Goal: Task Accomplishment & Management: Complete application form

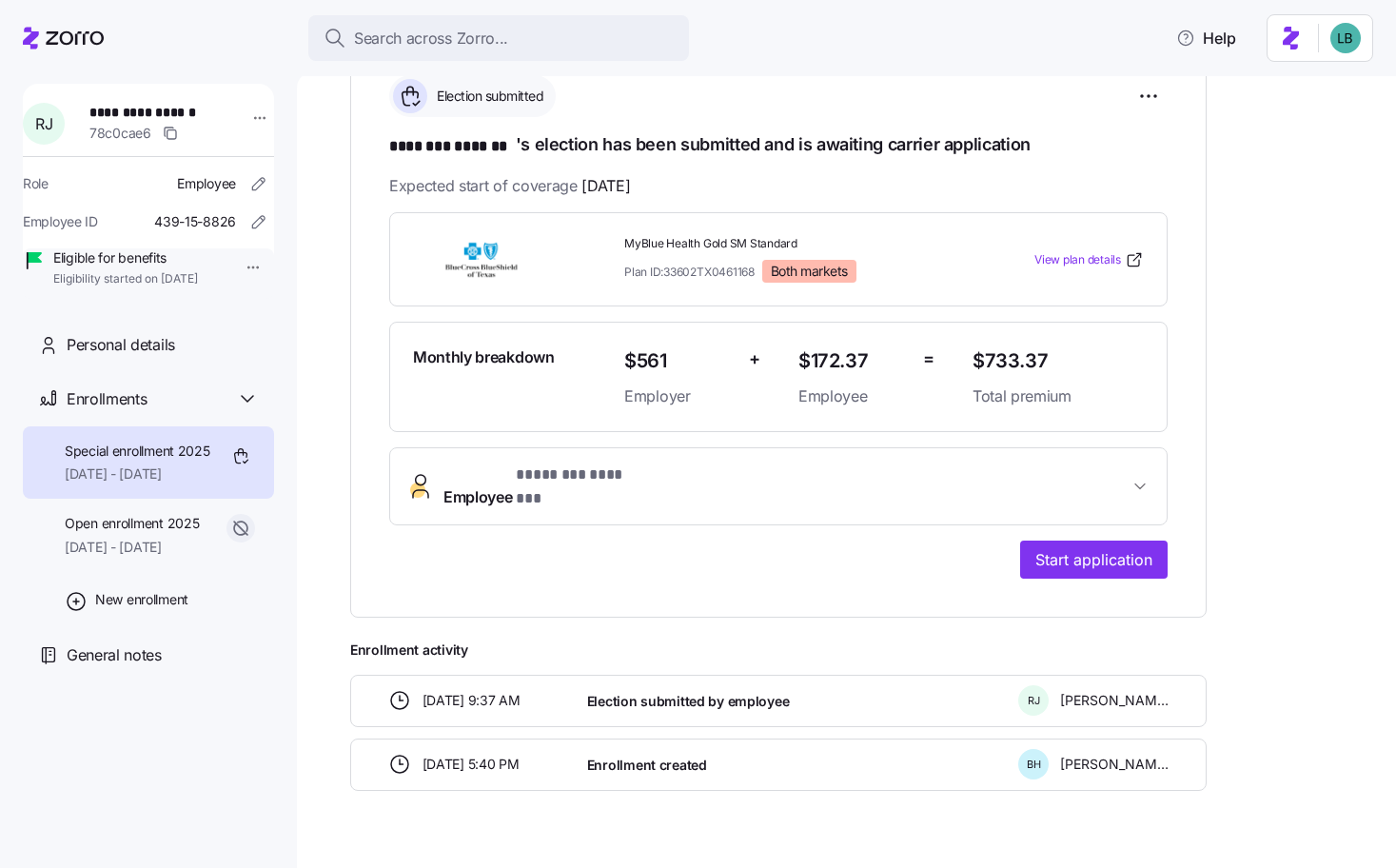
scroll to position [374, 0]
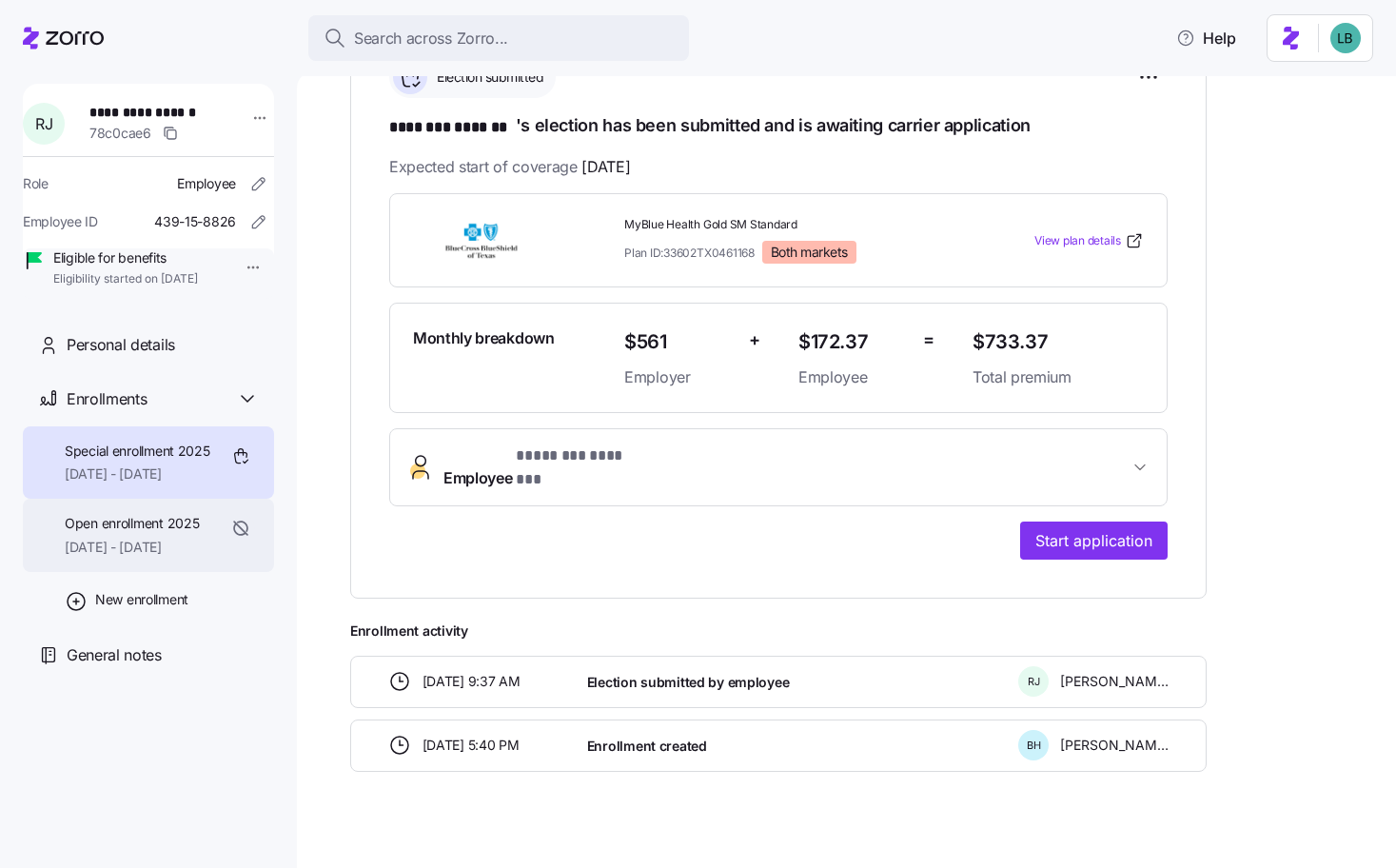
click at [157, 557] on span "[DATE] - [DATE]" at bounding box center [131, 547] width 134 height 19
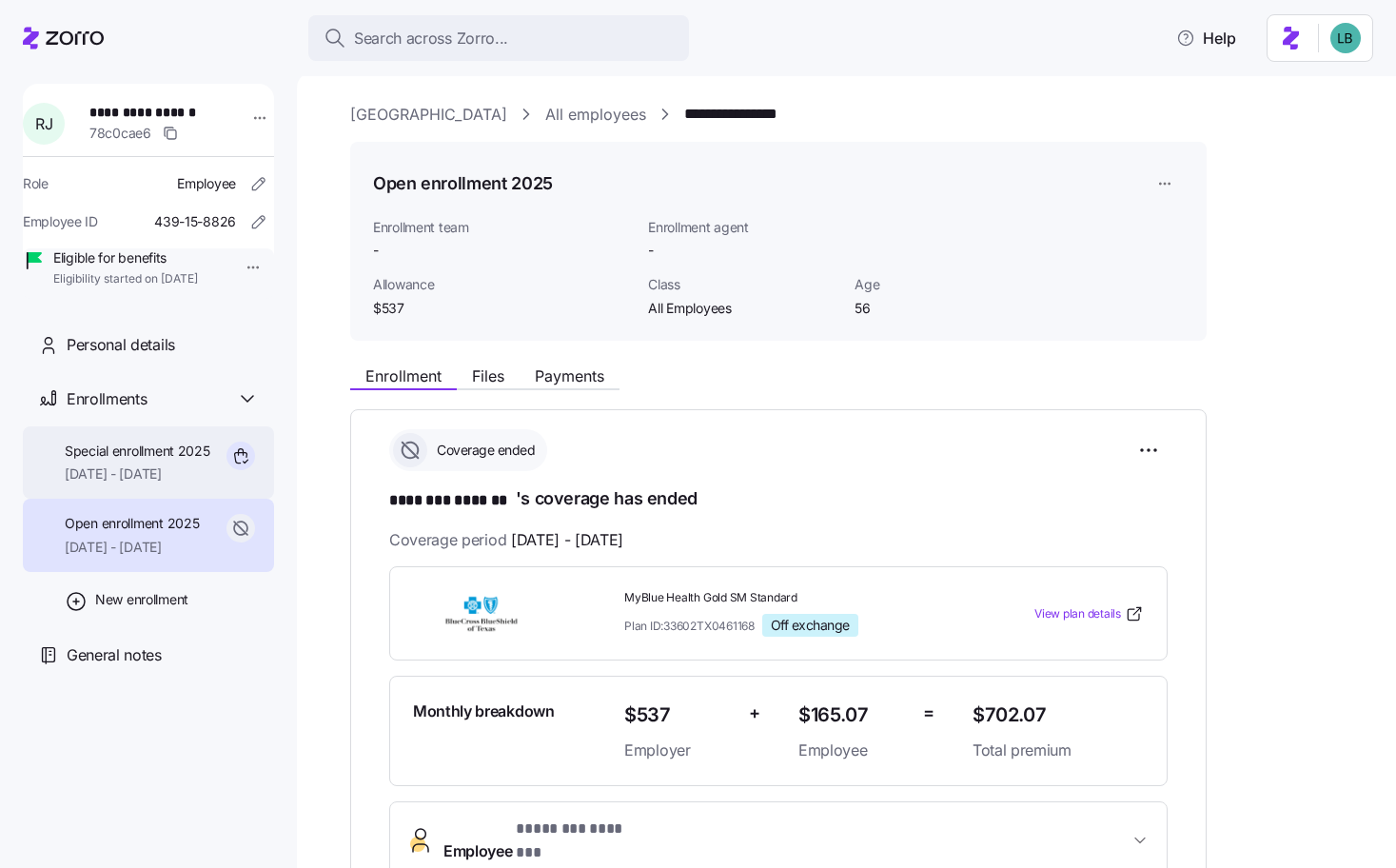
click at [146, 484] on span "[DATE] - [DATE]" at bounding box center [137, 474] width 146 height 19
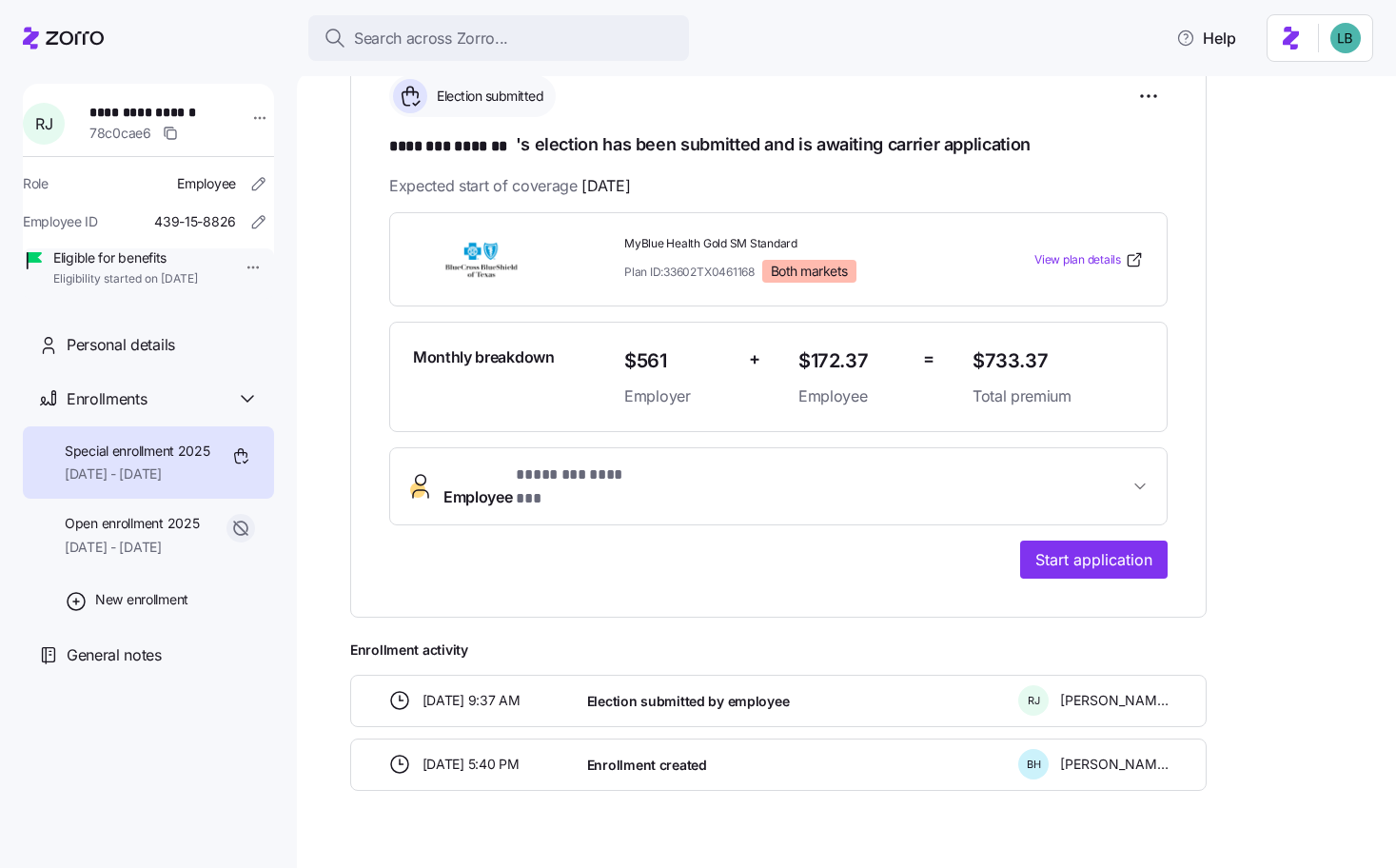
scroll to position [356, 0]
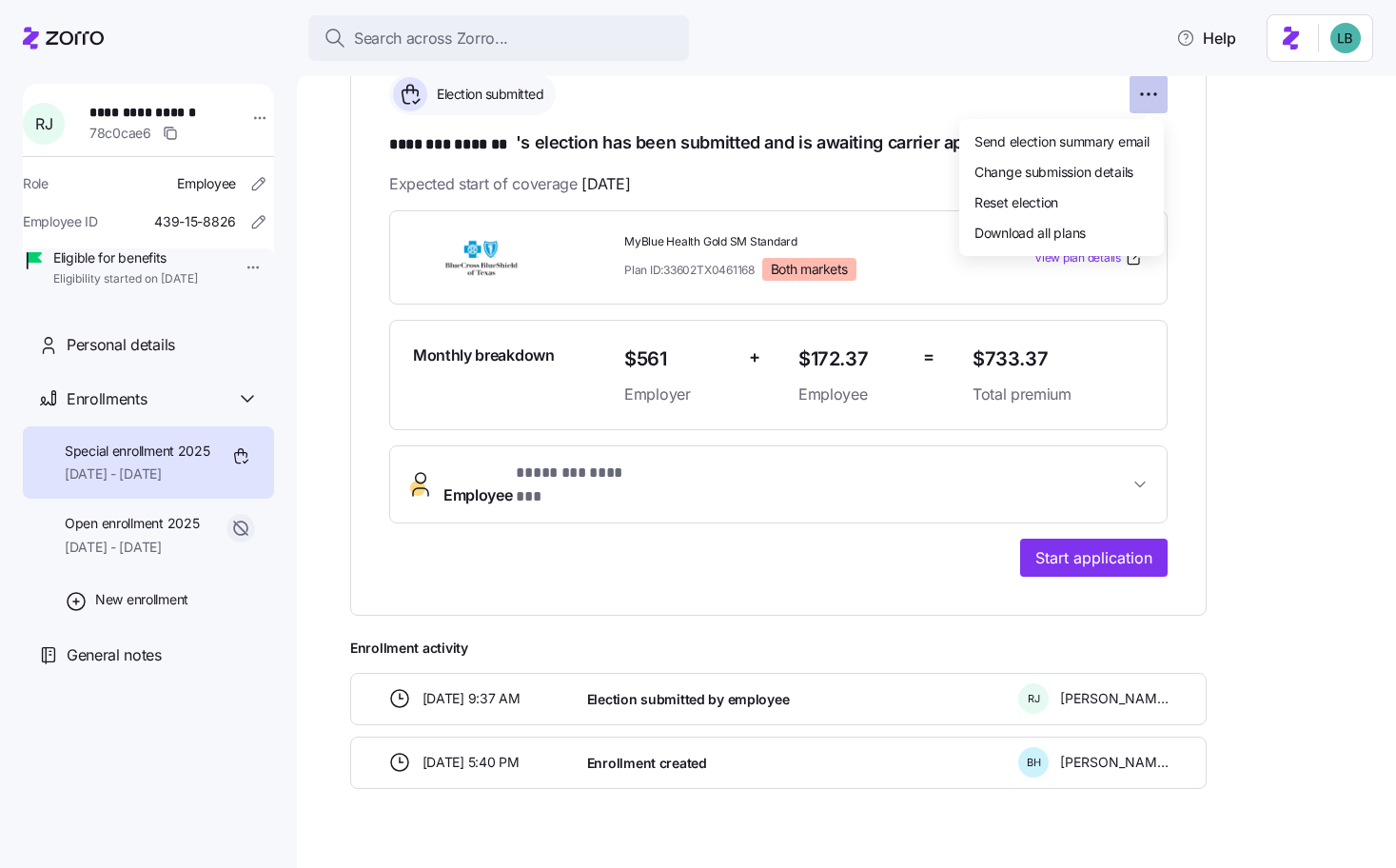
click at [1152, 94] on html "**********" at bounding box center [698, 428] width 1396 height 857
click at [929, 245] on html "**********" at bounding box center [698, 428] width 1396 height 857
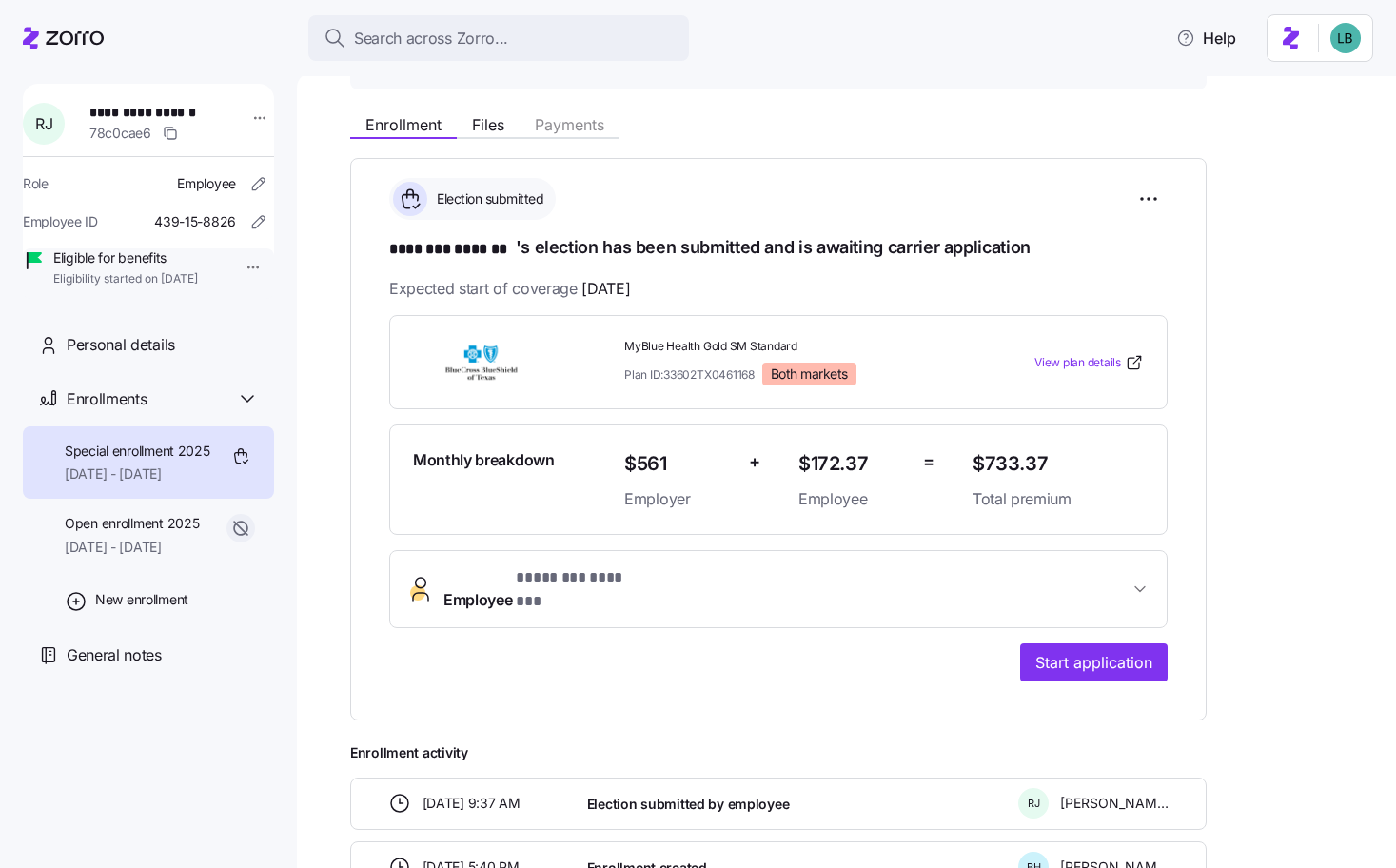
scroll to position [254, 0]
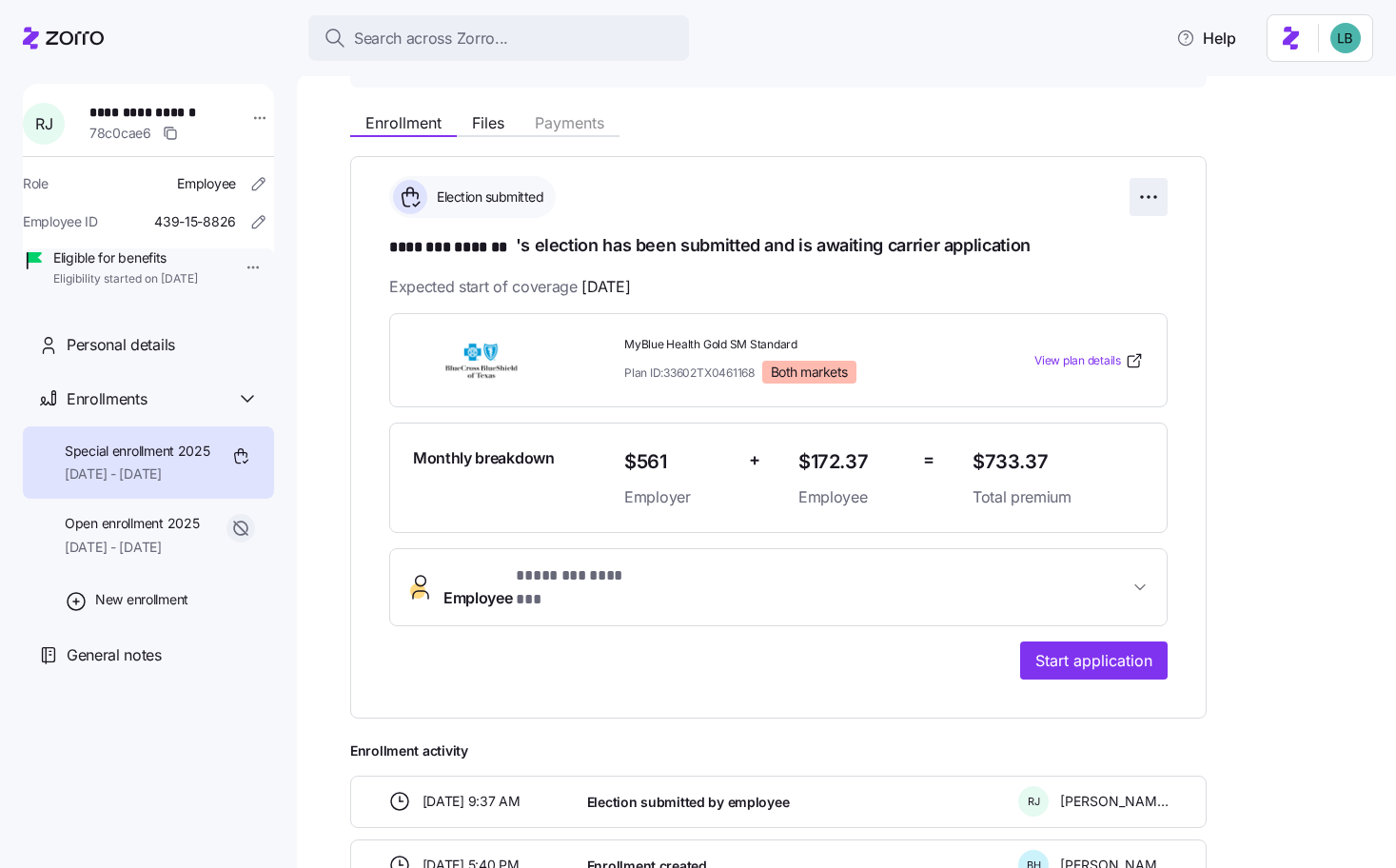
click at [1145, 196] on html "**********" at bounding box center [698, 428] width 1396 height 857
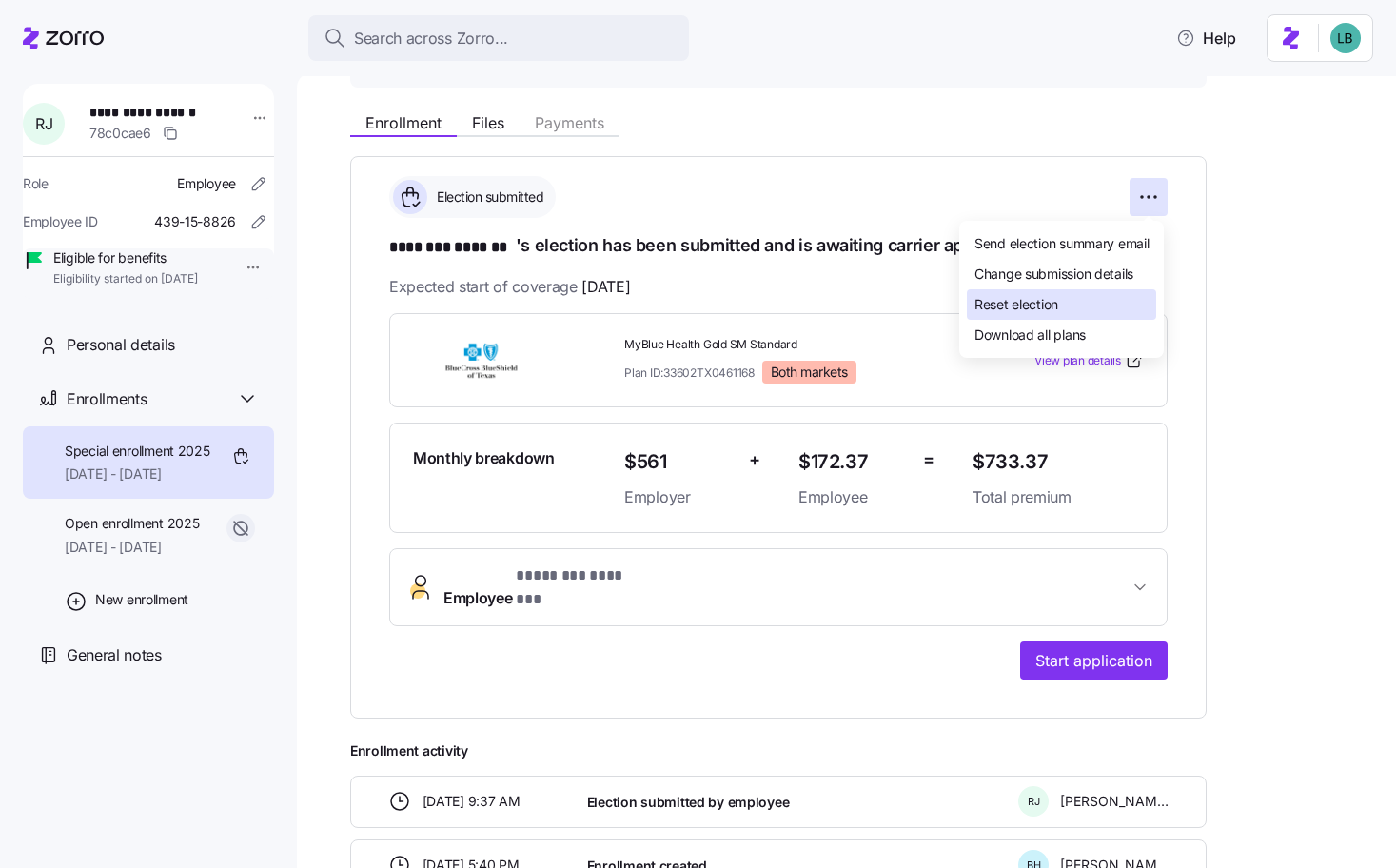
click at [1017, 306] on span "Reset election" at bounding box center [1017, 304] width 84 height 19
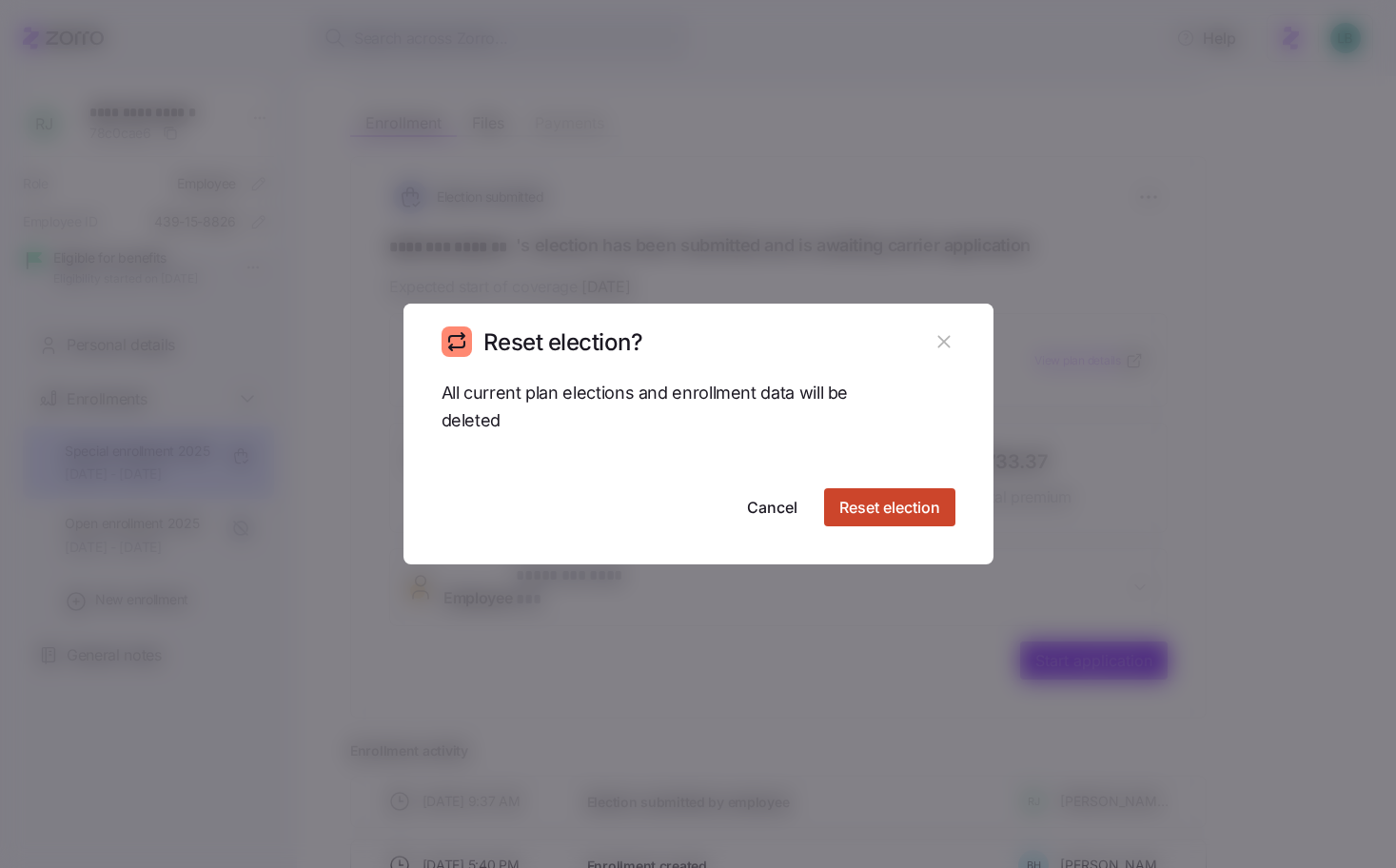
click at [889, 511] on span "Reset election" at bounding box center [890, 507] width 101 height 23
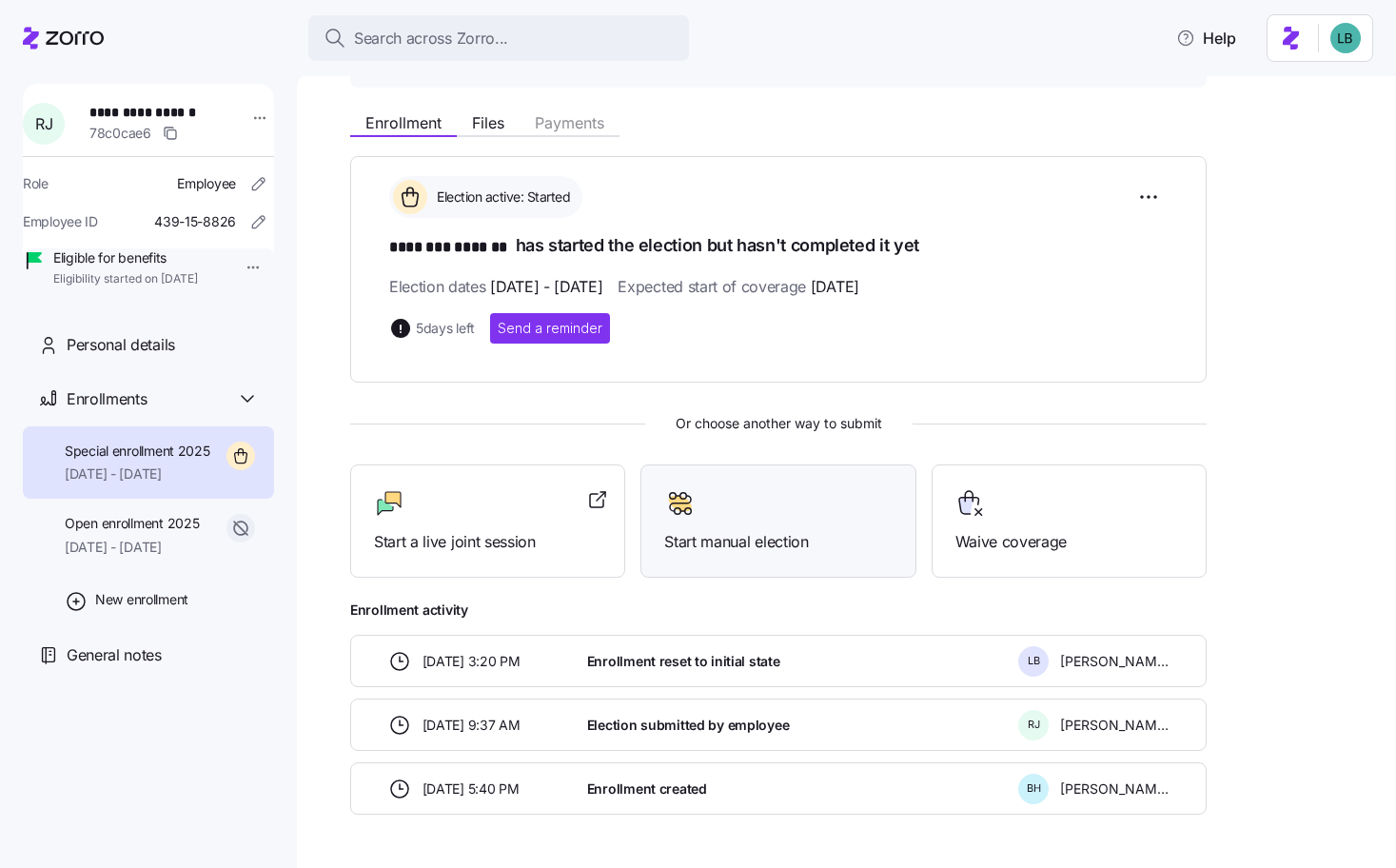
click at [757, 540] on span "Start manual election" at bounding box center [779, 542] width 228 height 24
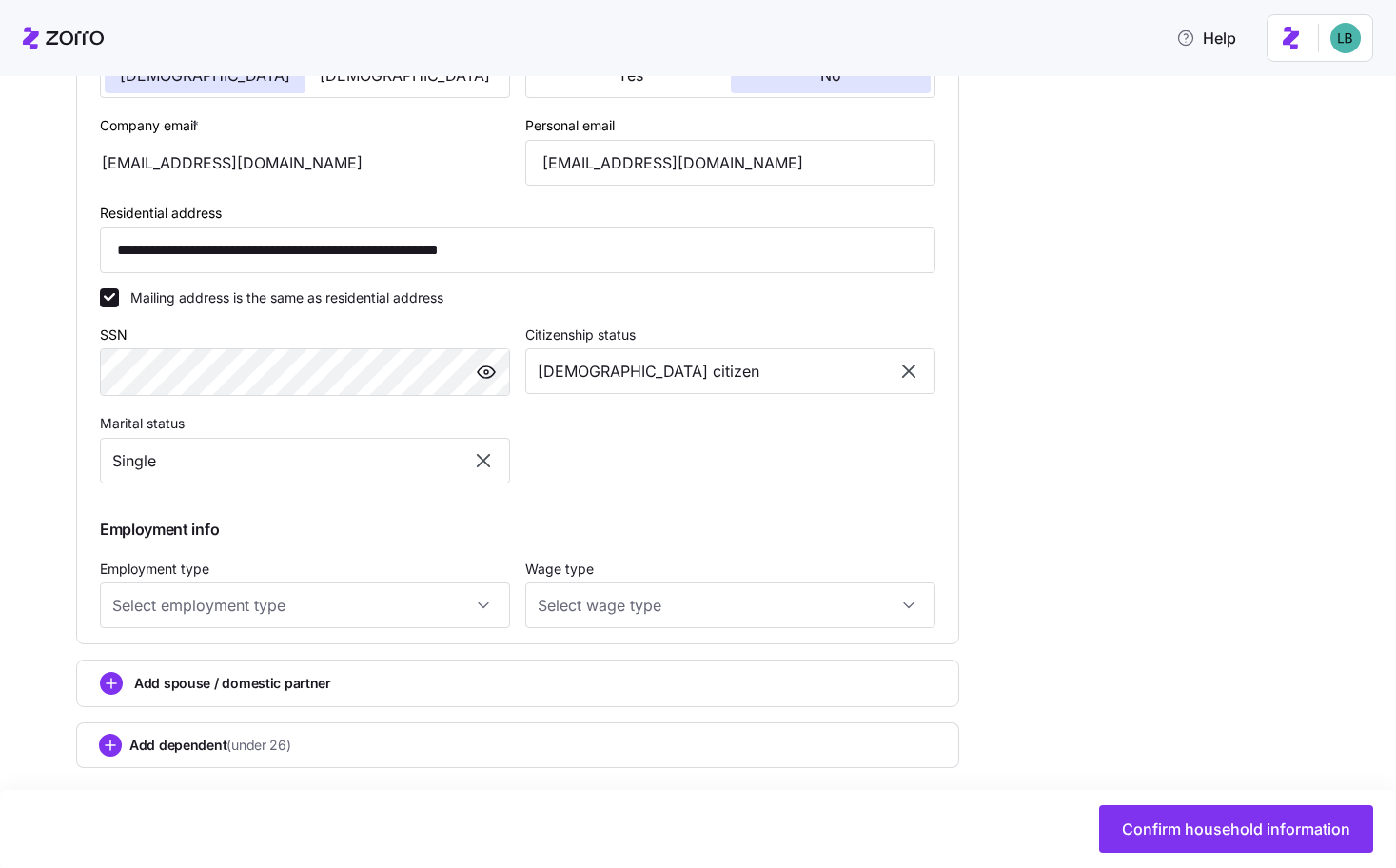
scroll to position [610, 0]
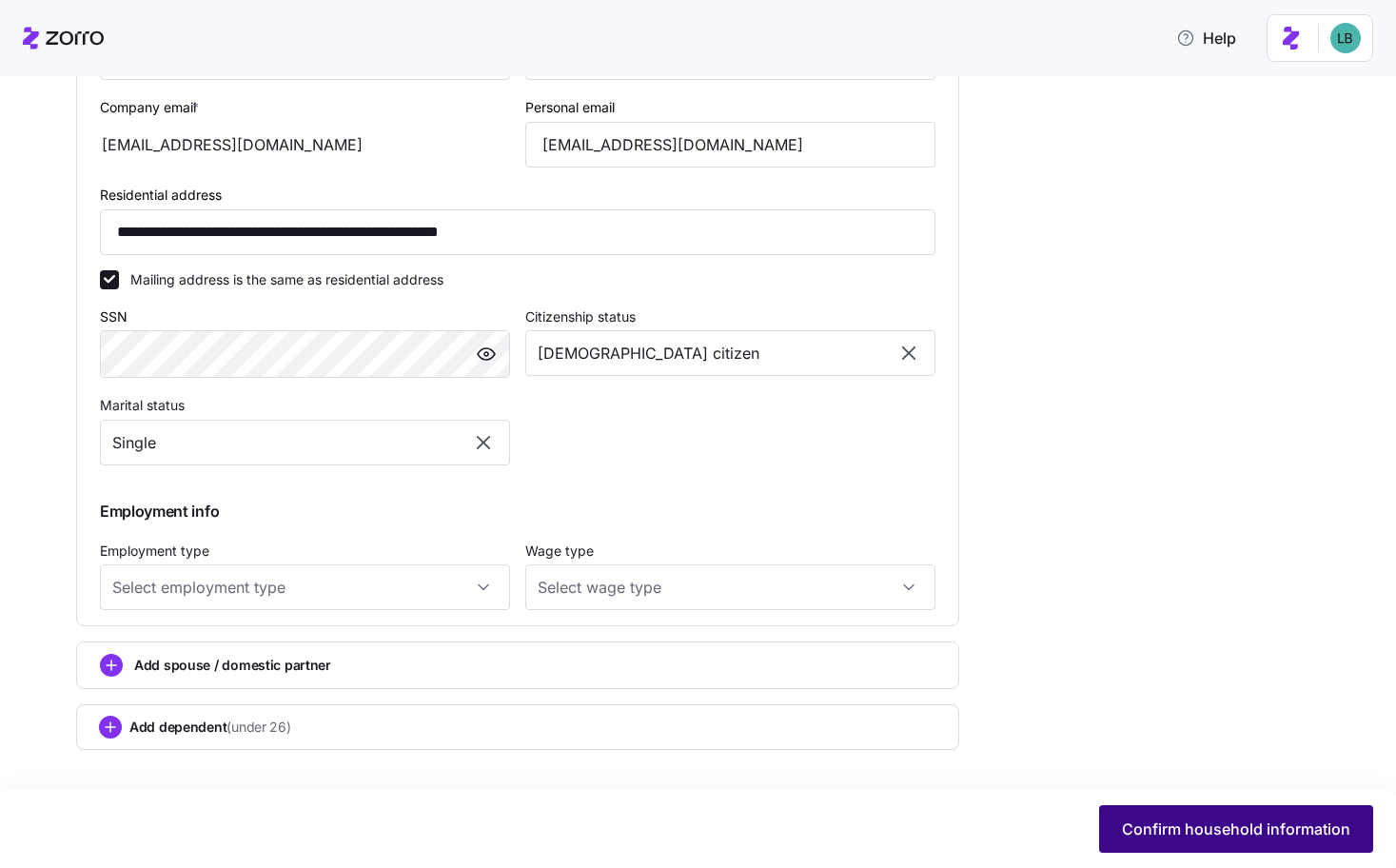
click at [1239, 832] on span "Confirm household information" at bounding box center [1236, 828] width 229 height 23
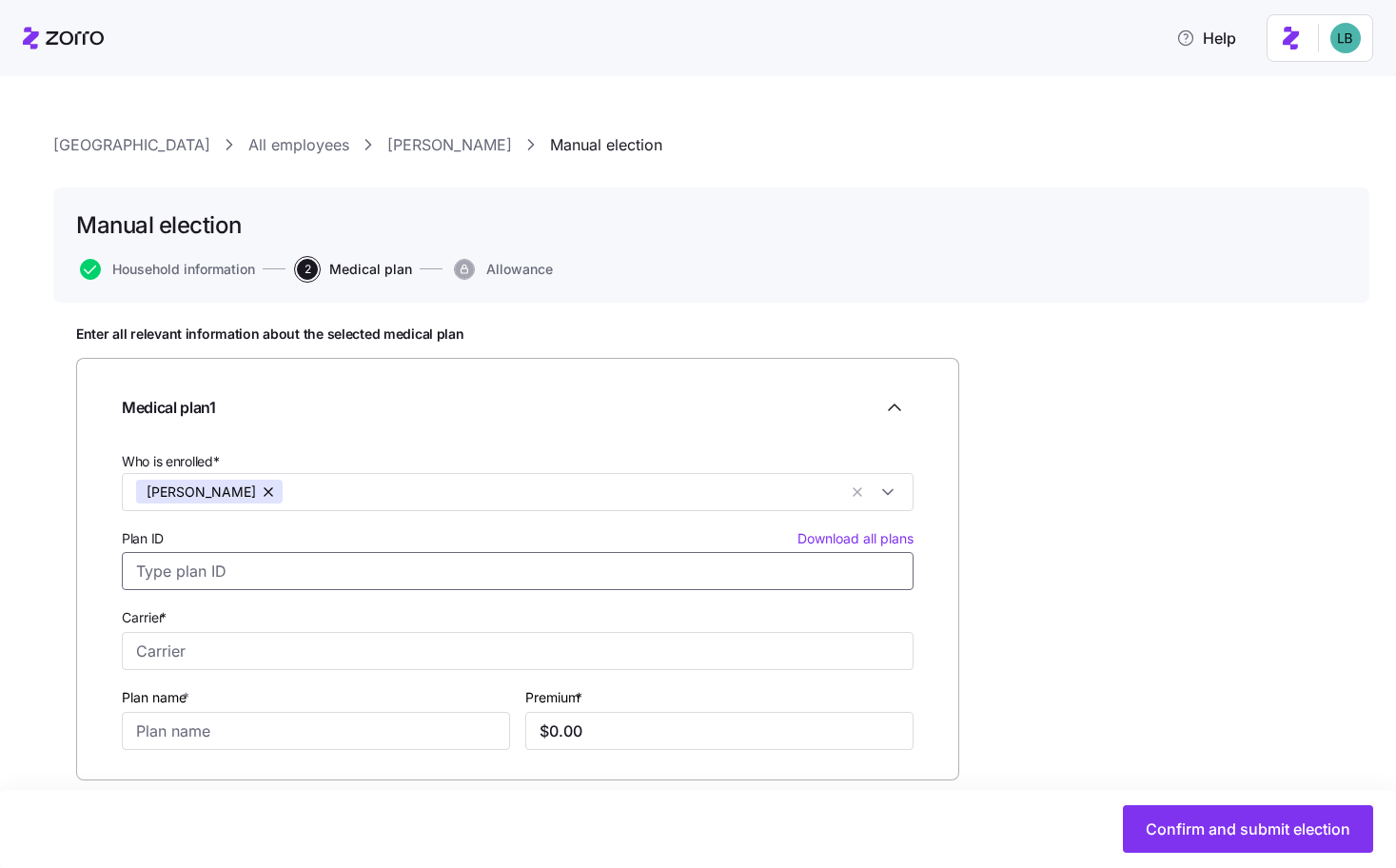
click at [304, 569] on input "Plan ID Download all plans" at bounding box center [517, 571] width 792 height 38
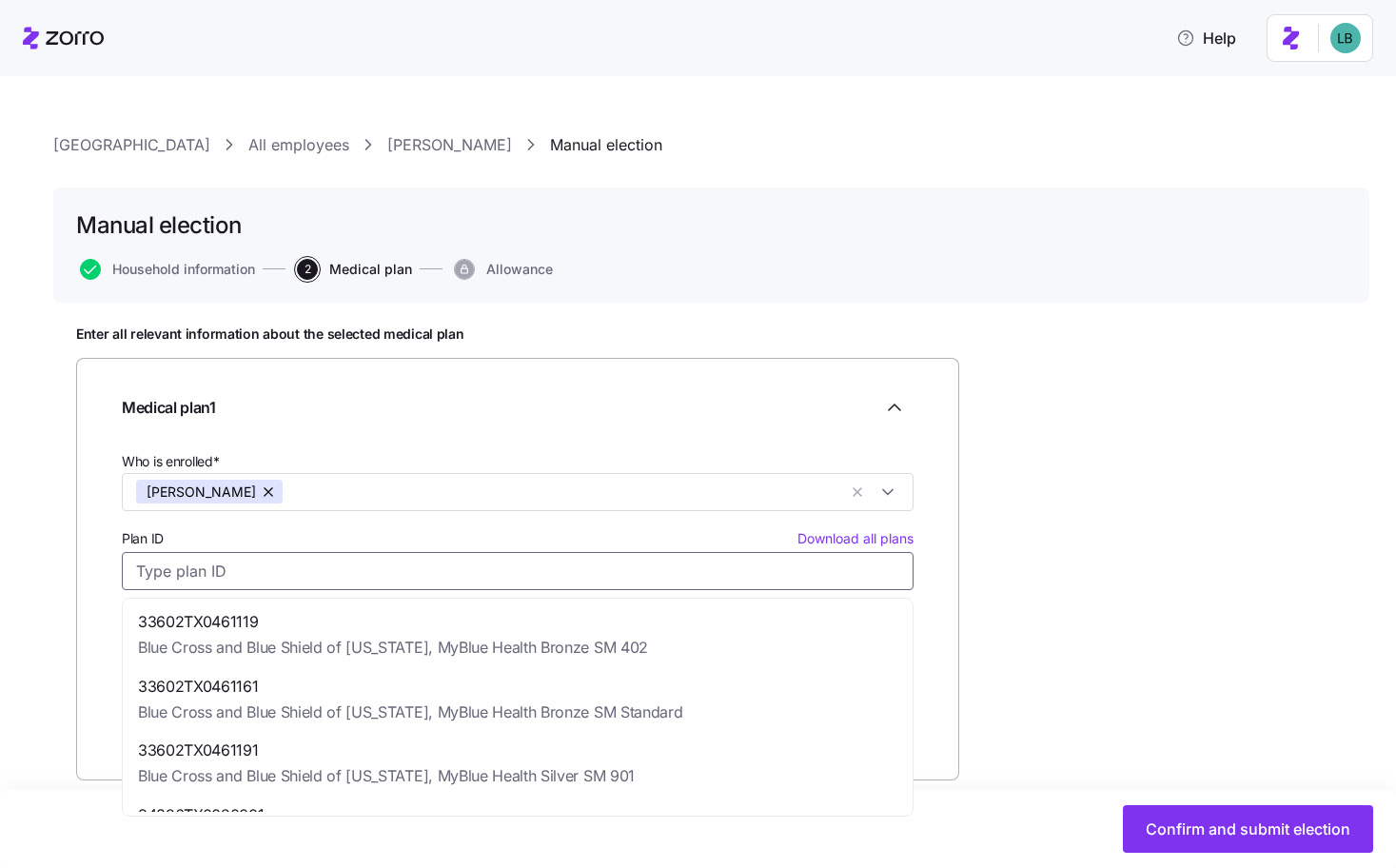
paste input "UHC [PERSON_NAME] Bronze Copay Focus"
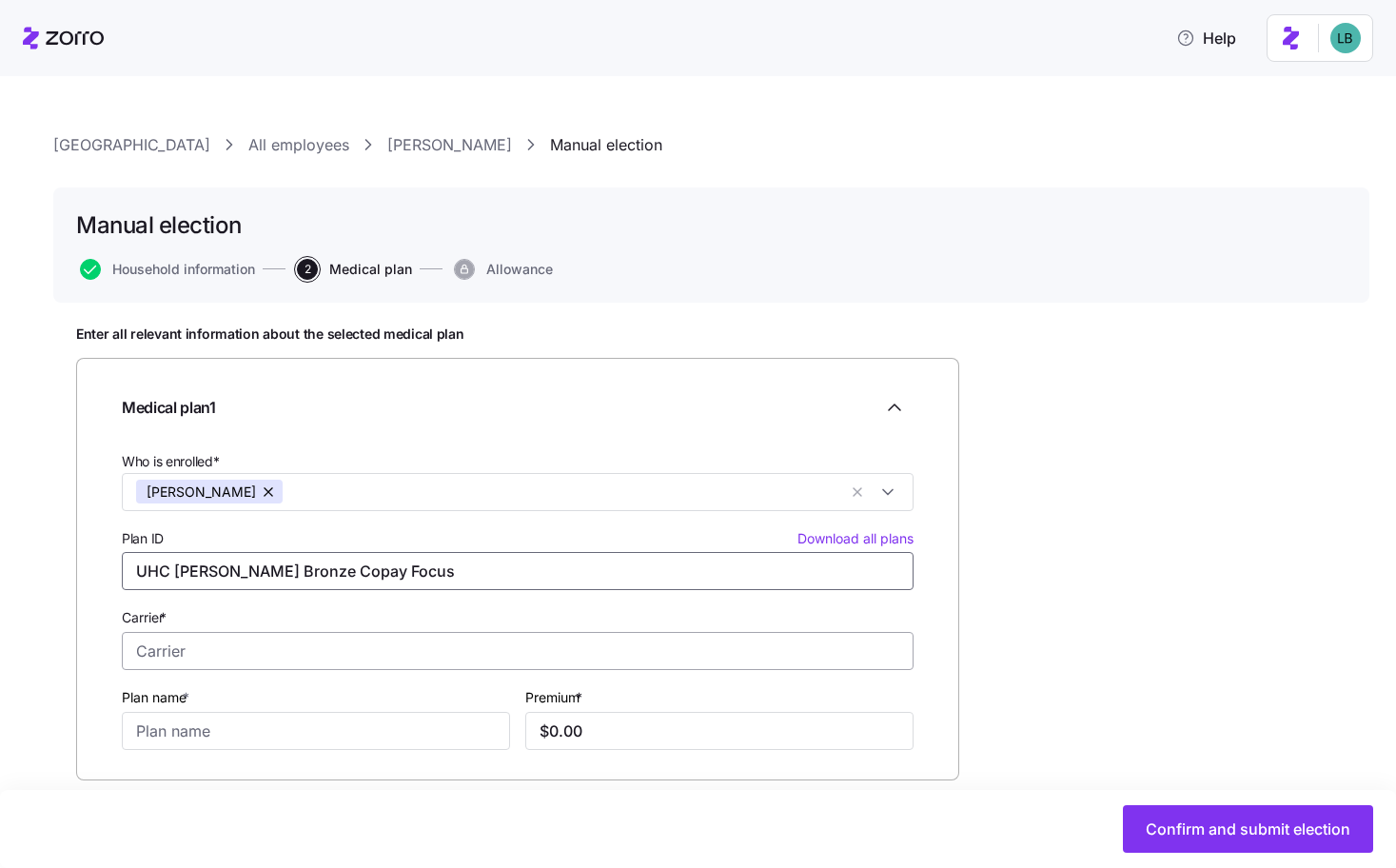
type input "UHC [PERSON_NAME] Bronze Copay Focus"
click at [548, 649] on input "Carrier *" at bounding box center [517, 651] width 792 height 38
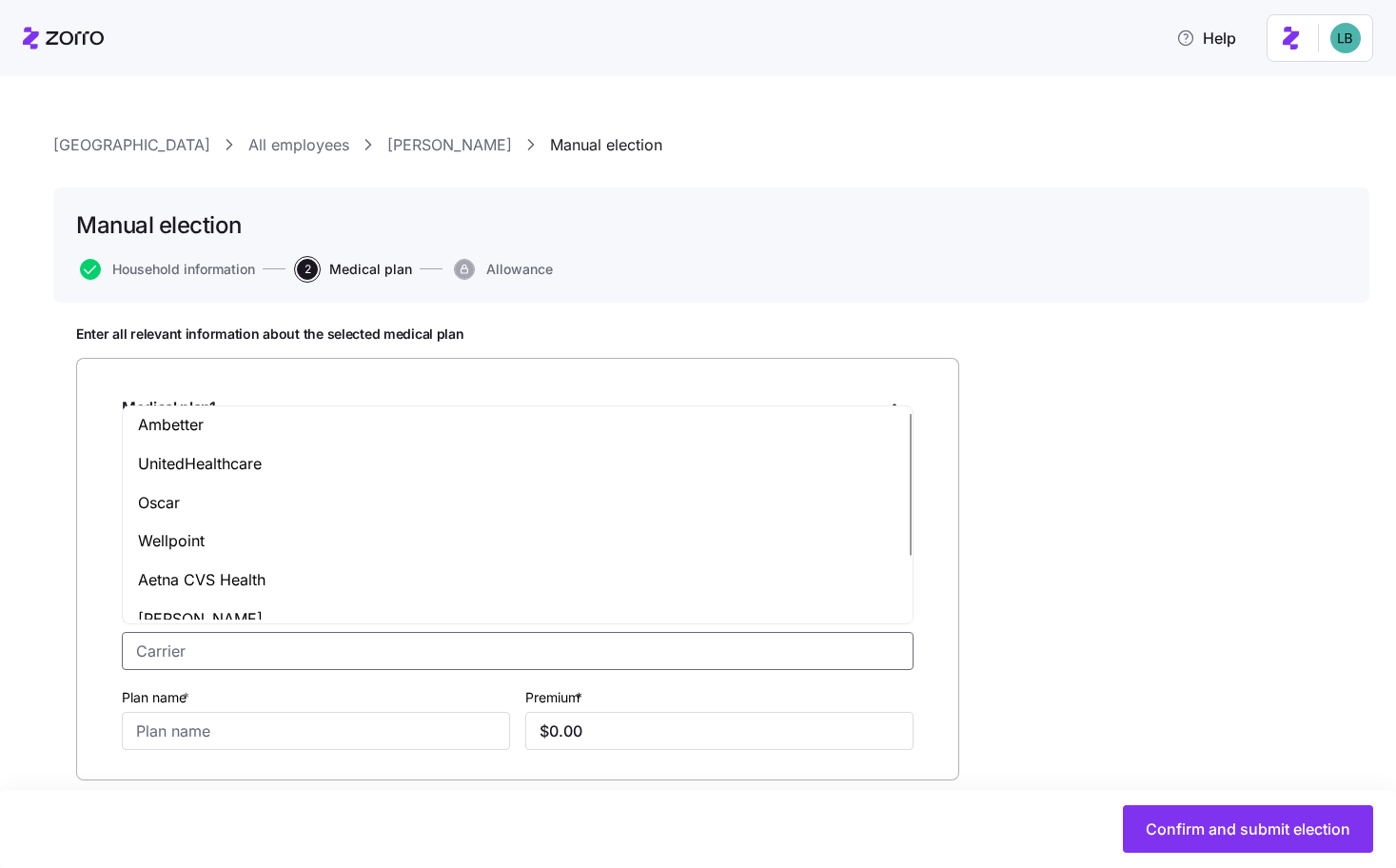
scroll to position [101, 0]
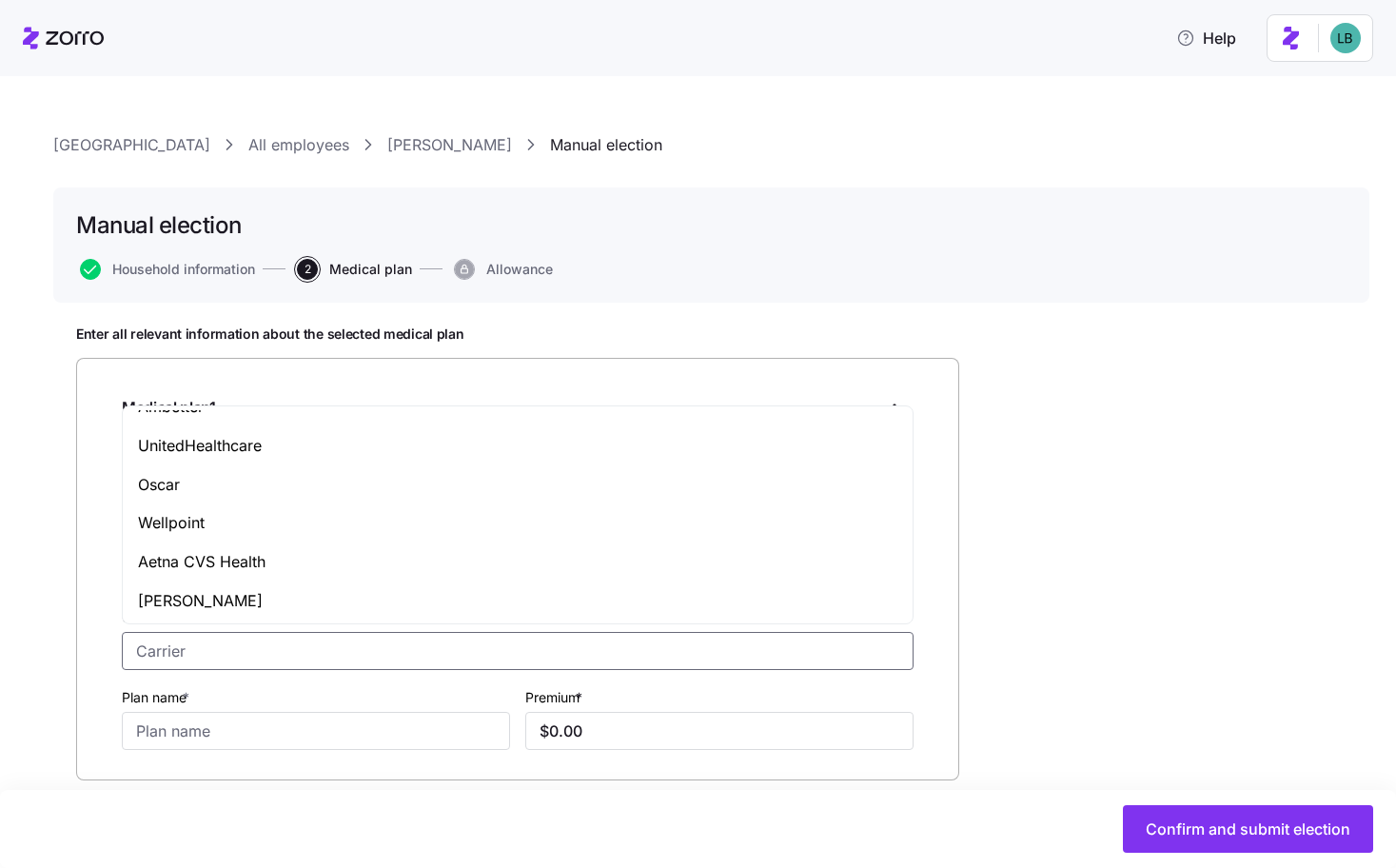
click at [371, 448] on div "UnitedHealthcare" at bounding box center [518, 445] width 783 height 39
type input "UnitedHealthcare"
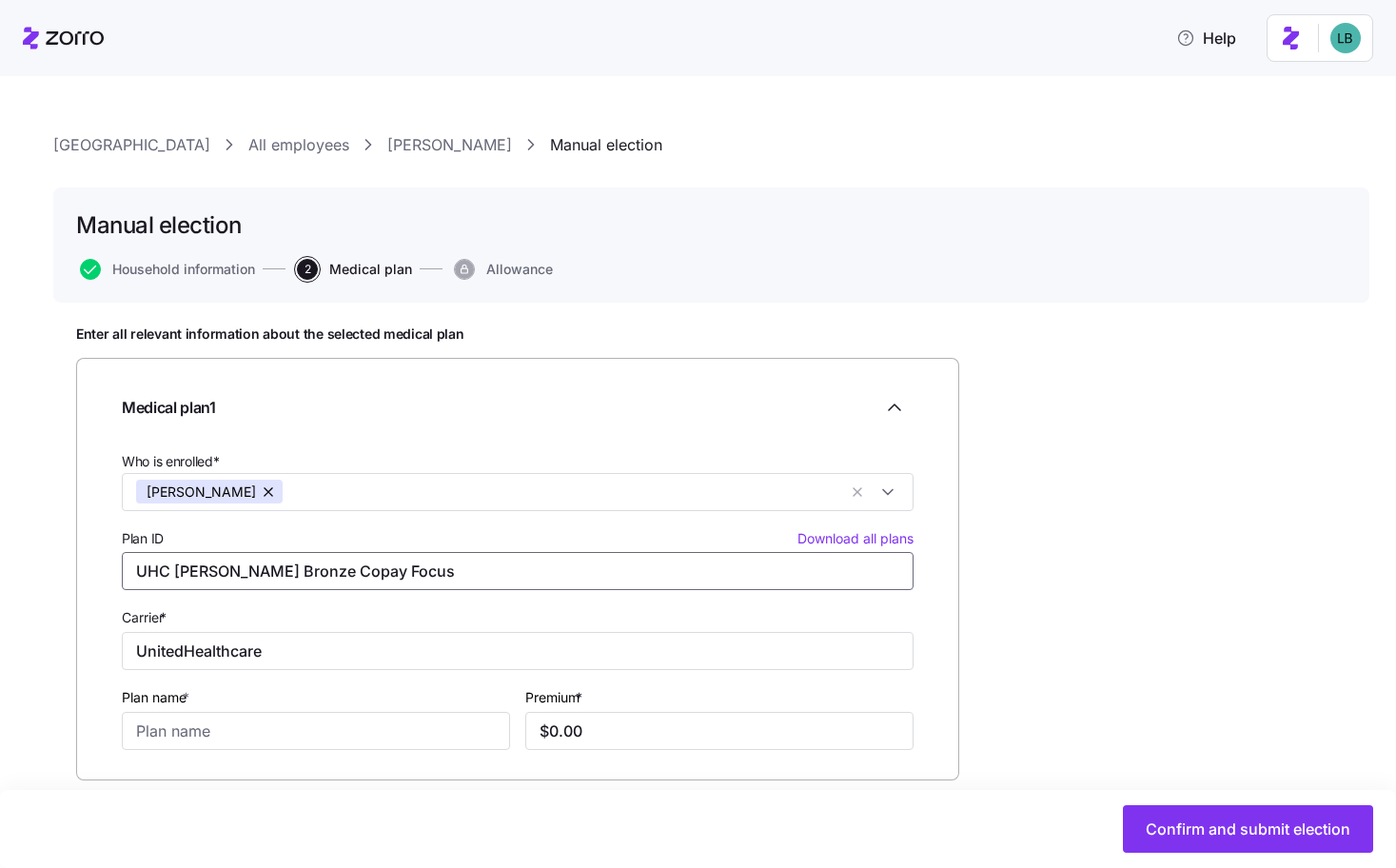
click at [373, 570] on input "UHC [PERSON_NAME] Bronze Copay Focus" at bounding box center [517, 571] width 792 height 38
click at [828, 536] on span "Download all plans" at bounding box center [855, 538] width 116 height 19
click at [543, 579] on input "UHC [PERSON_NAME] Bronze Copay Focus" at bounding box center [517, 571] width 792 height 38
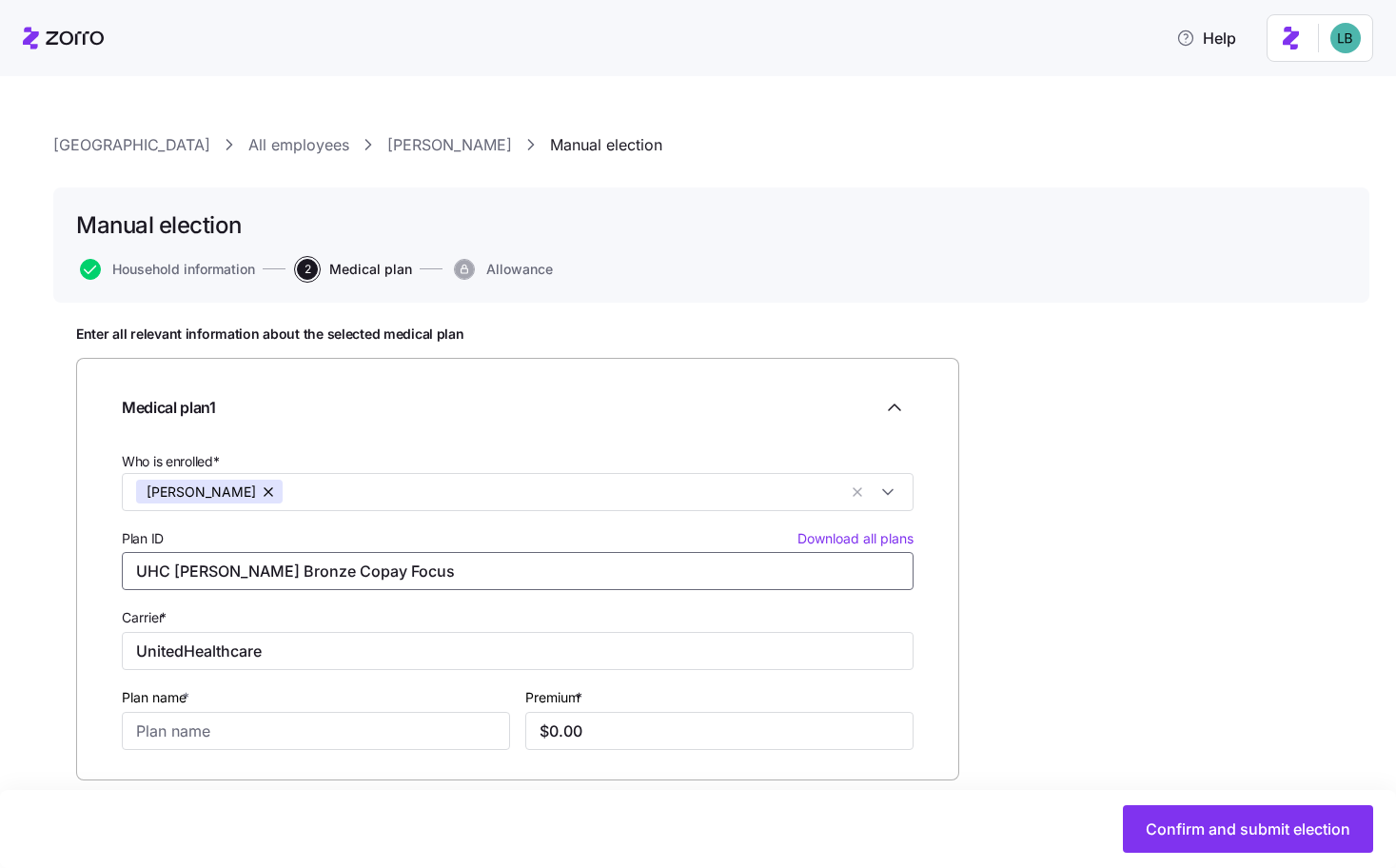
click at [543, 579] on input "UHC [PERSON_NAME] Bronze Copay Focus" at bounding box center [517, 571] width 792 height 38
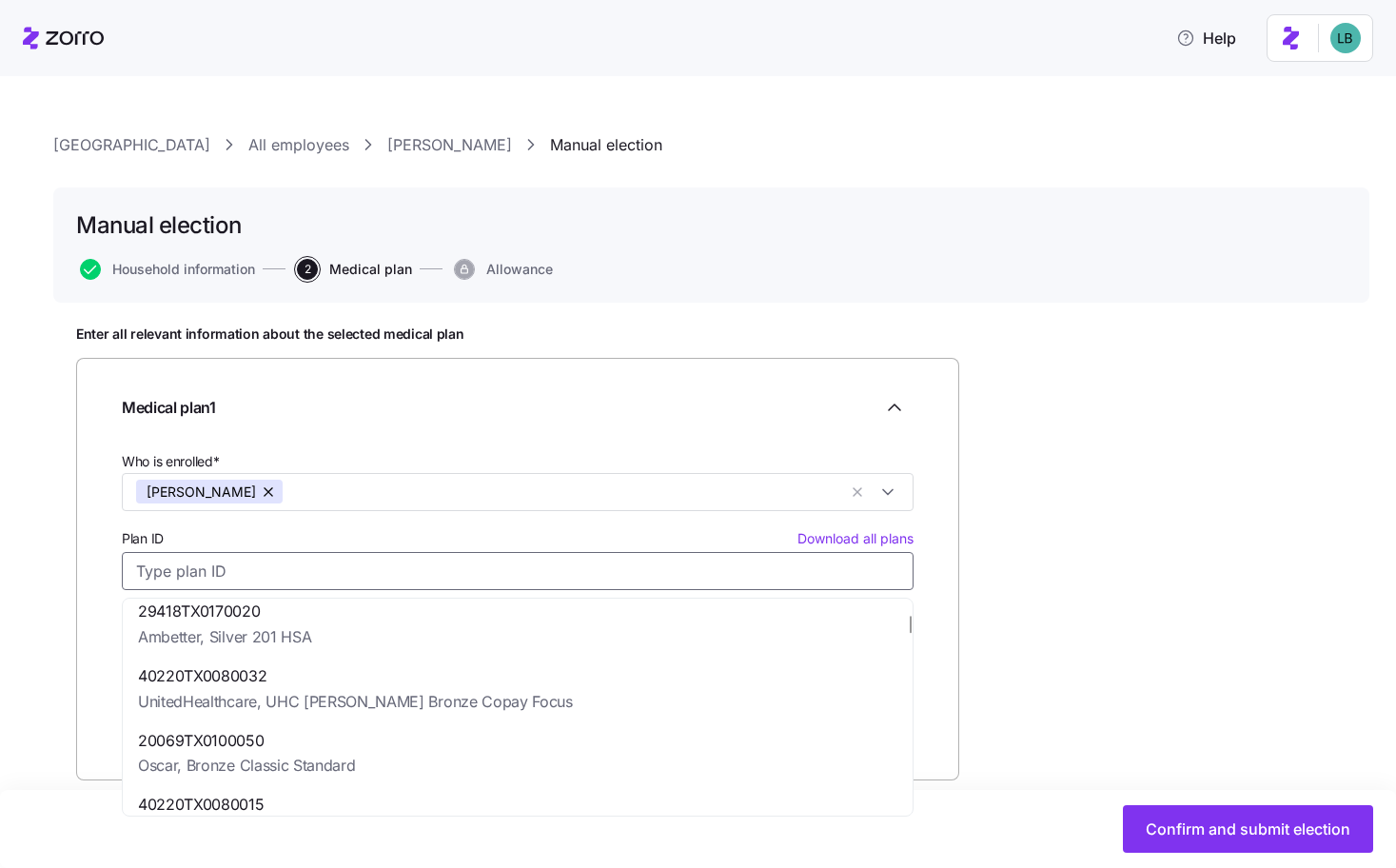
scroll to position [473, 0]
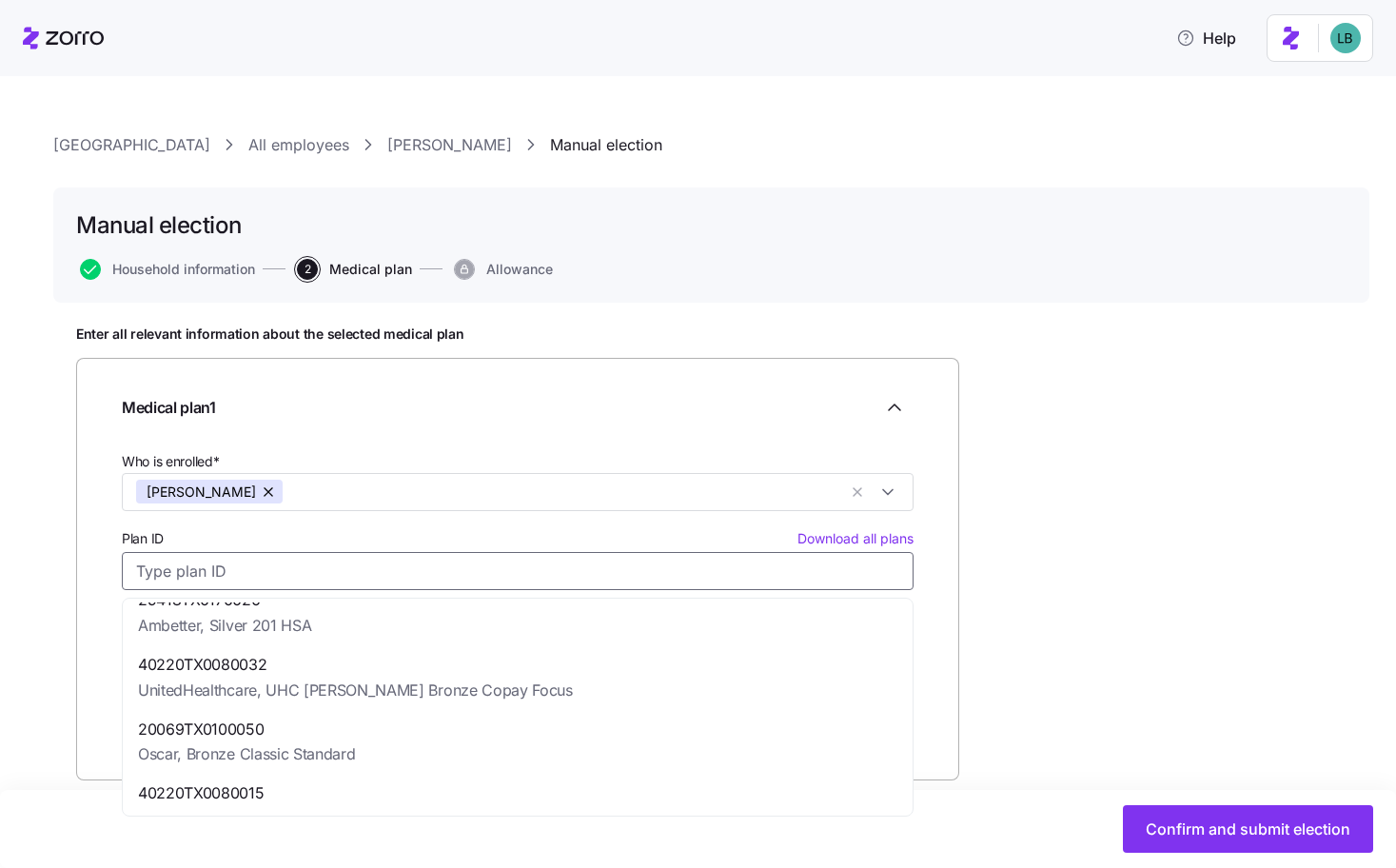
click at [393, 691] on span "UnitedHealthcare, UHC [PERSON_NAME] Bronze Copay Focus" at bounding box center [355, 691] width 435 height 24
type input "40220TX0080032"
type input "UHC [PERSON_NAME] Bronze Copay Focus"
type input "$771.27"
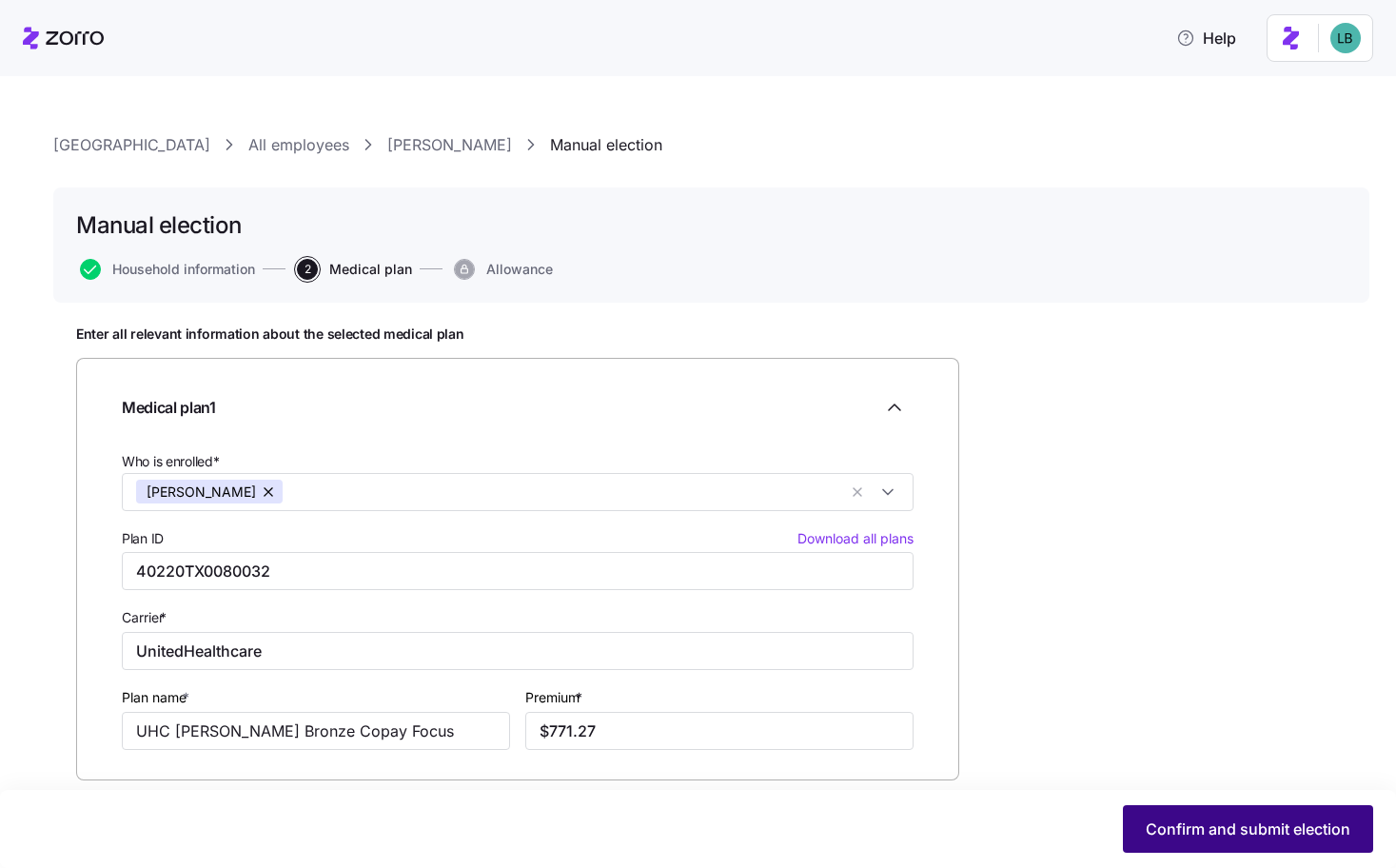
click at [1231, 827] on span "Confirm and submit election" at bounding box center [1248, 828] width 205 height 23
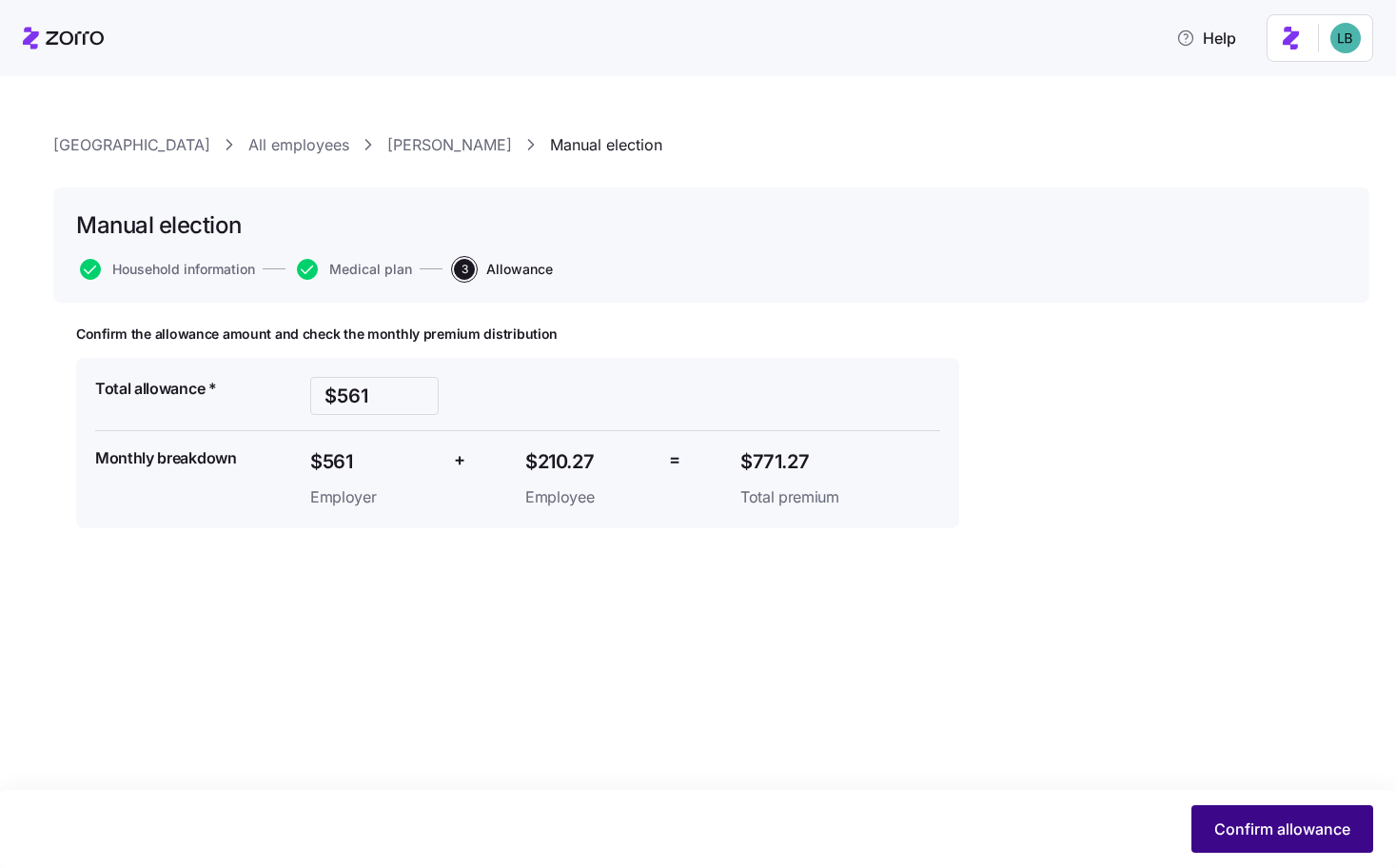
click at [1232, 828] on span "Confirm allowance" at bounding box center [1282, 828] width 136 height 23
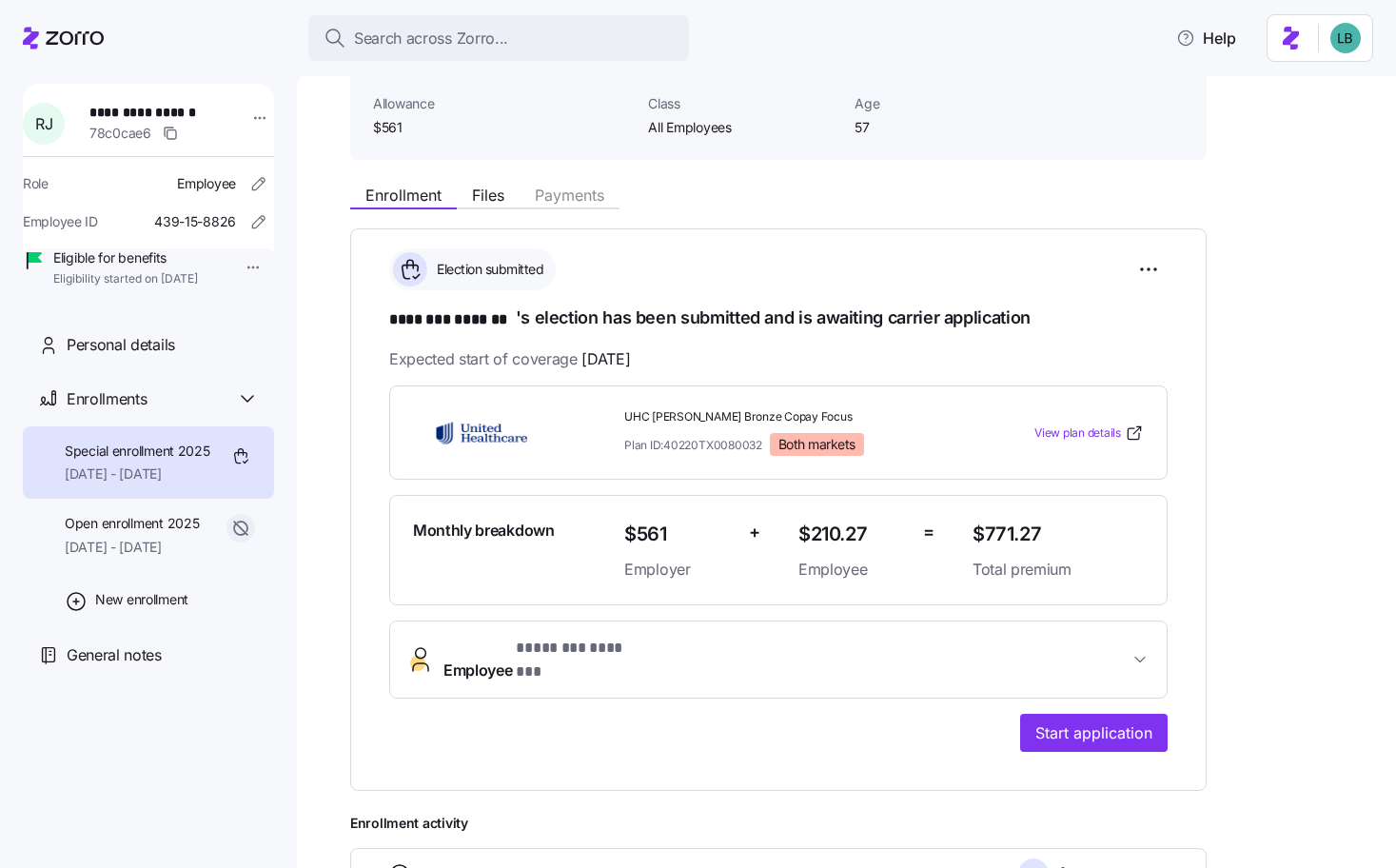
scroll to position [183, 0]
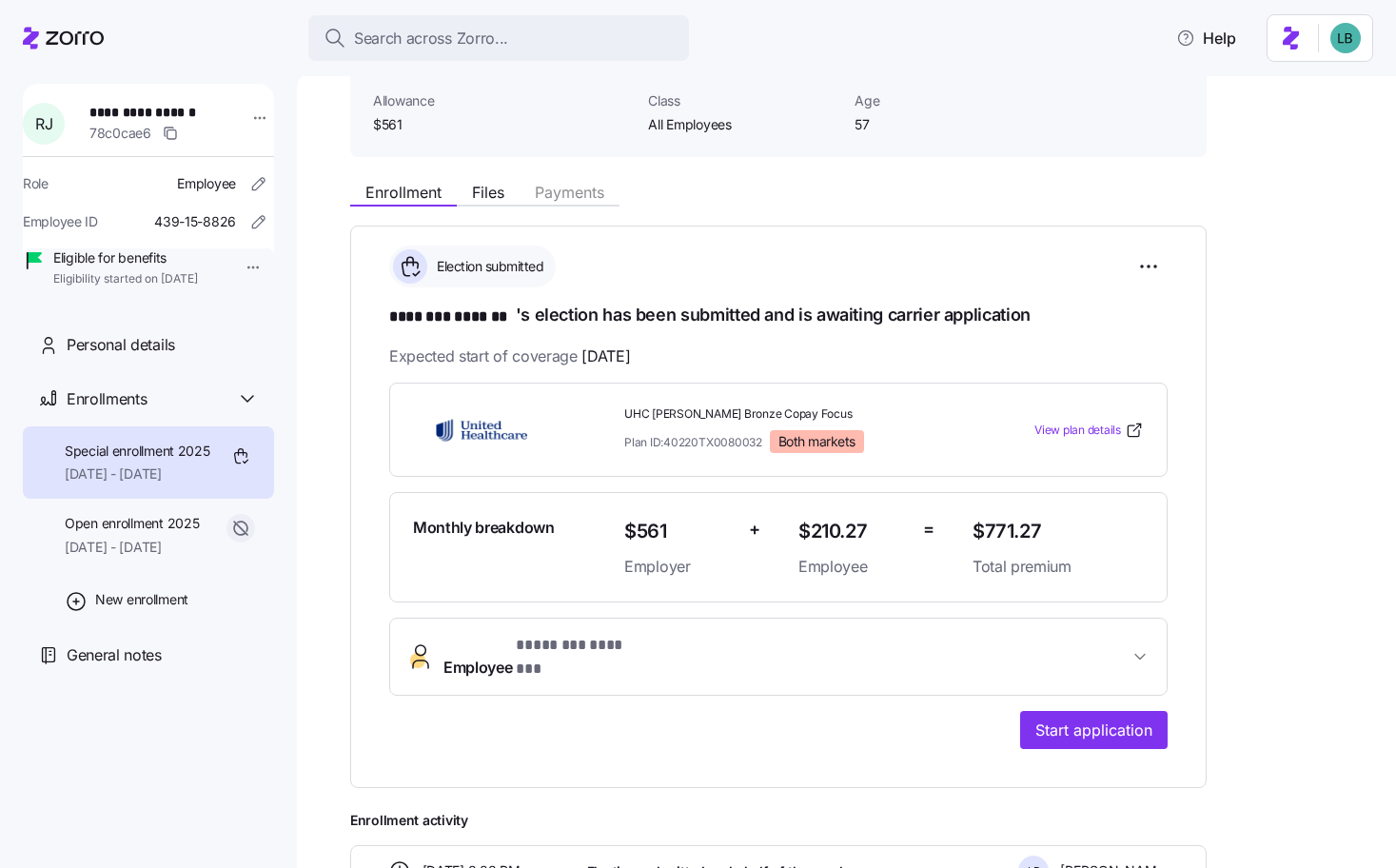
click at [852, 653] on span "Employee * ******** ******* *" at bounding box center [787, 657] width 686 height 46
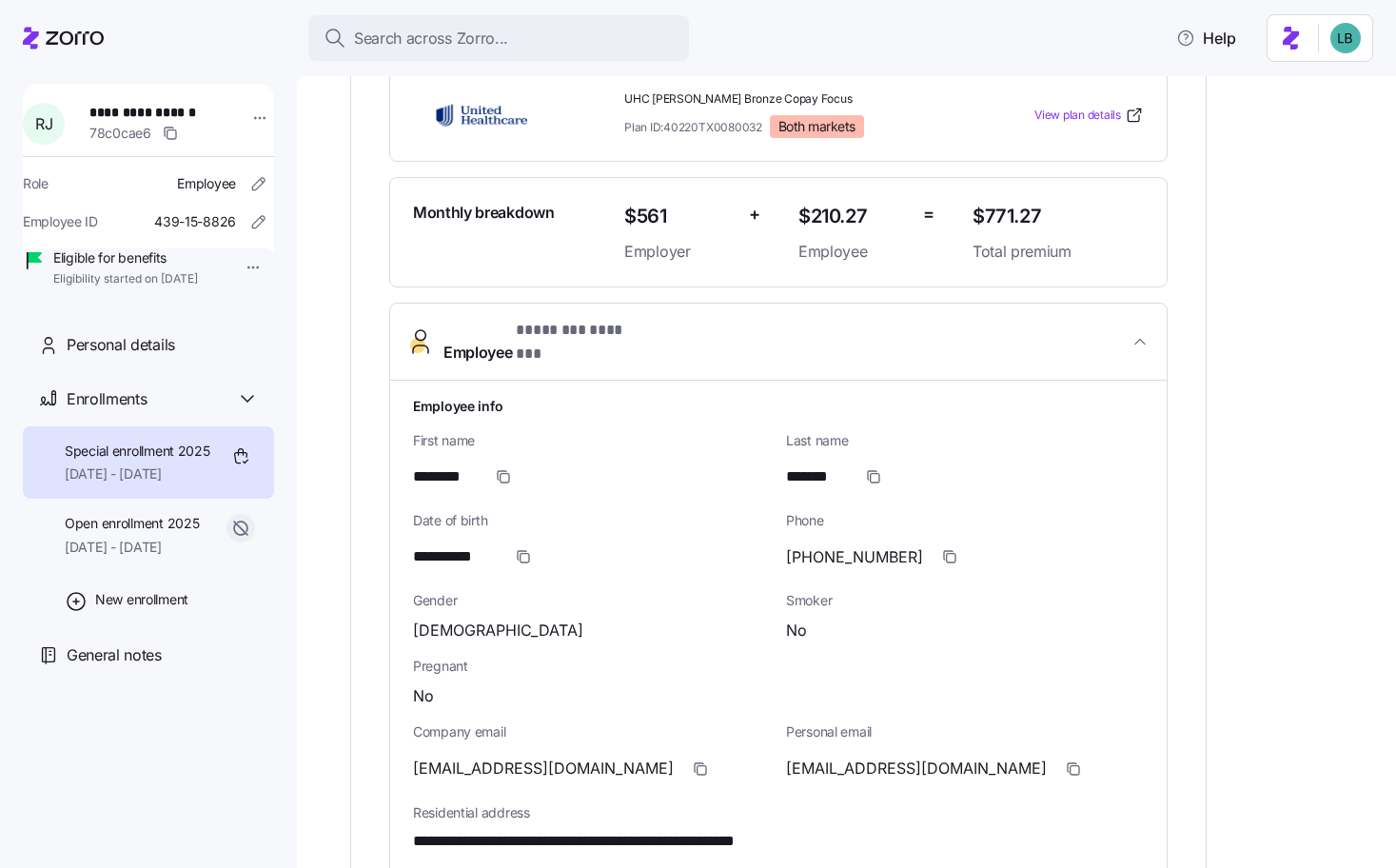
scroll to position [576, 0]
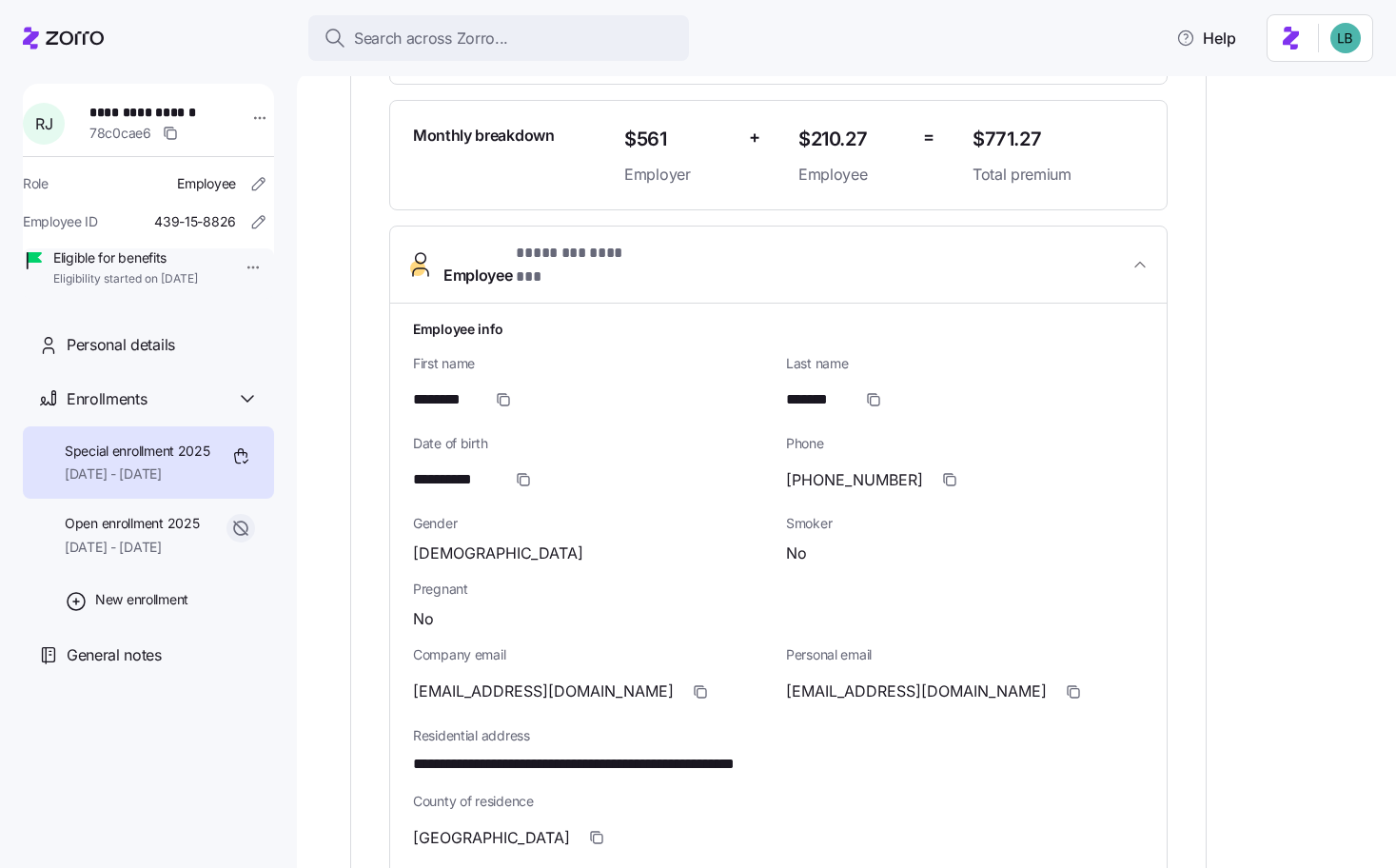
click at [754, 753] on span "**********" at bounding box center [632, 765] width 439 height 24
copy span "*****"
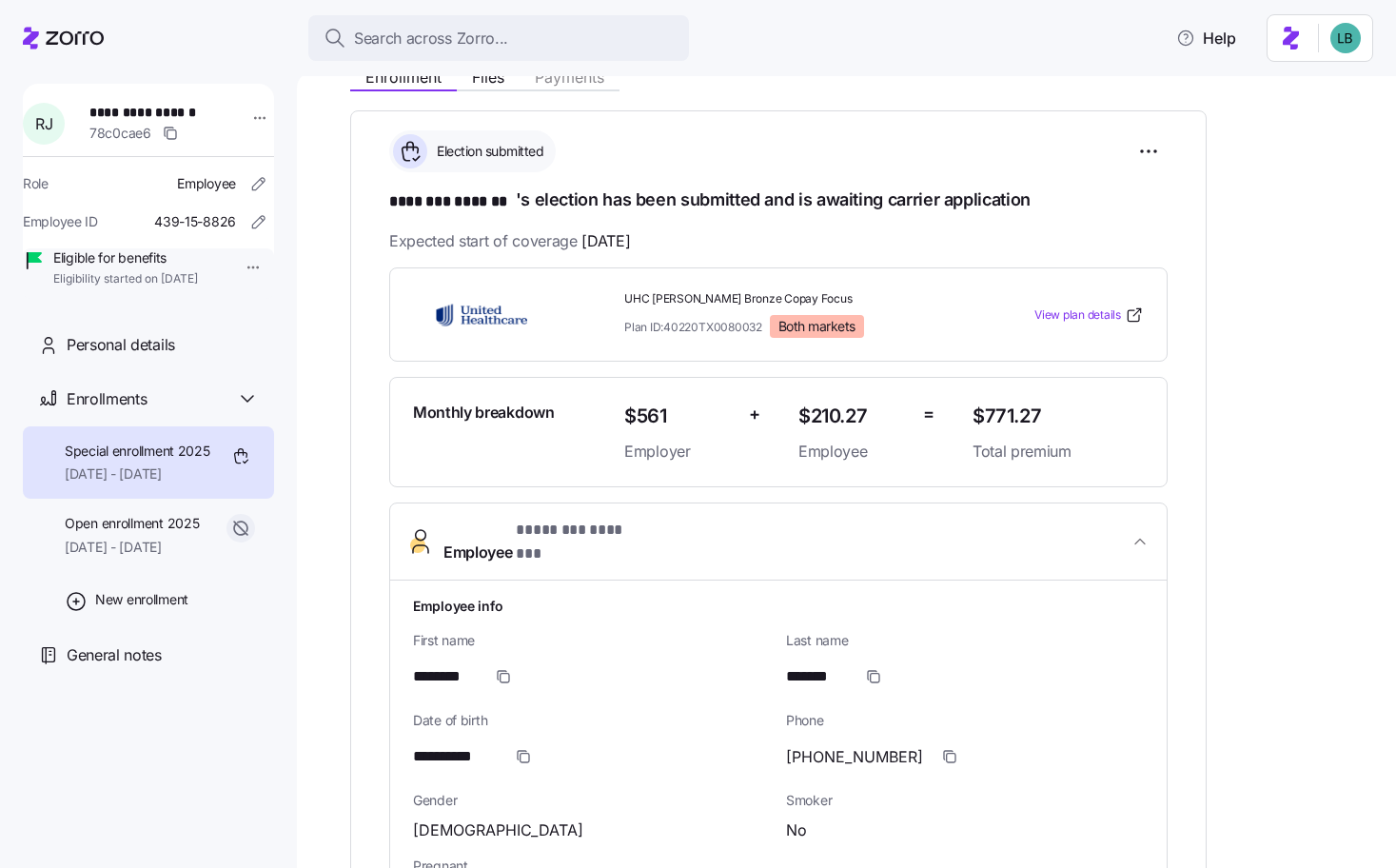
scroll to position [320, 0]
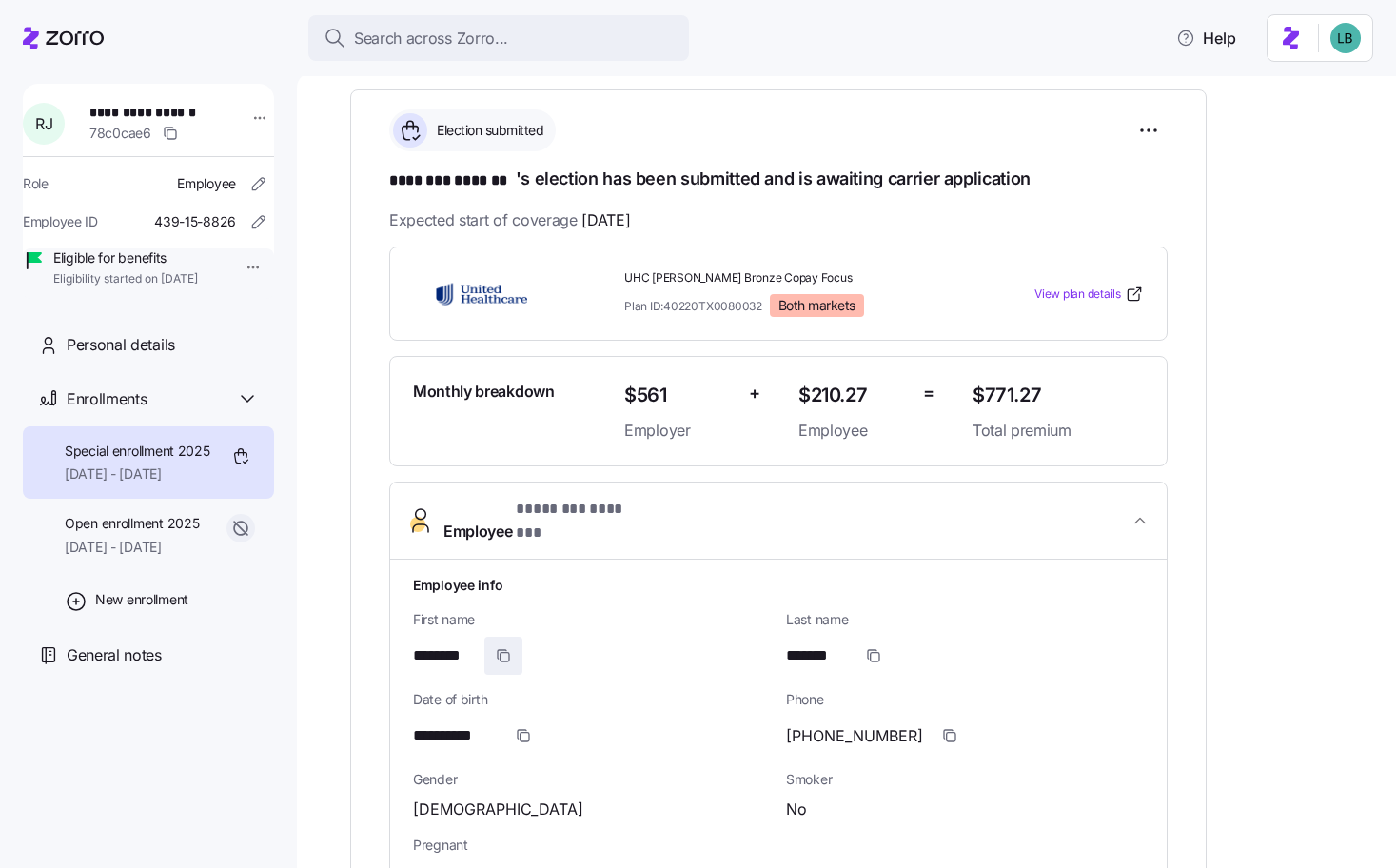
click at [501, 648] on icon "button" at bounding box center [503, 655] width 15 height 15
click at [889, 643] on span "button" at bounding box center [874, 656] width 37 height 37
click at [528, 728] on icon "button" at bounding box center [523, 735] width 15 height 15
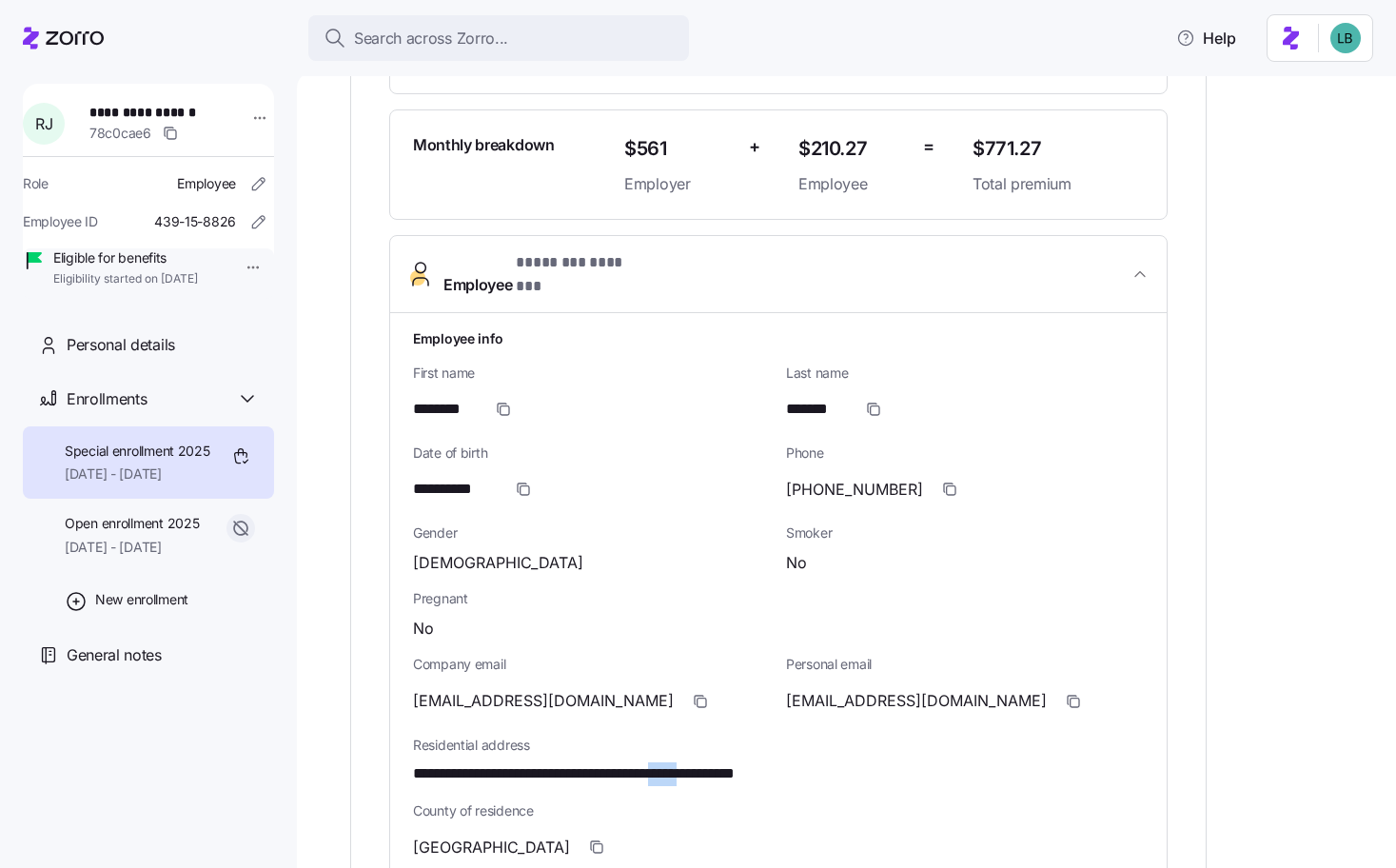
scroll to position [569, 0]
click at [693, 692] on icon "button" at bounding box center [699, 699] width 15 height 15
click at [932, 473] on span "button" at bounding box center [950, 488] width 37 height 37
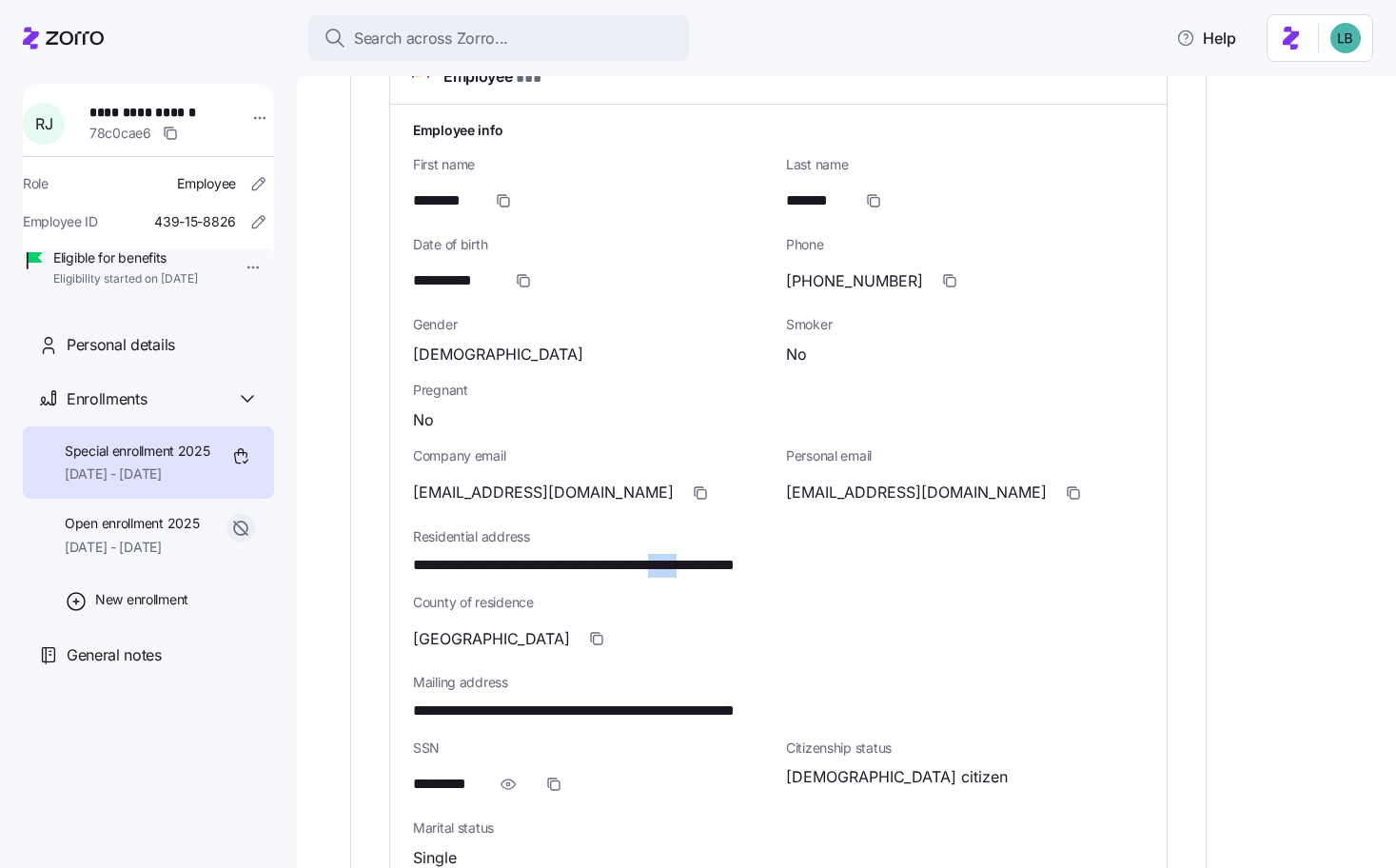
scroll to position [814, 0]
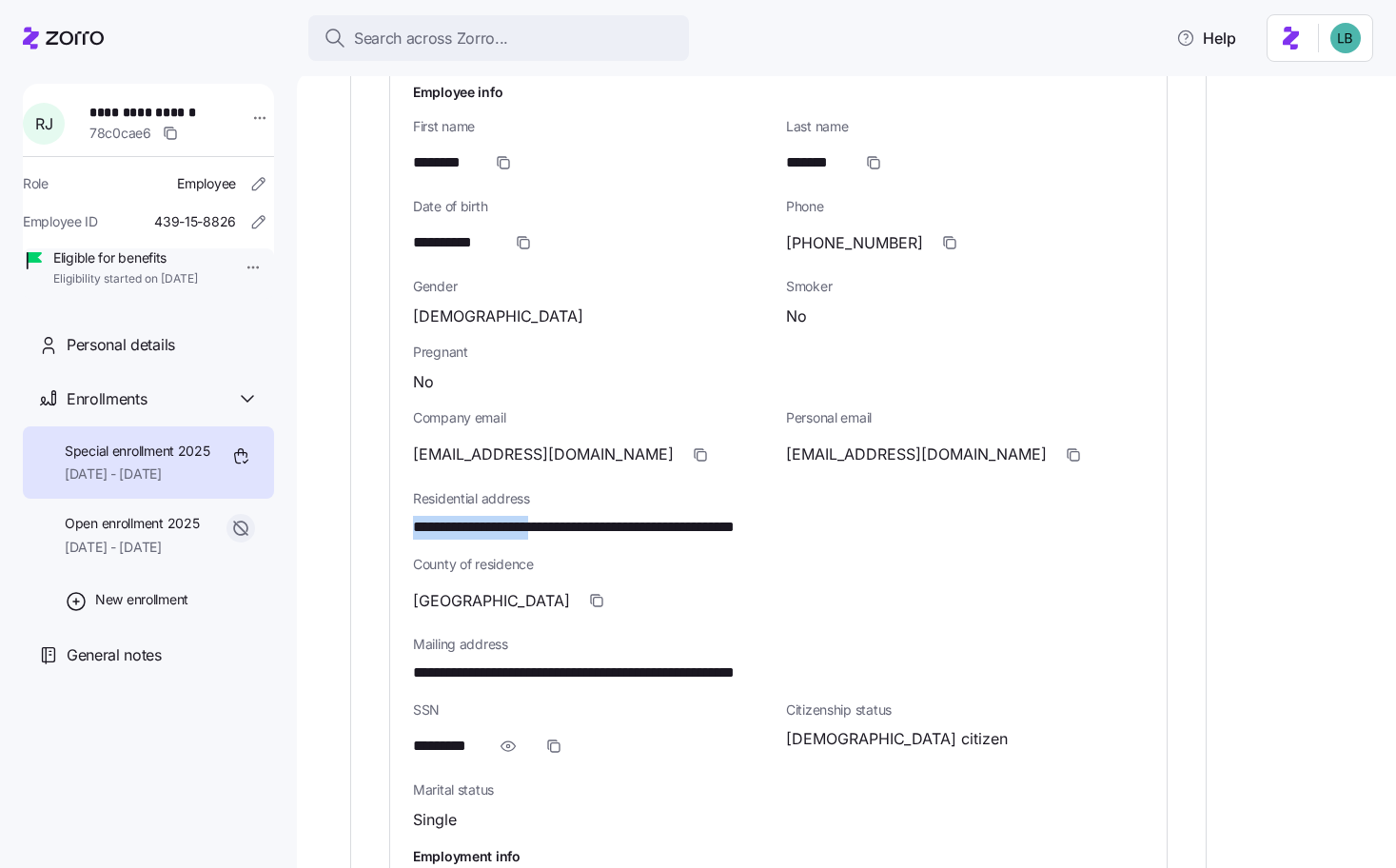
drag, startPoint x: 413, startPoint y: 509, endPoint x: 569, endPoint y: 502, distance: 156.2
click at [569, 516] on span "**********" at bounding box center [632, 528] width 439 height 24
copy span "**********"
drag, startPoint x: 619, startPoint y: 509, endPoint x: 566, endPoint y: 511, distance: 53.0
click at [566, 516] on span "**********" at bounding box center [632, 528] width 439 height 24
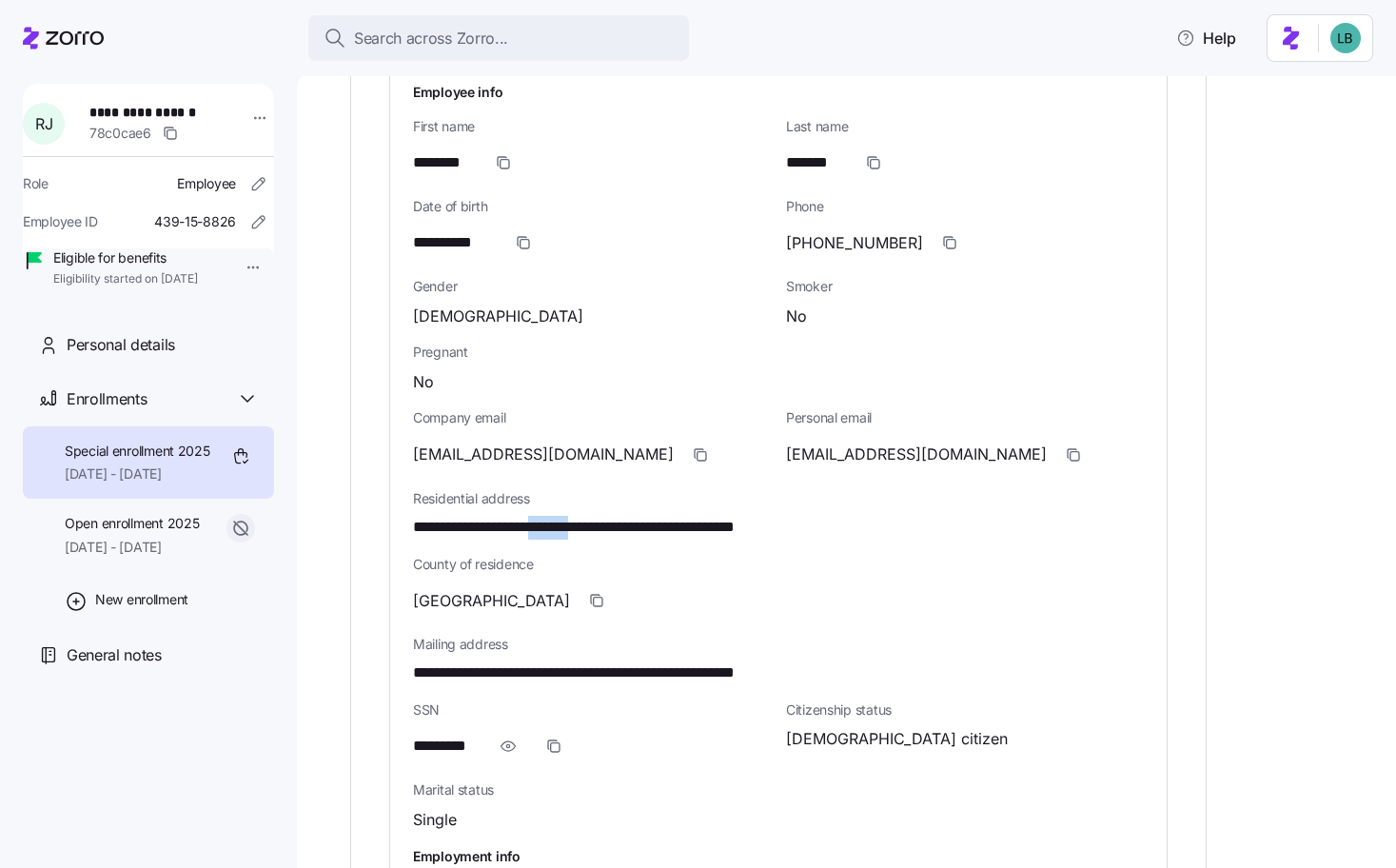
copy span "*******"
click at [663, 516] on span "**********" at bounding box center [632, 528] width 439 height 24
copy span "*******"
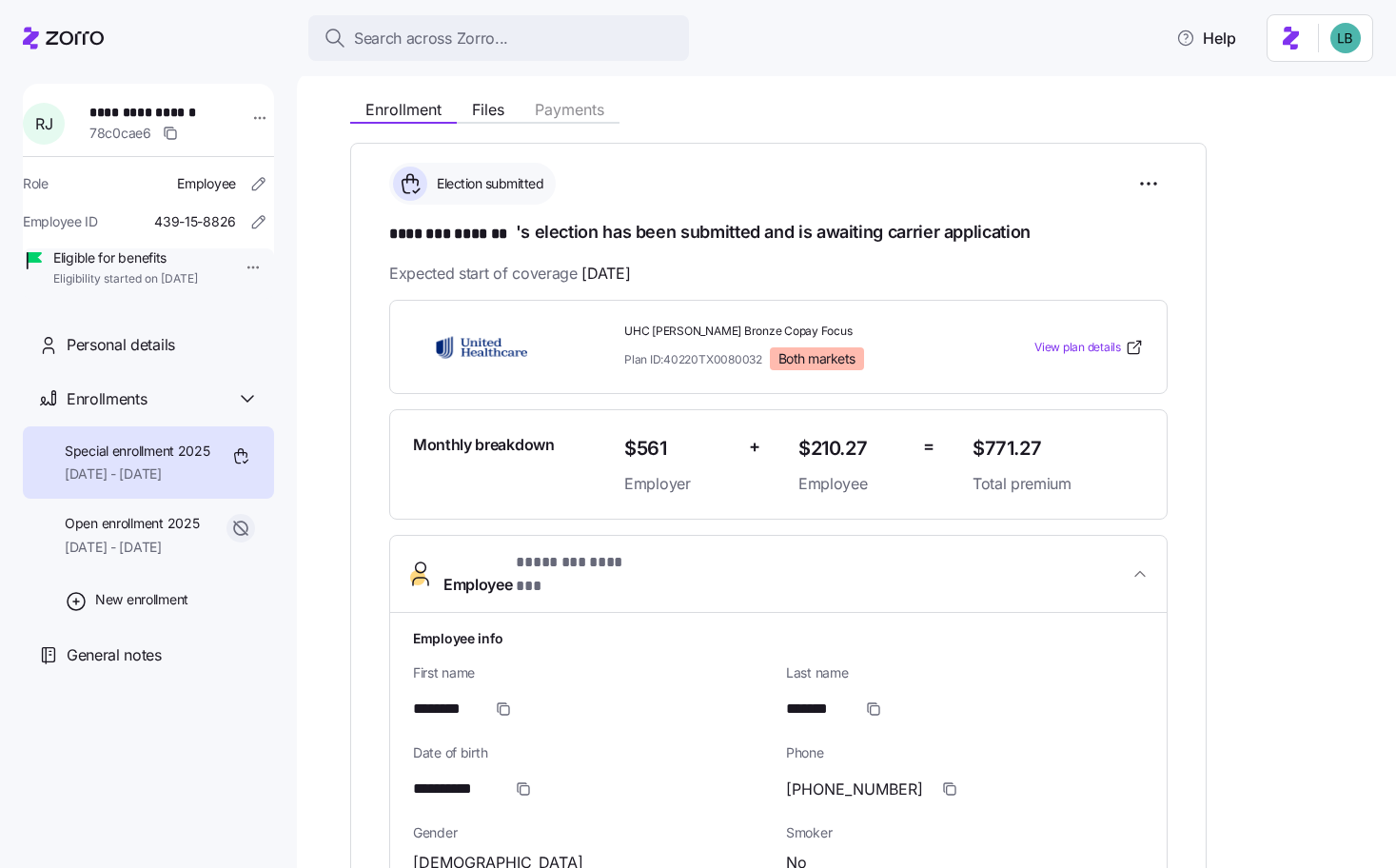
scroll to position [0, 0]
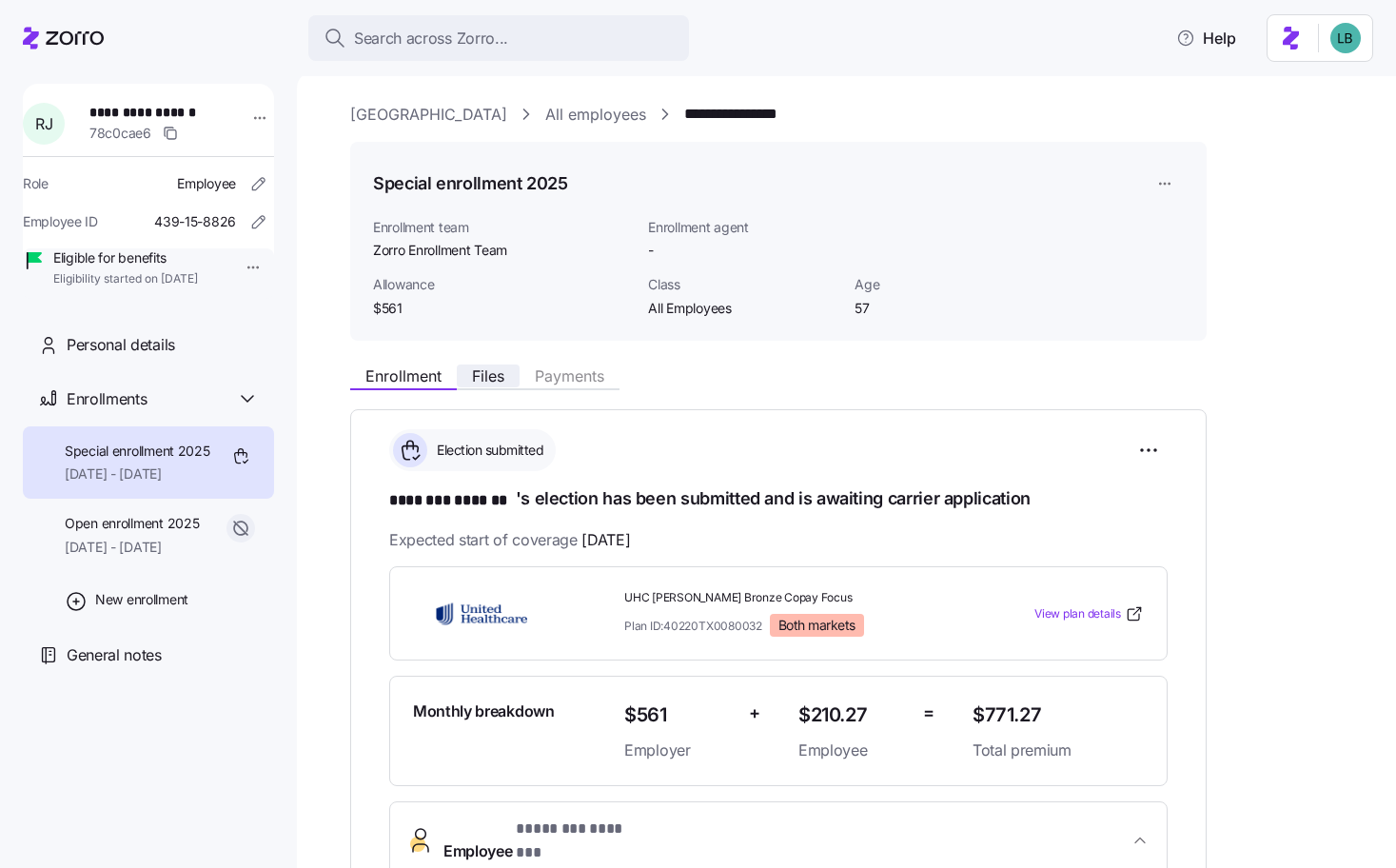
click at [483, 373] on span "Files" at bounding box center [488, 376] width 33 height 15
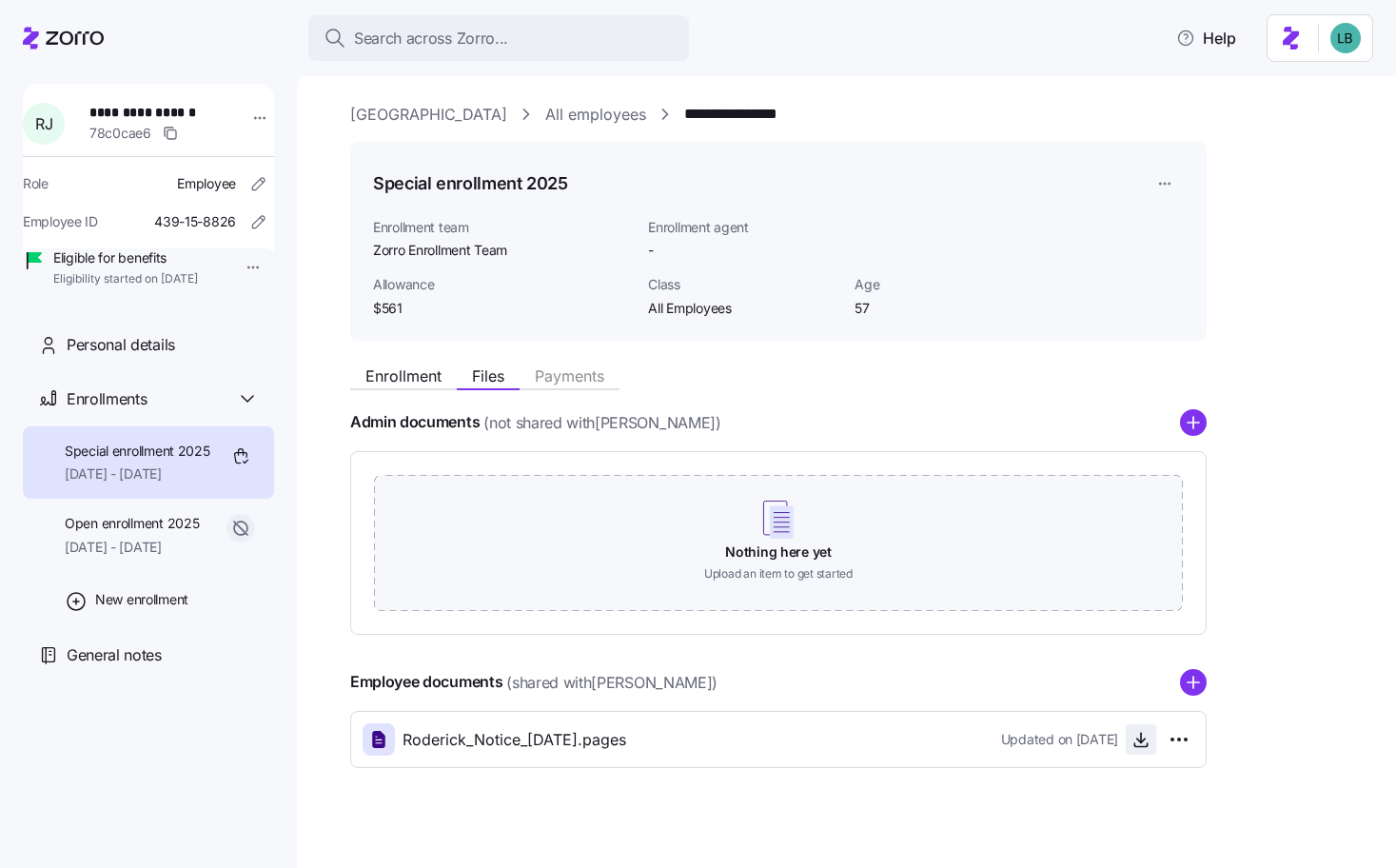
click at [1143, 744] on icon "button" at bounding box center [1140, 739] width 19 height 19
drag, startPoint x: 210, startPoint y: 112, endPoint x: 95, endPoint y: 115, distance: 115.0
click at [95, 115] on div "**********" at bounding box center [160, 124] width 156 height 57
copy span "**********"
click at [706, 117] on link "**********" at bounding box center [749, 115] width 129 height 24
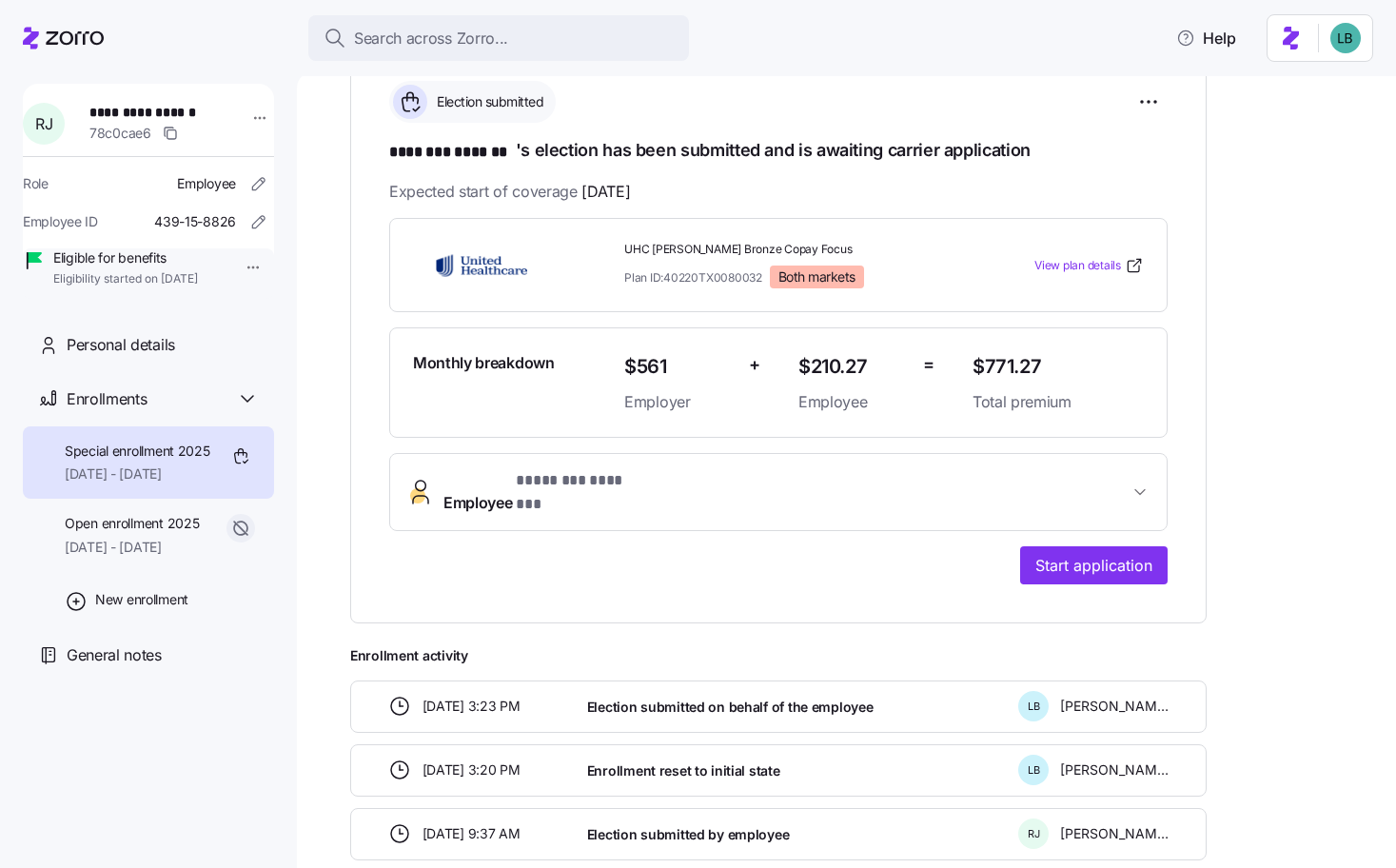
scroll to position [409, 0]
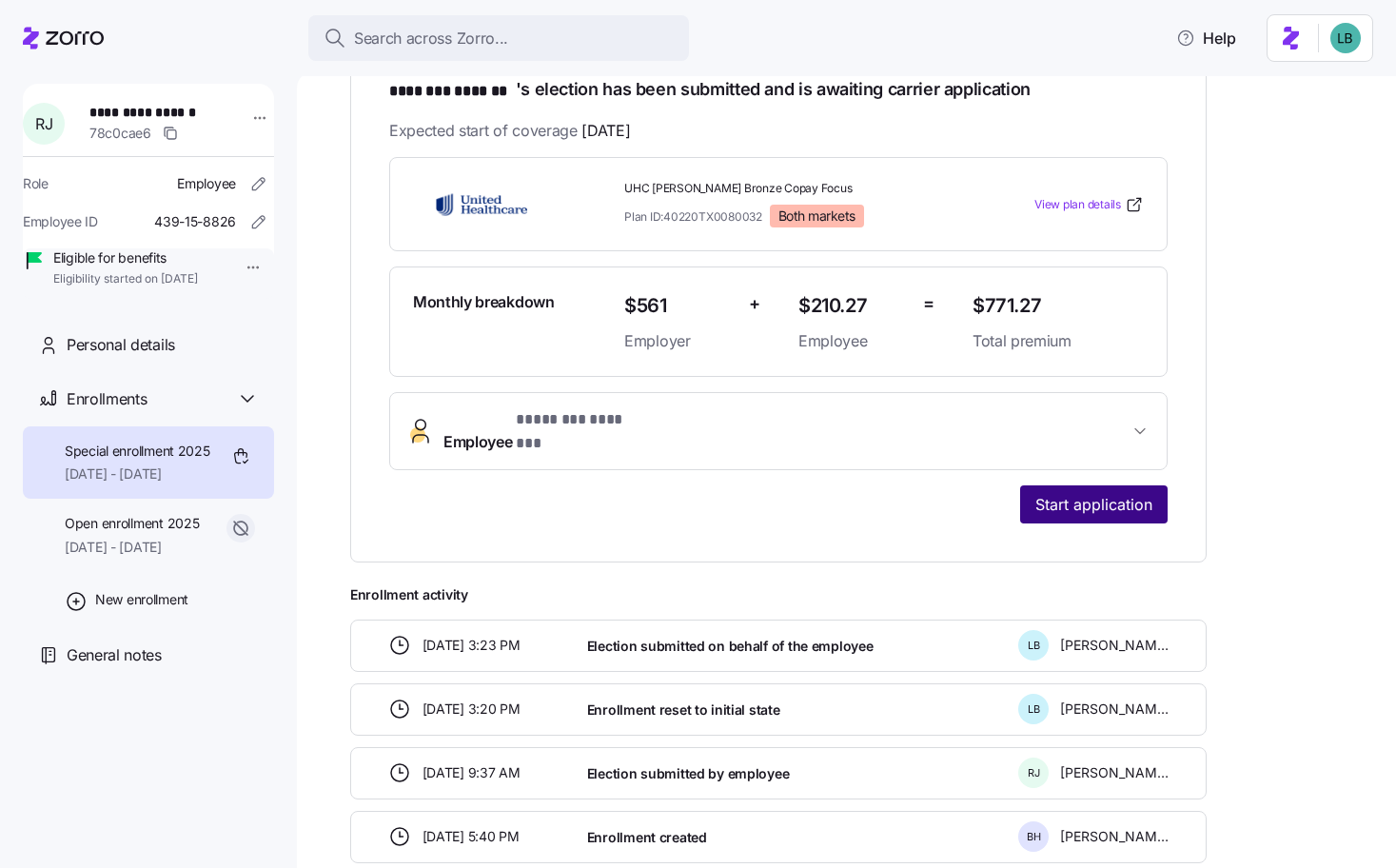
click at [1091, 495] on span "Start application" at bounding box center [1094, 504] width 117 height 23
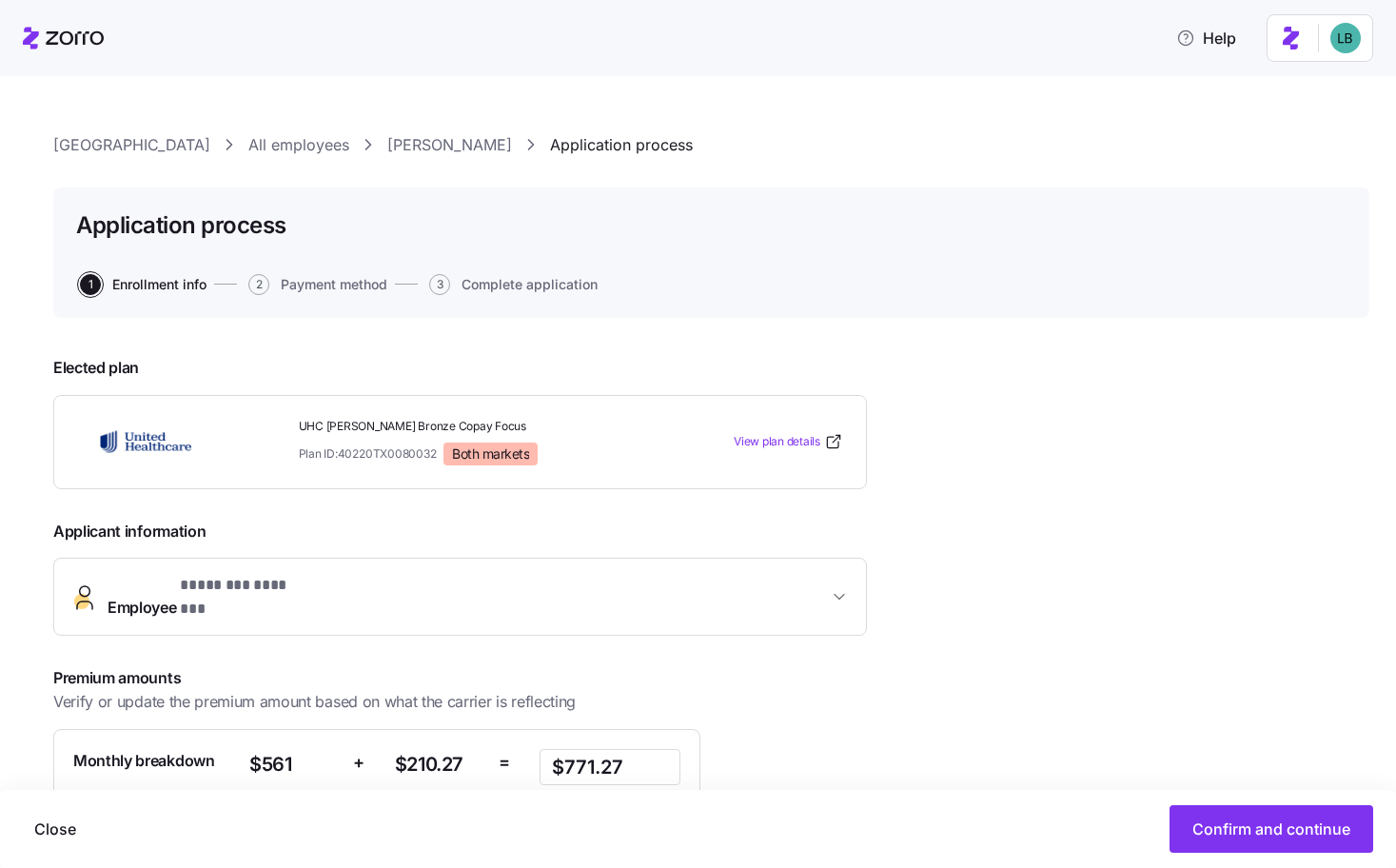
scroll to position [201, 0]
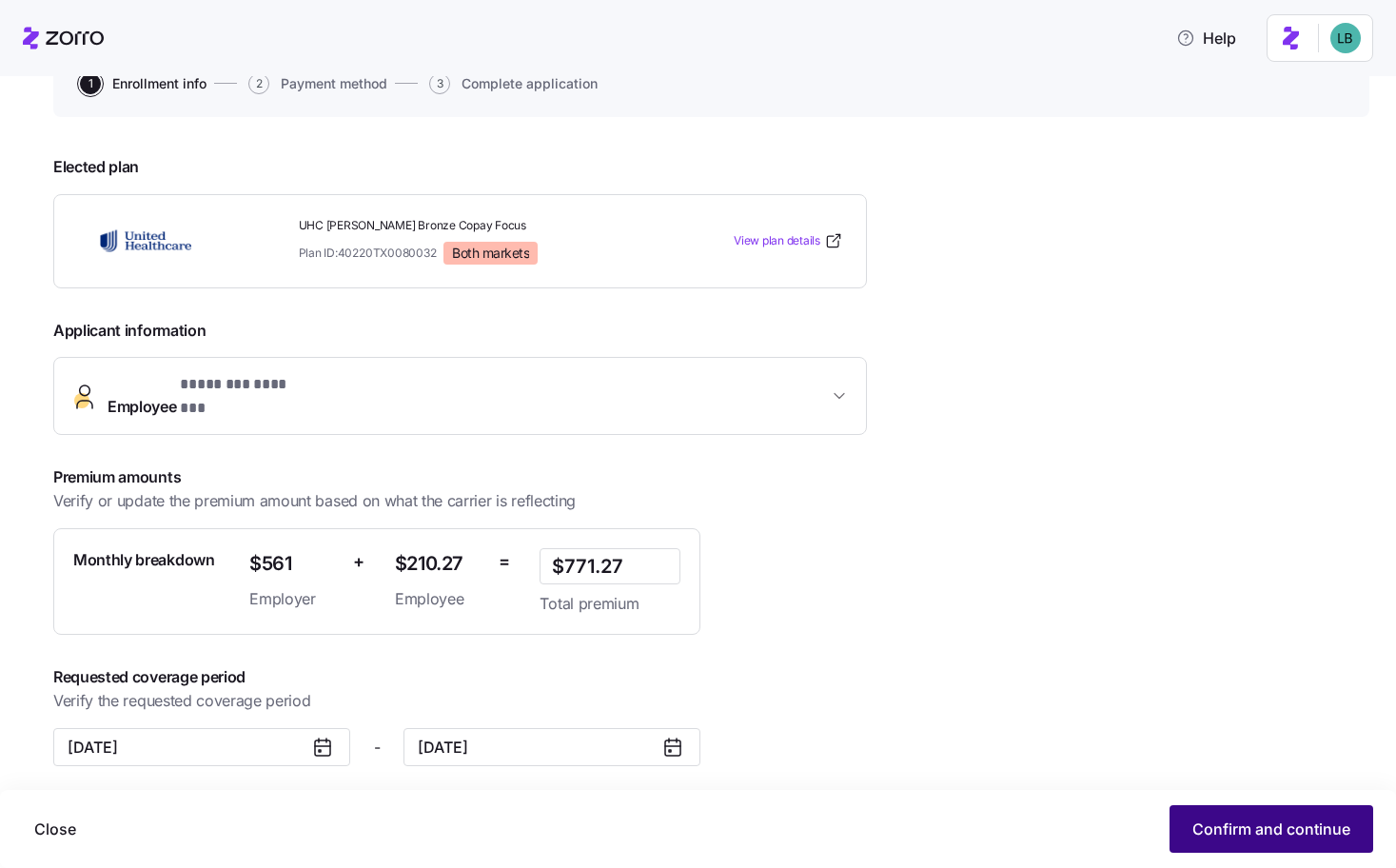
click at [1229, 827] on span "Confirm and continue" at bounding box center [1271, 828] width 158 height 23
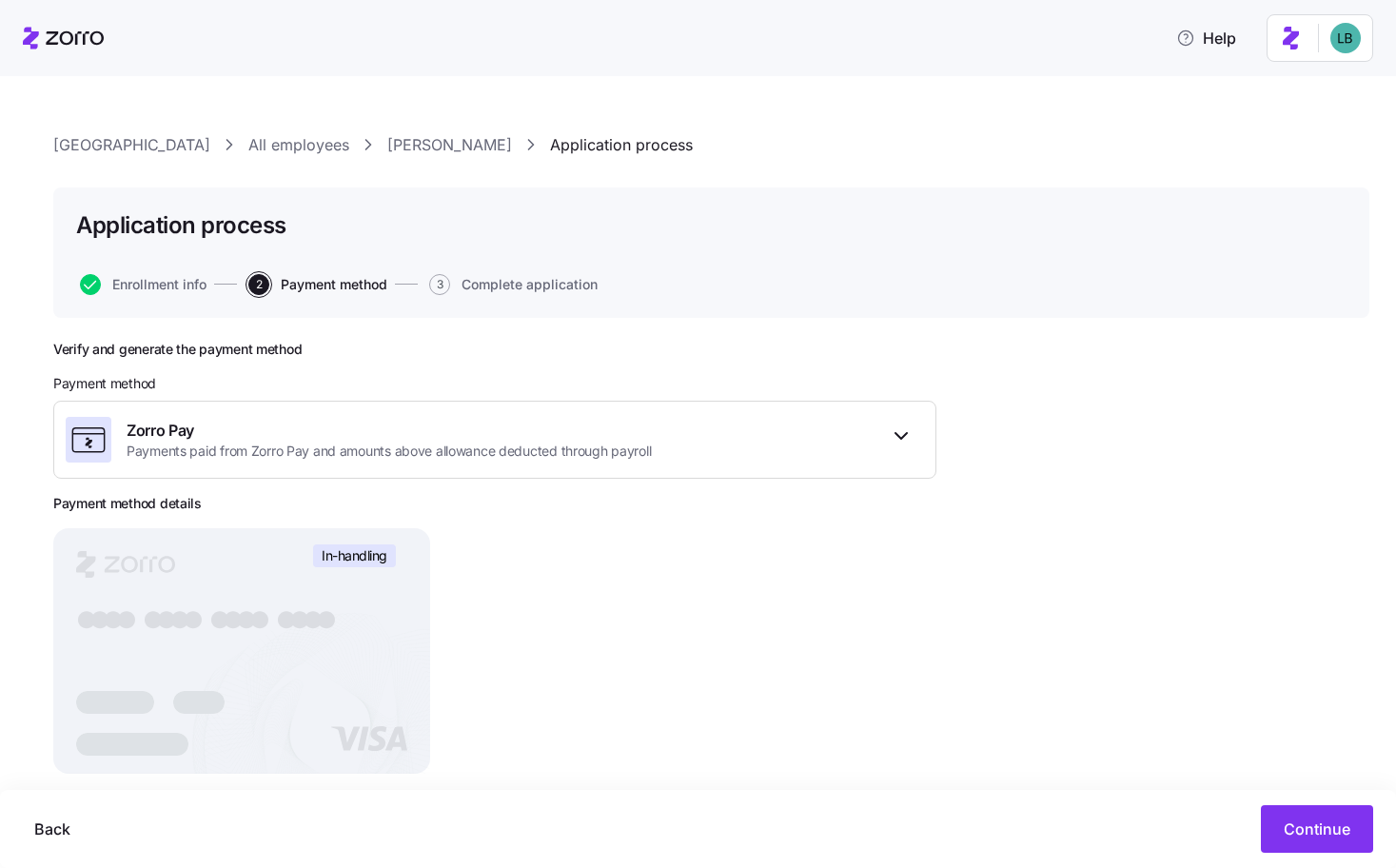
scroll to position [77, 0]
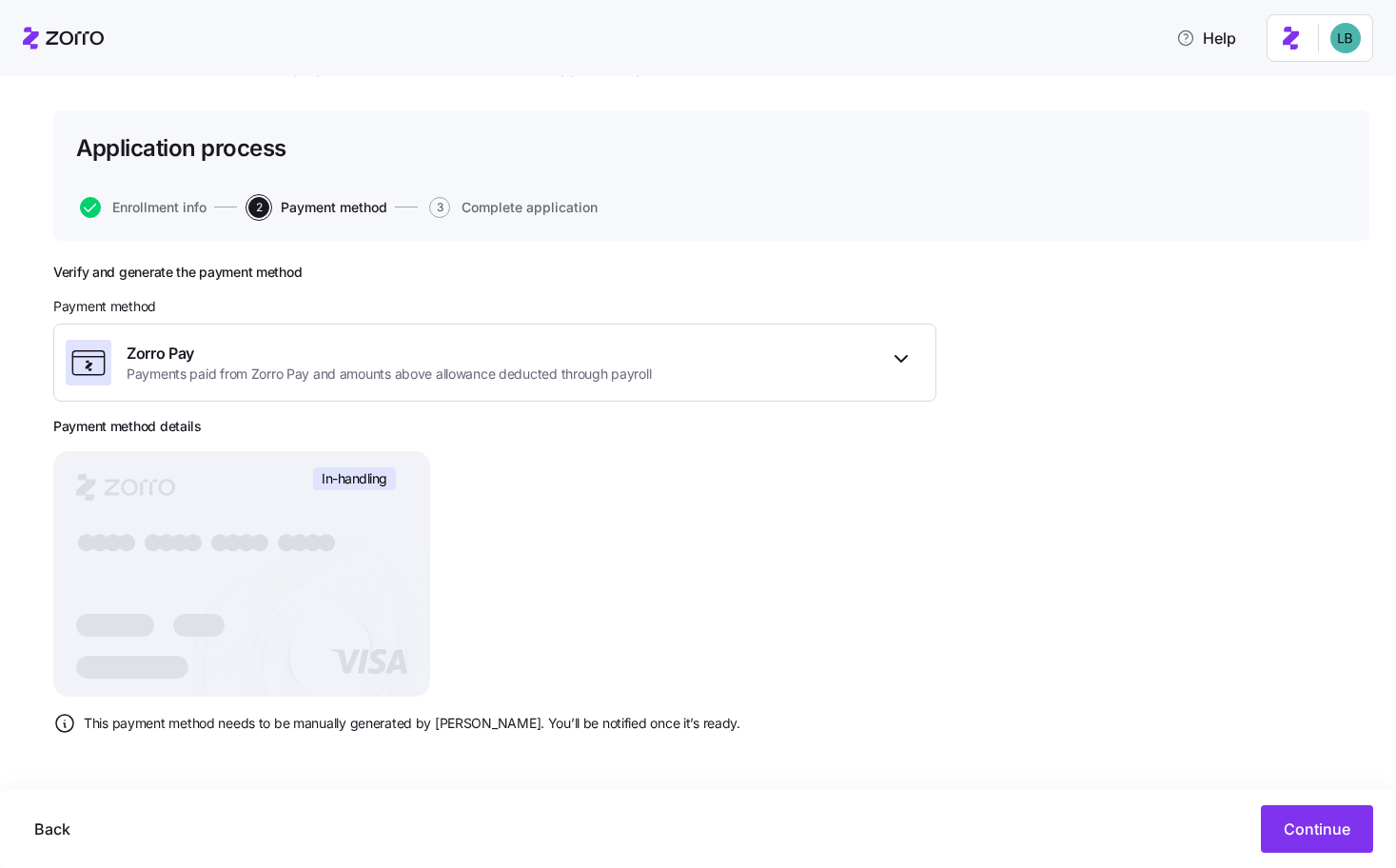
click at [370, 569] on rect at bounding box center [242, 574] width 376 height 246
click at [616, 381] on span "Payments paid from Zorro Pay and amounts above allowance deducted through payro…" at bounding box center [388, 374] width 524 height 19
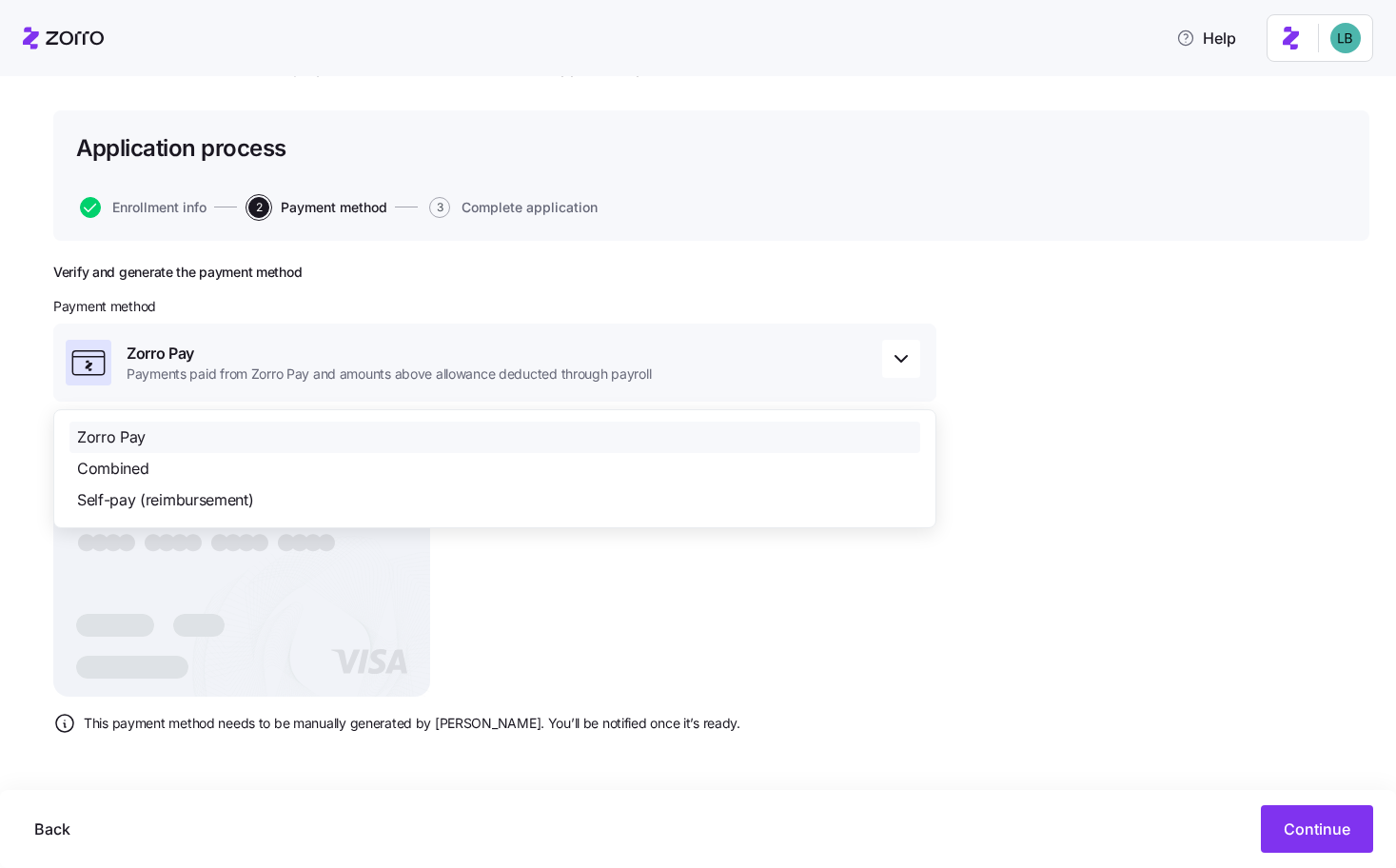
click at [580, 425] on div "Zorro Pay" at bounding box center [494, 438] width 851 height 32
click at [578, 441] on div "Zorro Pay" at bounding box center [494, 438] width 851 height 32
click at [924, 638] on div "Verify and generate the payment method Payment method Zorro Pay Payments paid f…" at bounding box center [495, 506] width 884 height 487
click at [1213, 505] on div "Verify and generate the payment method Payment method Zorro Pay Payments paid f…" at bounding box center [711, 554] width 1317 height 582
click at [903, 362] on icon "button" at bounding box center [902, 359] width 12 height 6
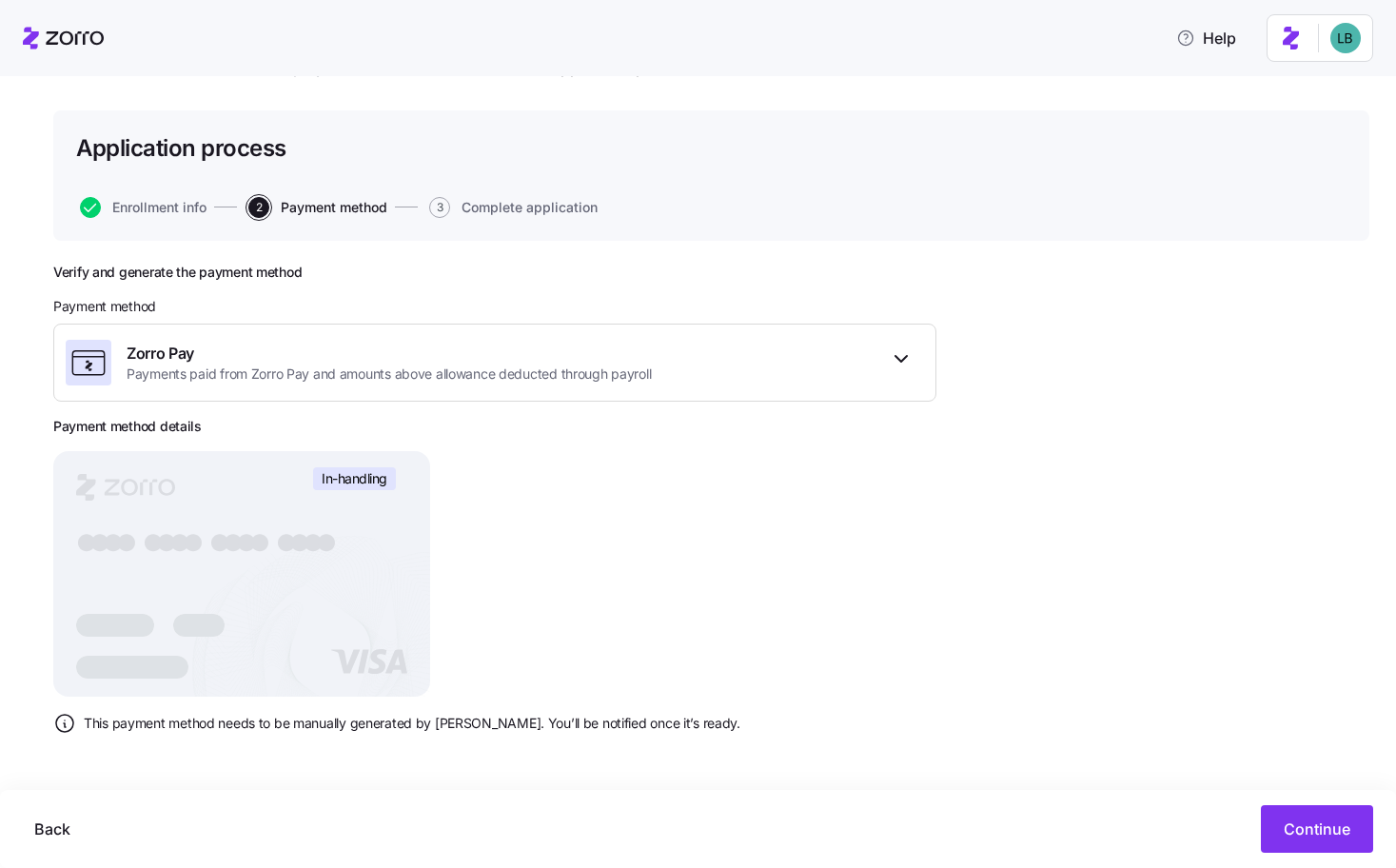
click at [813, 635] on div "Verify and generate the payment method Payment method Zorro Pay Payments paid f…" at bounding box center [495, 506] width 884 height 487
click at [1325, 826] on span "Continue" at bounding box center [1317, 828] width 66 height 23
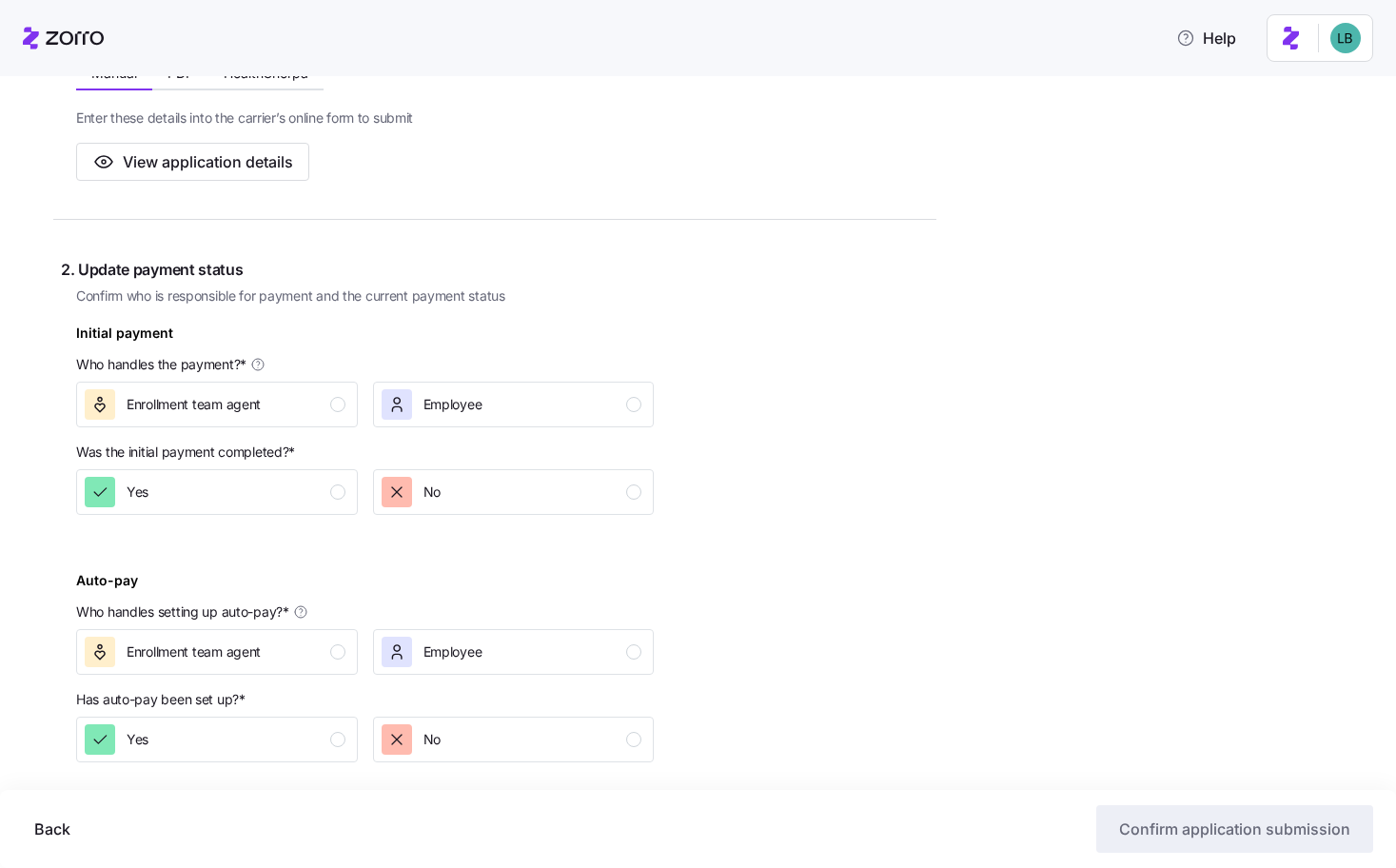
scroll to position [410, 0]
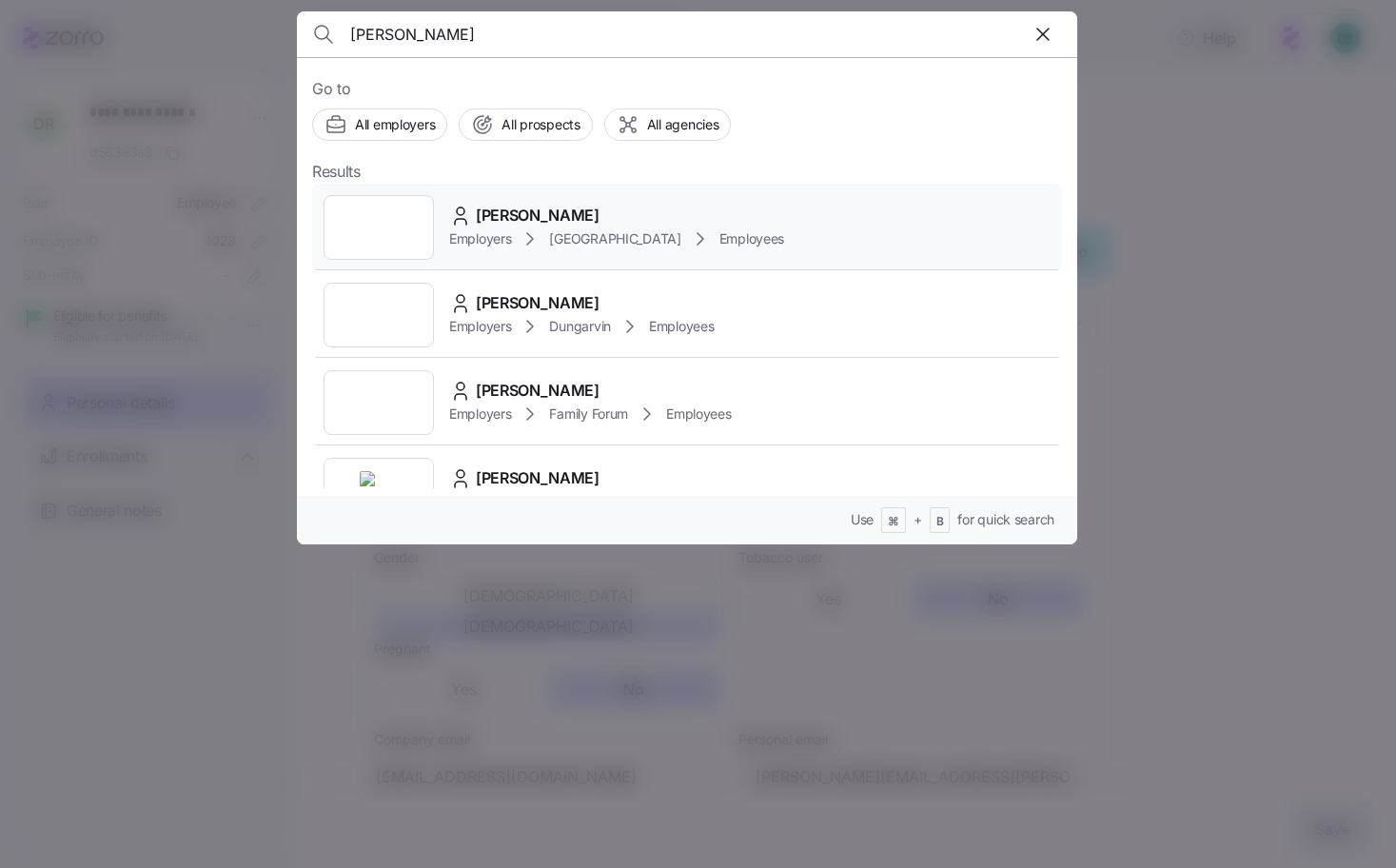
type input "roderick"
click at [504, 203] on div "Roderick Jackson Employers Avondale House Employees" at bounding box center [687, 227] width 750 height 87
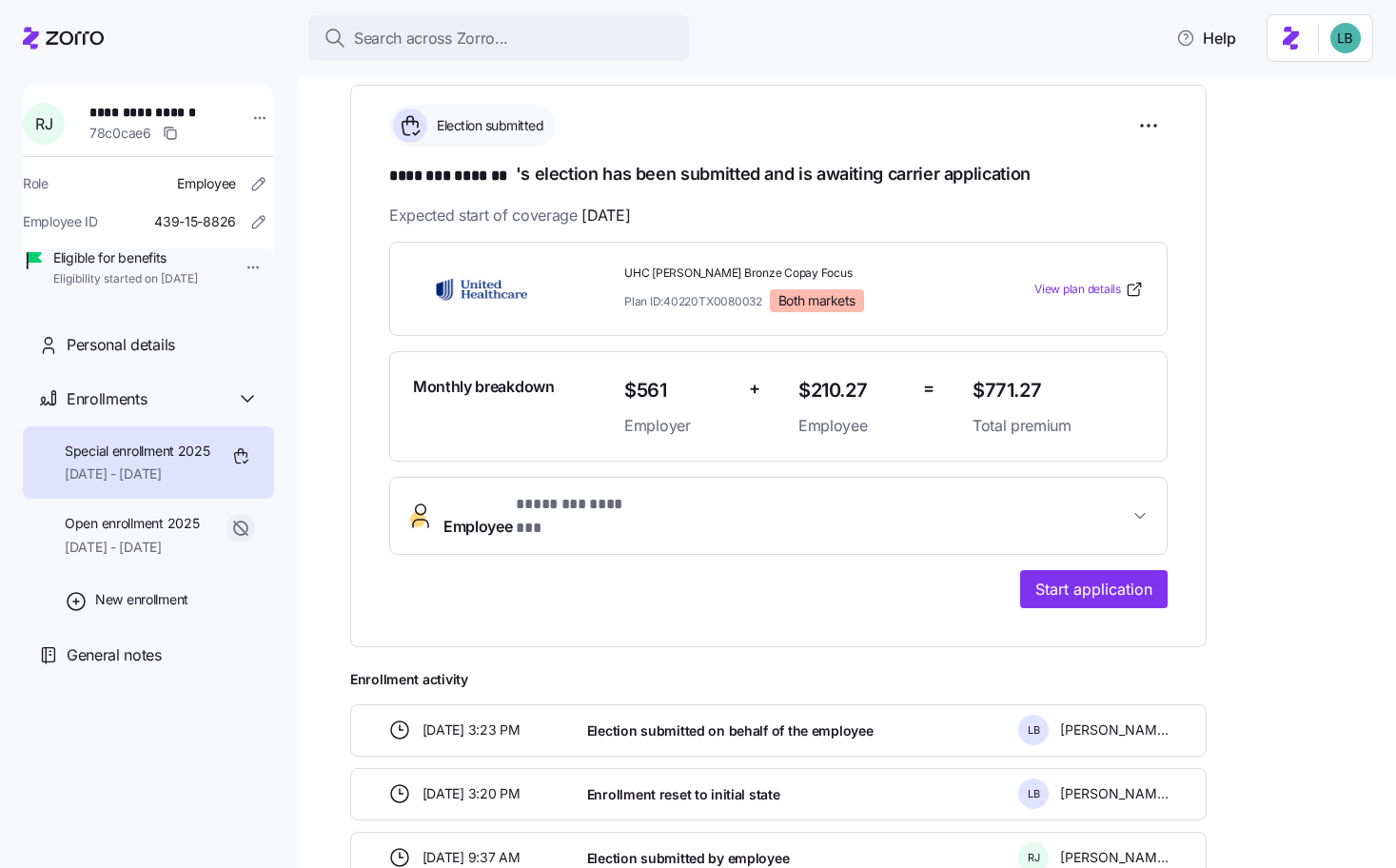
scroll to position [379, 0]
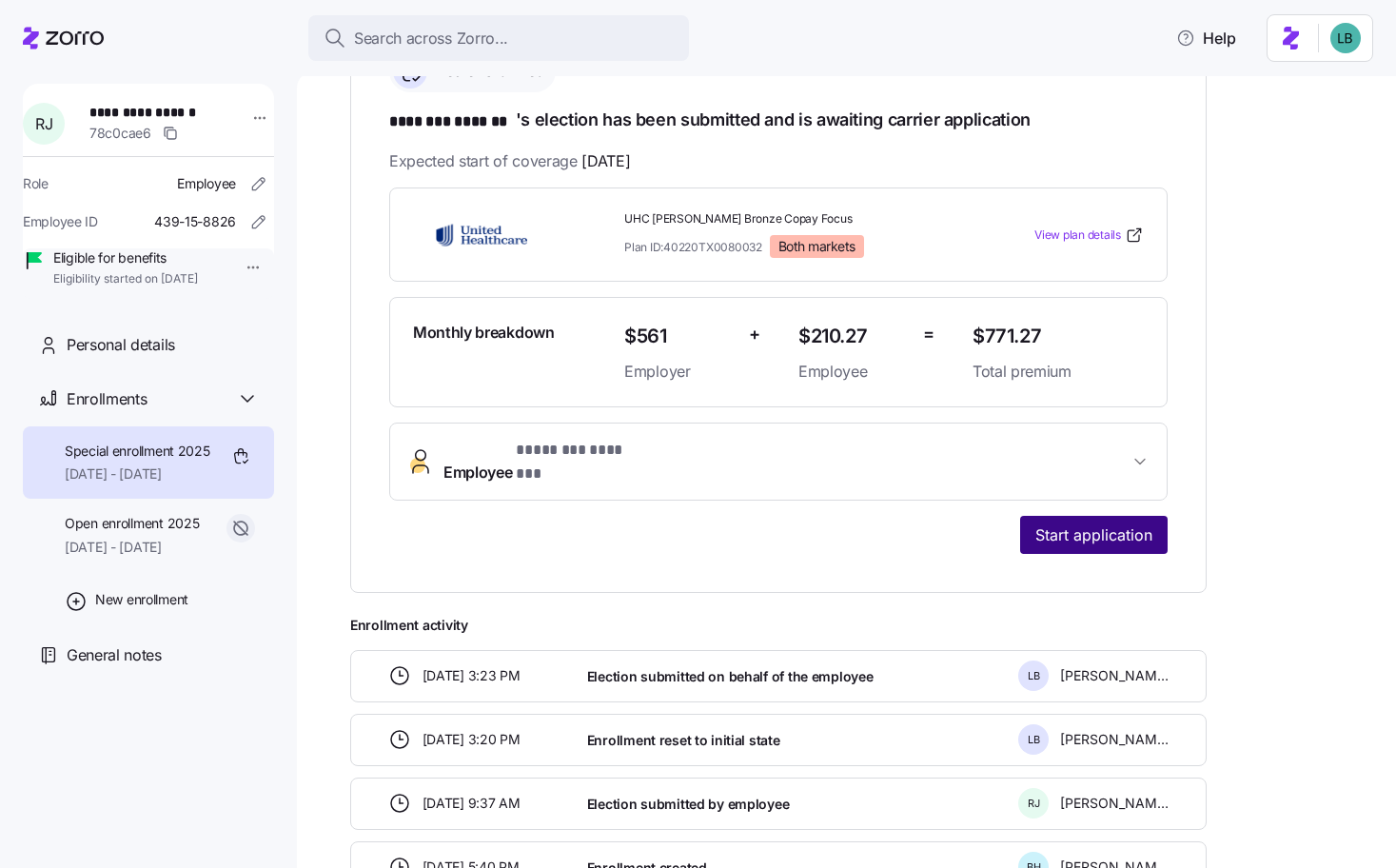
click at [1052, 523] on span "Start application" at bounding box center [1094, 534] width 117 height 23
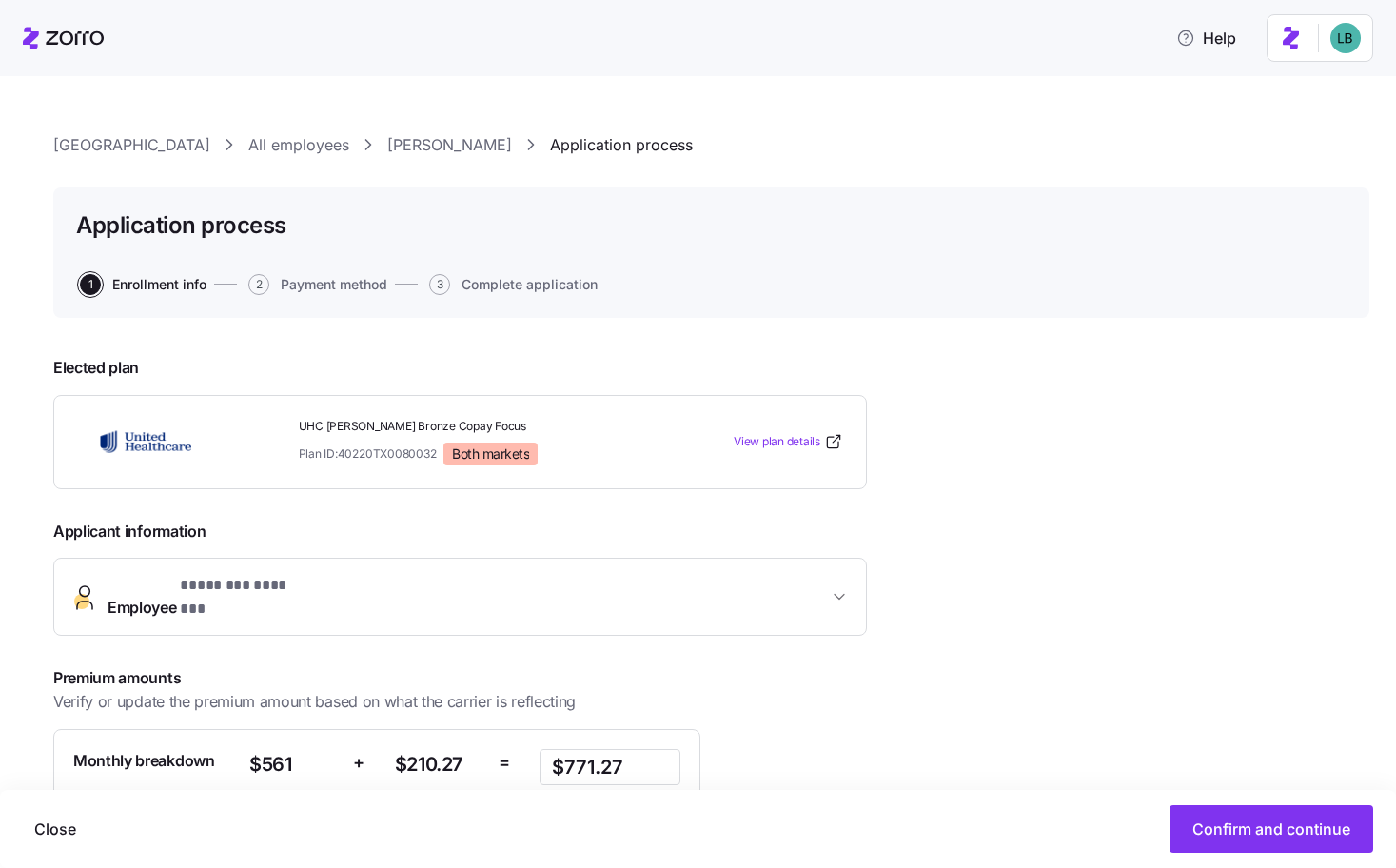
scroll to position [201, 0]
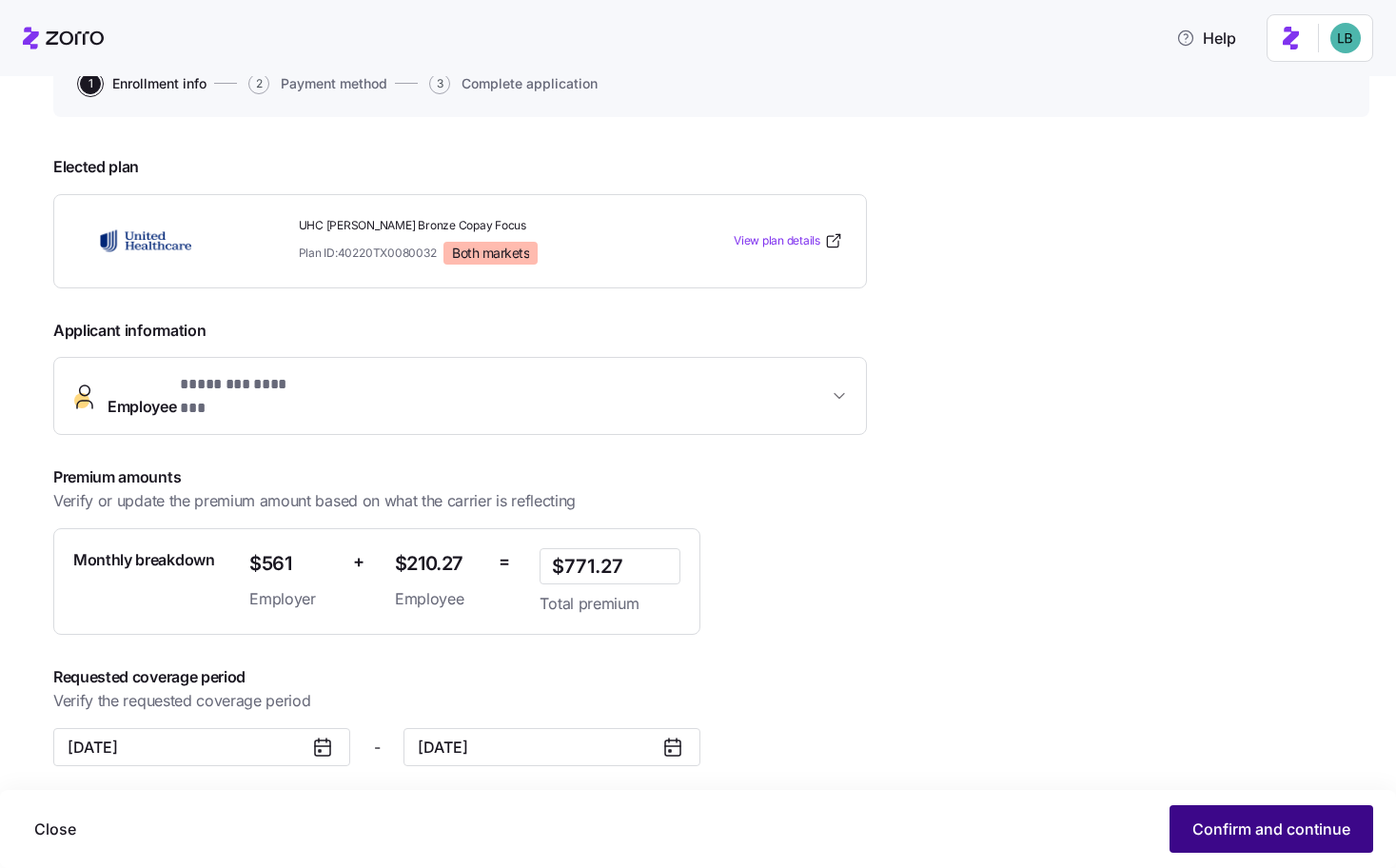
click at [1299, 821] on span "Confirm and continue" at bounding box center [1271, 828] width 158 height 23
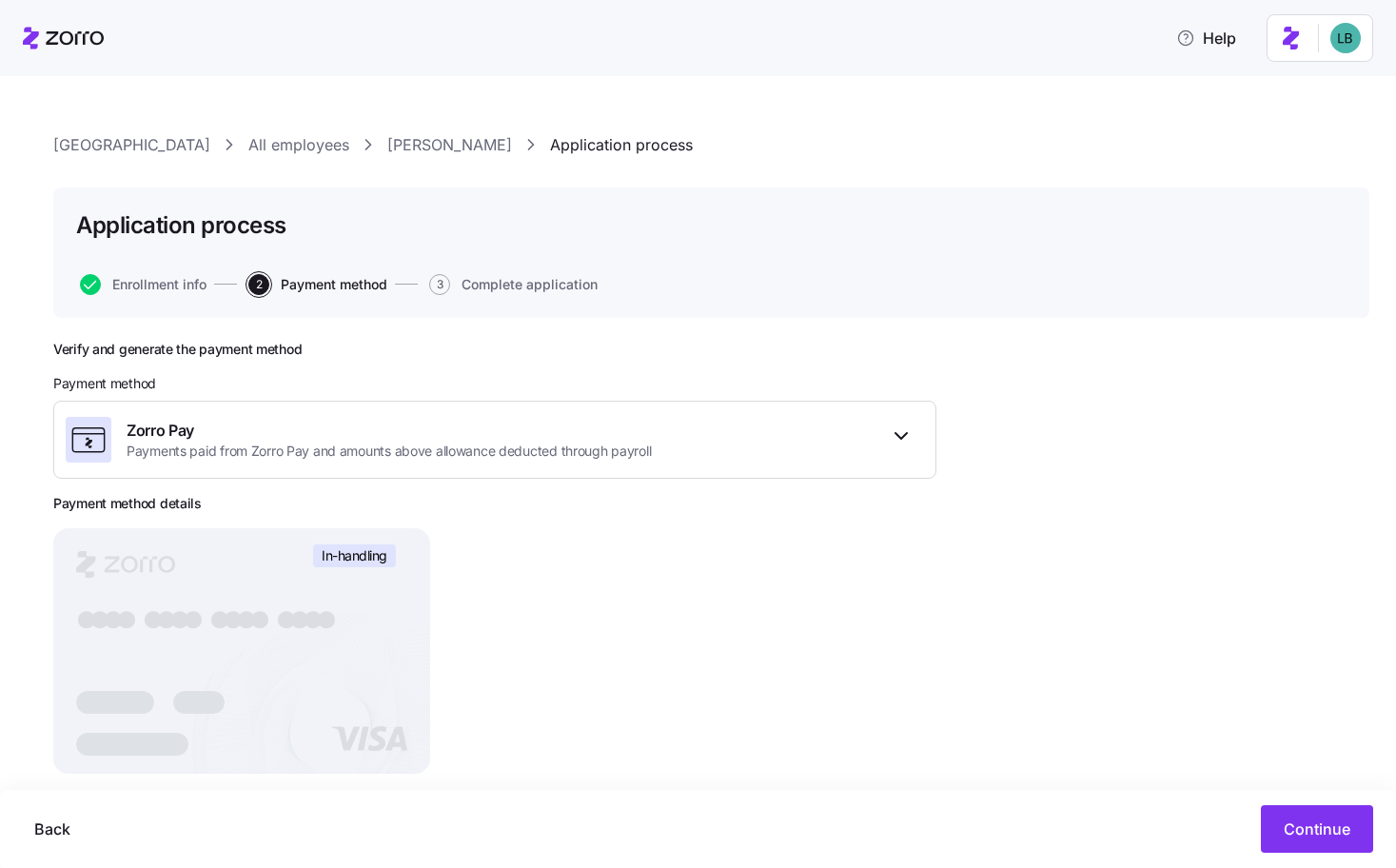
scroll to position [77, 0]
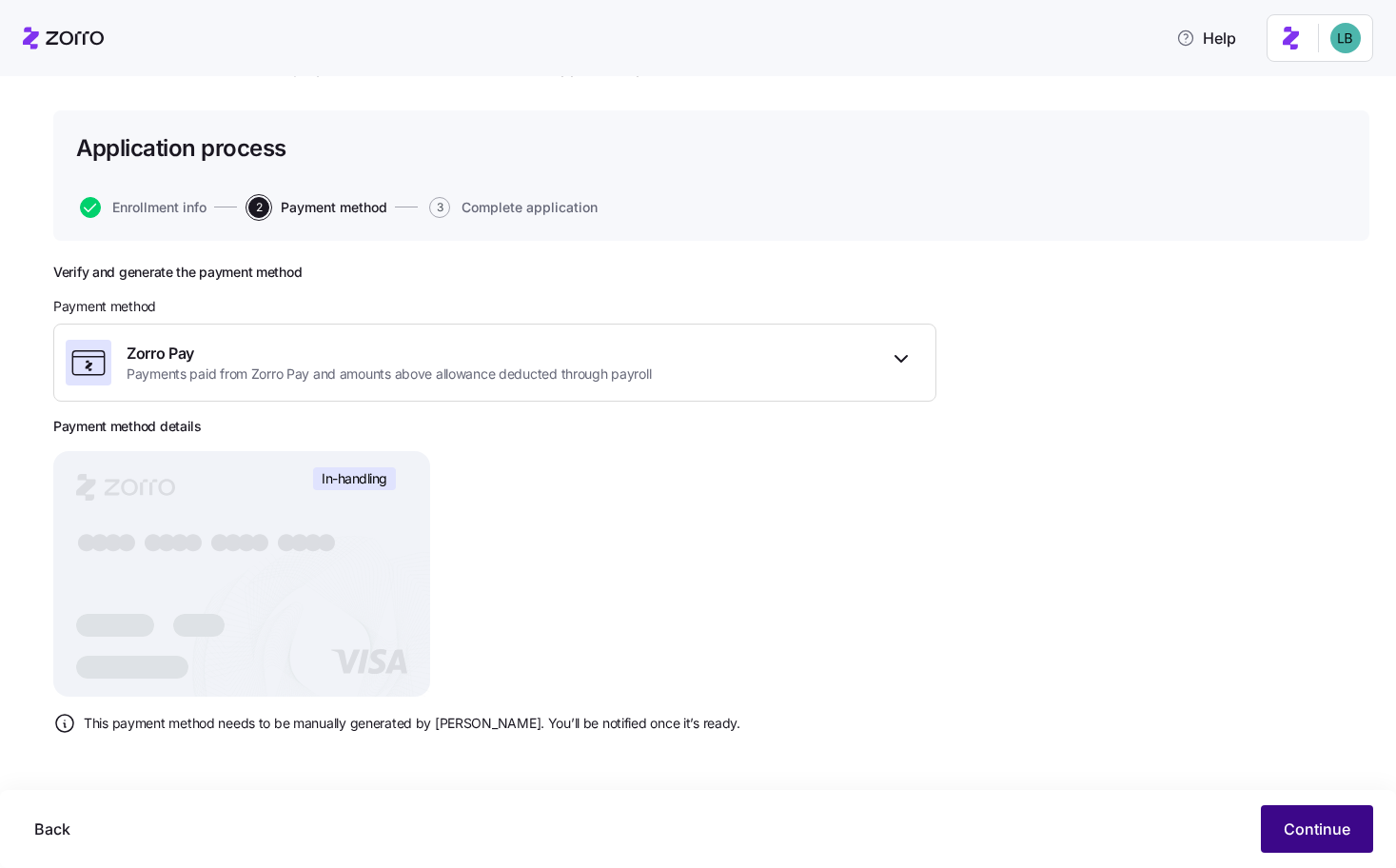
click at [1300, 821] on span "Continue" at bounding box center [1317, 828] width 66 height 23
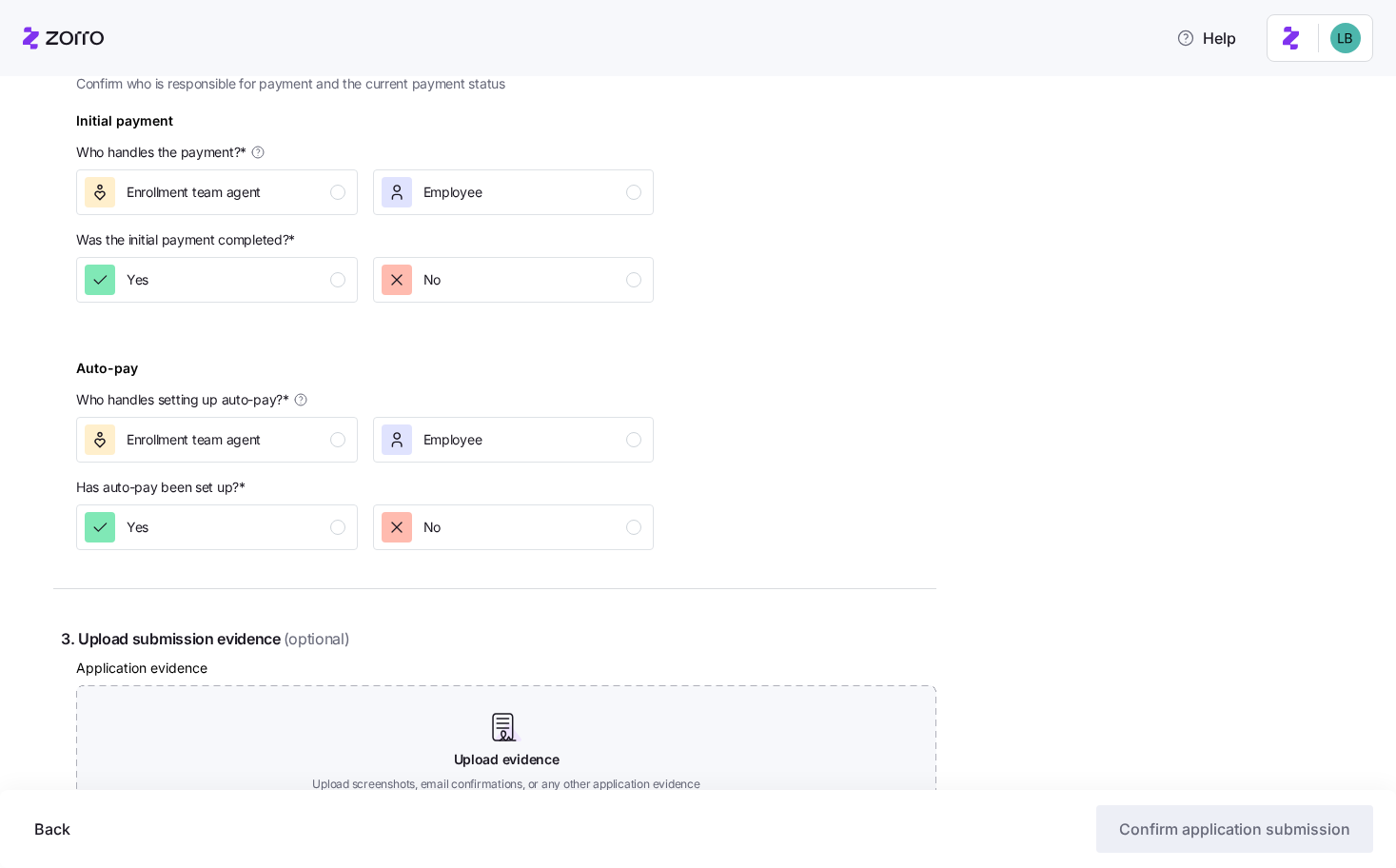
scroll to position [605, 0]
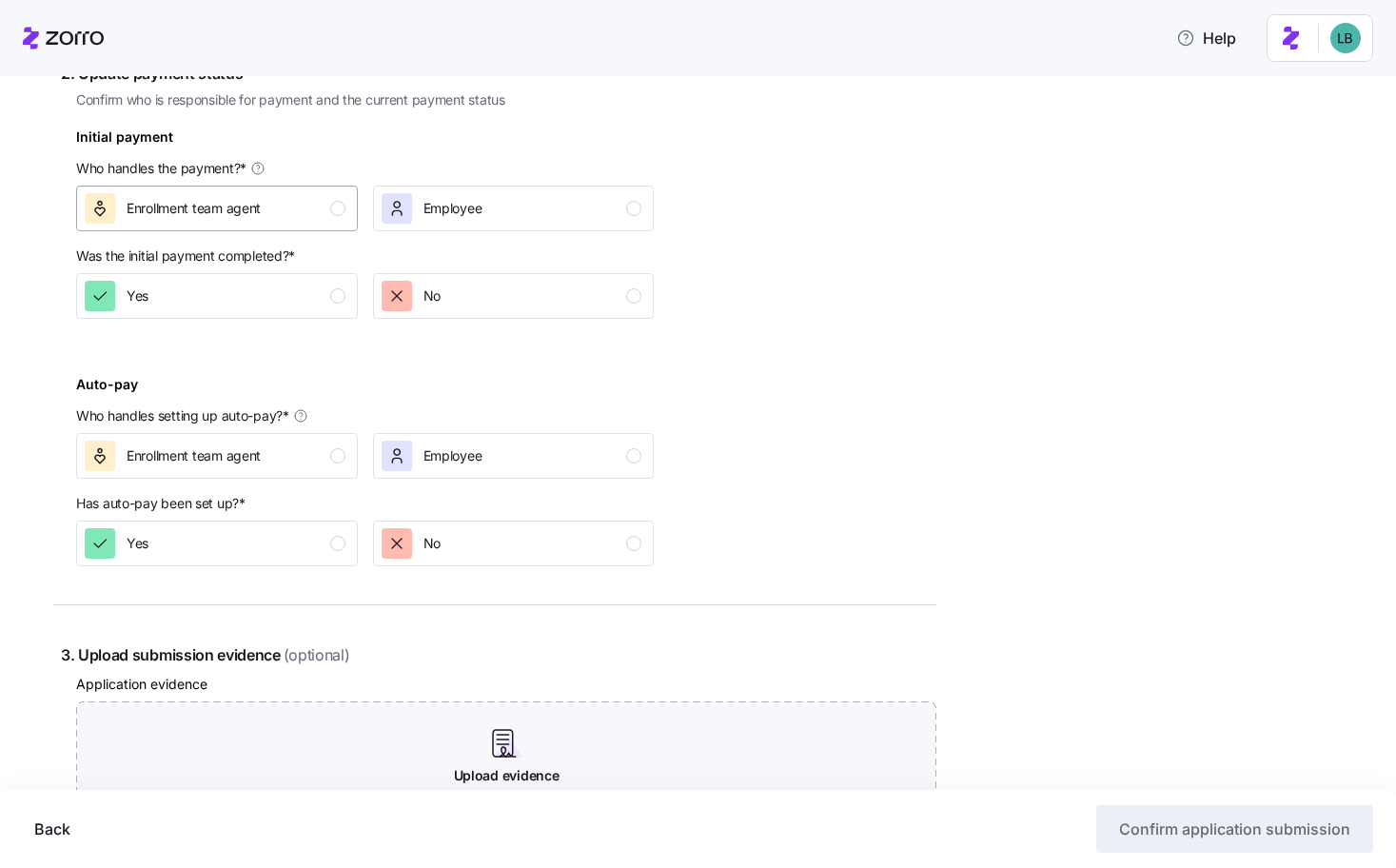
click at [326, 211] on div "Enrollment team agent" at bounding box center [215, 208] width 261 height 31
click at [524, 306] on div "No" at bounding box center [511, 295] width 261 height 31
click at [312, 465] on div "Enrollment team agent" at bounding box center [215, 456] width 261 height 31
click at [519, 566] on button "No" at bounding box center [514, 544] width 281 height 46
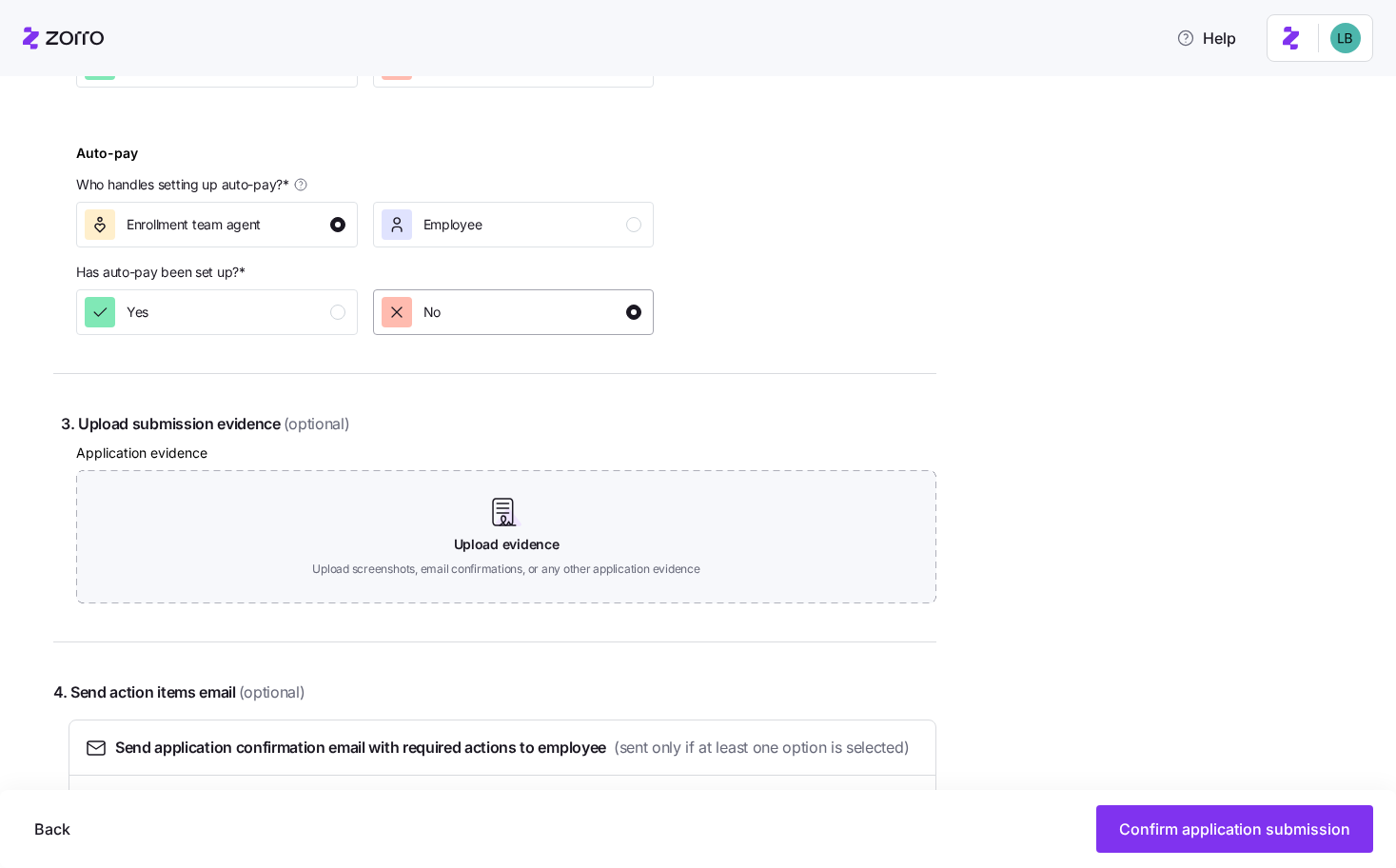
scroll to position [840, 0]
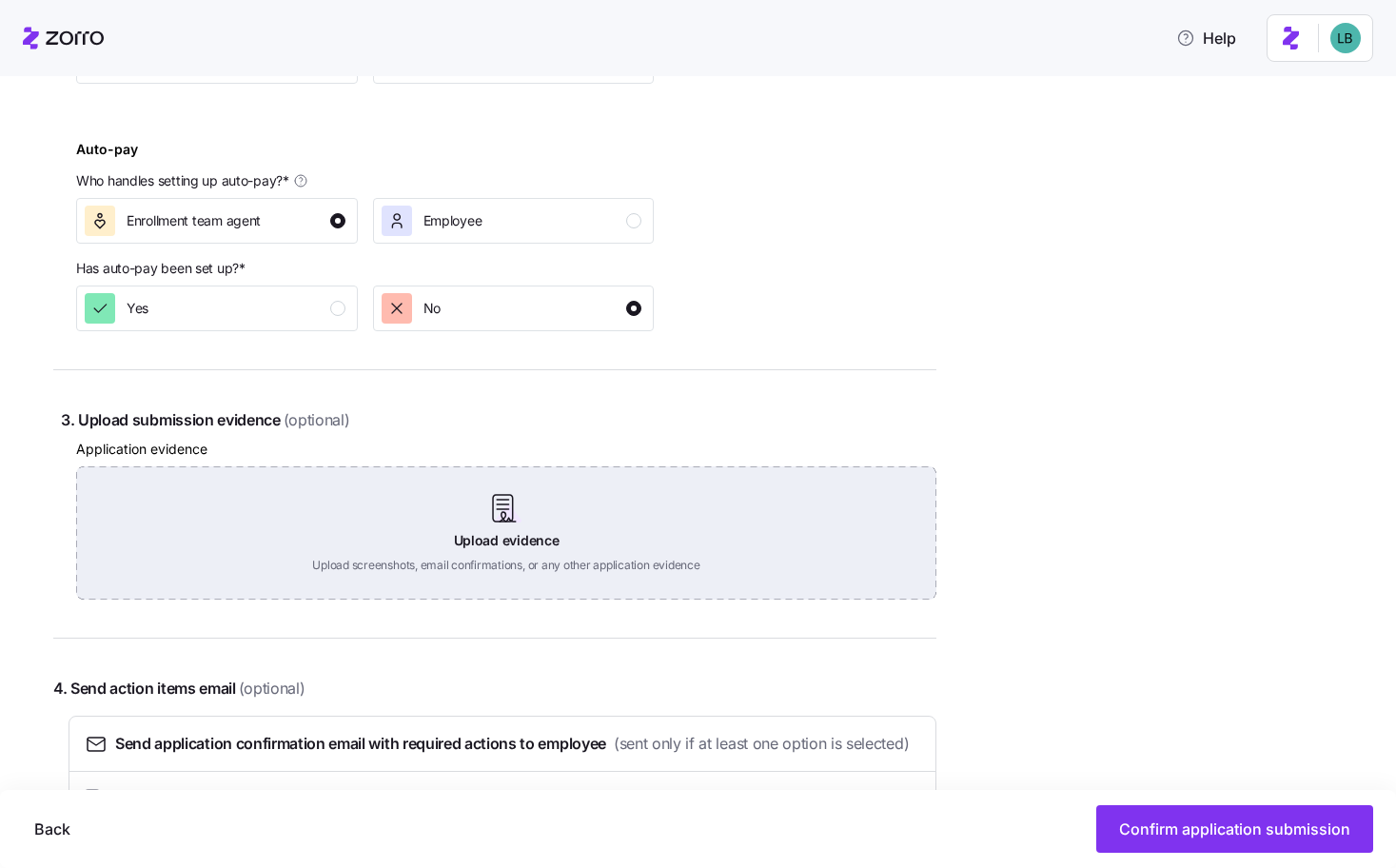
click at [510, 560] on div "Upload evidence Upload screenshots, email confirmations, or any other applicati…" at bounding box center [506, 533] width 861 height 134
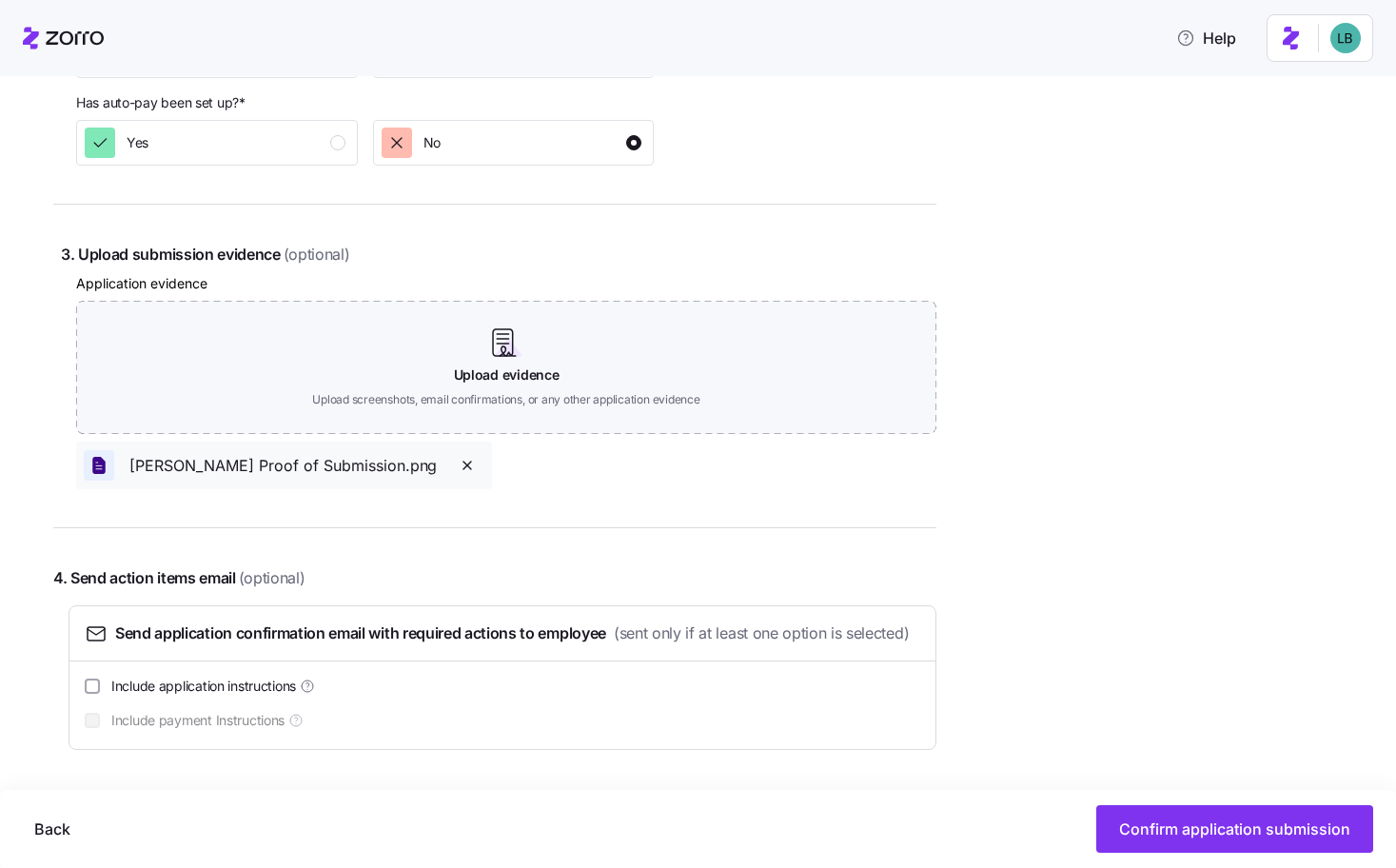
scroll to position [1038, 0]
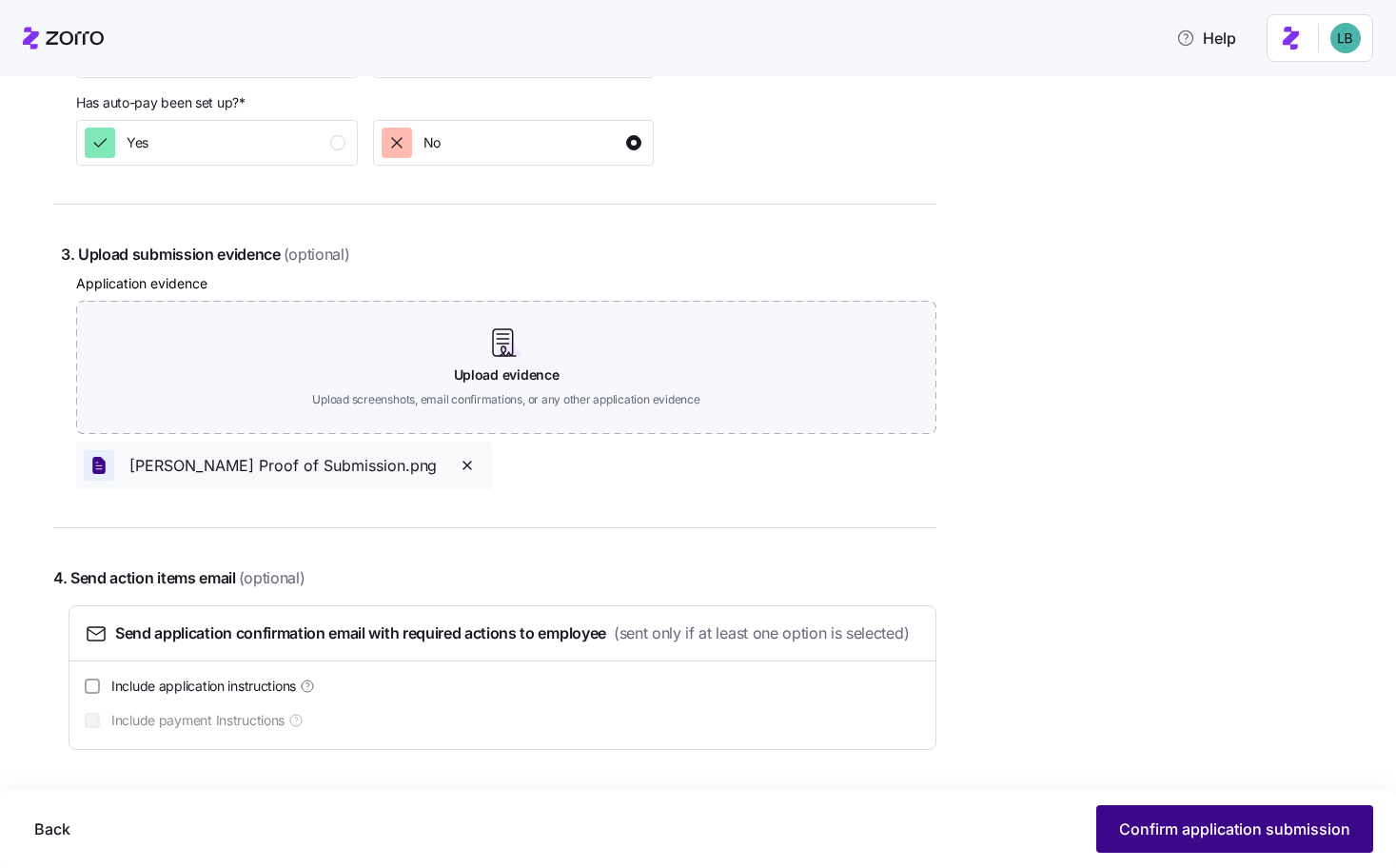
click at [1221, 822] on span "Confirm application submission" at bounding box center [1235, 828] width 231 height 23
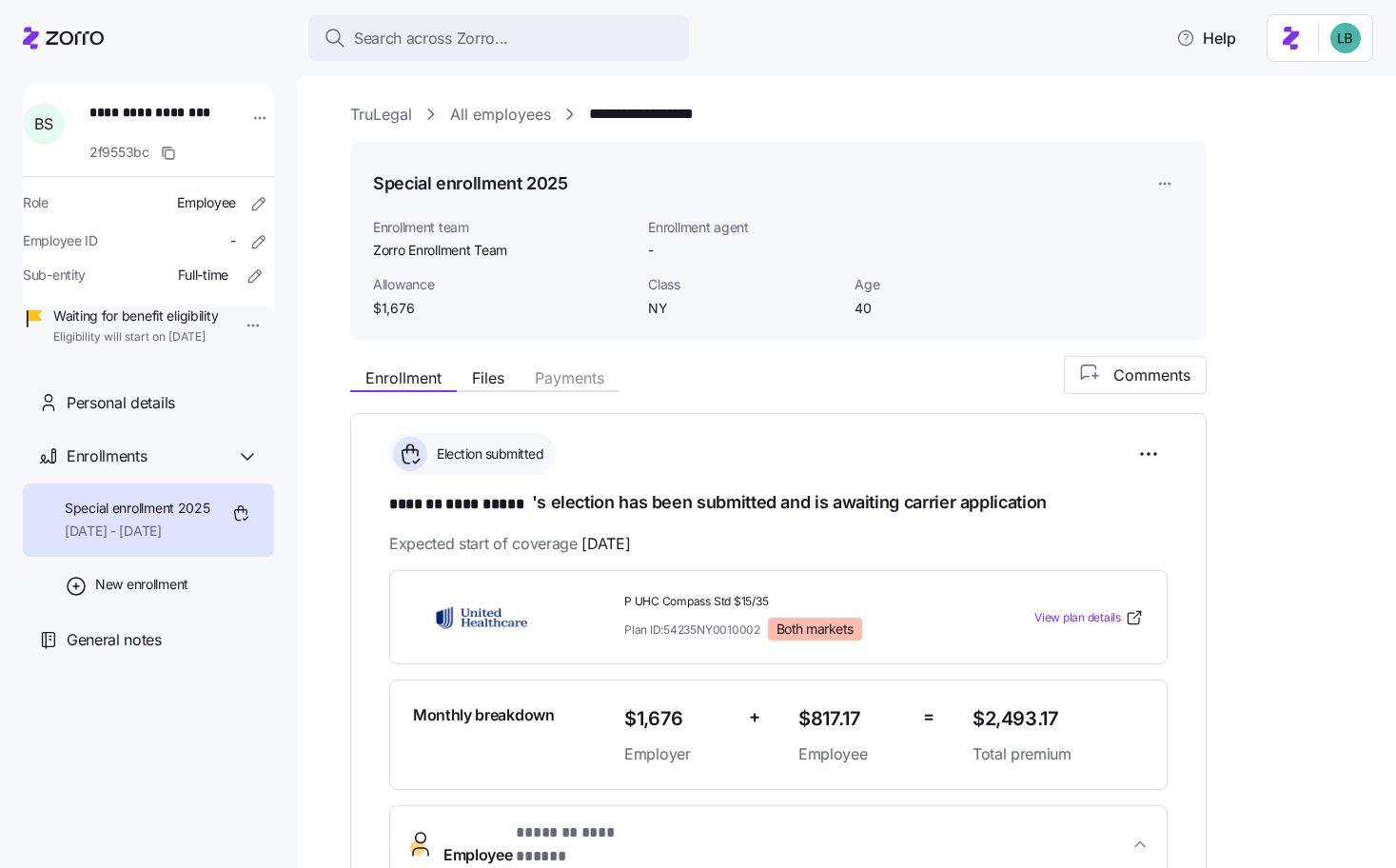
scroll to position [597, 0]
